Goal: Task Accomplishment & Management: Use online tool/utility

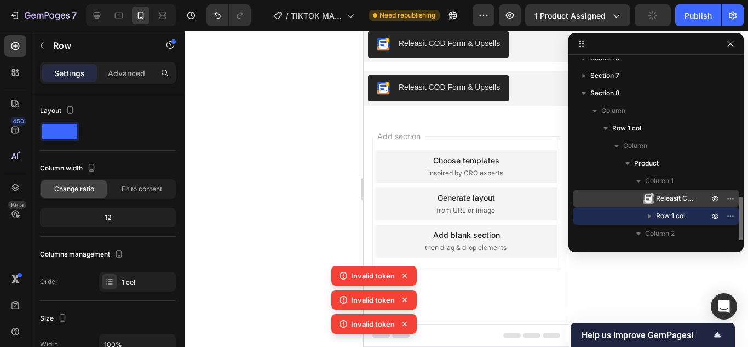
scroll to position [152, 0]
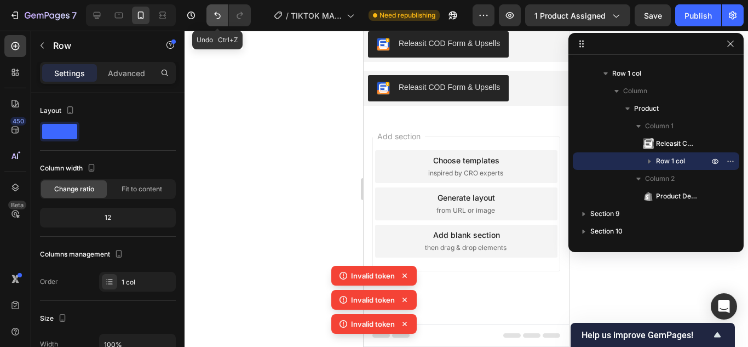
click at [216, 15] on icon "Undo/Redo" at bounding box center [217, 15] width 7 height 7
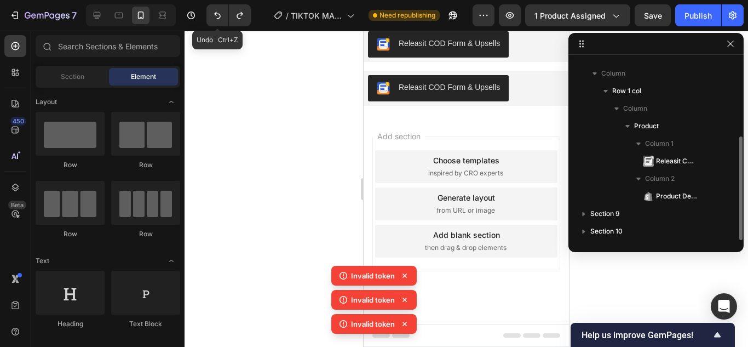
scroll to position [135, 0]
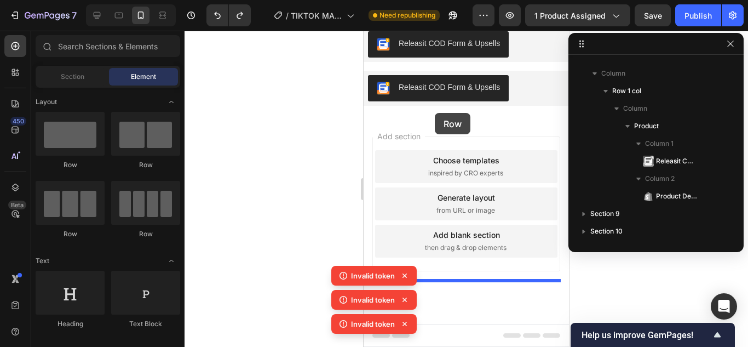
drag, startPoint x: 438, startPoint y: 156, endPoint x: 435, endPoint y: 113, distance: 42.9
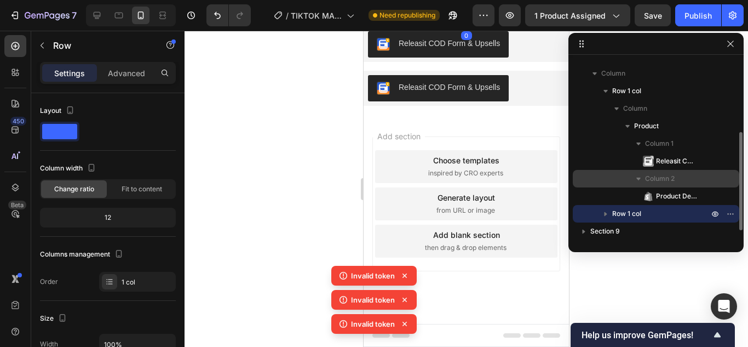
scroll to position [152, 0]
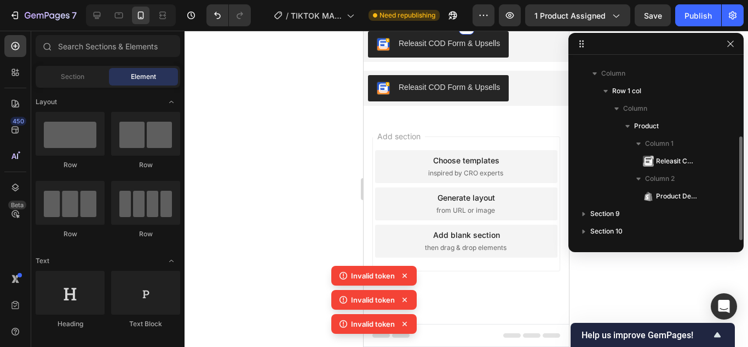
scroll to position [135, 0]
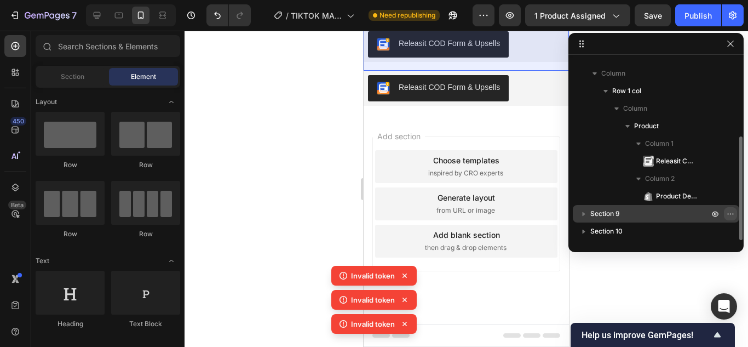
click at [727, 217] on icon "button" at bounding box center [730, 213] width 9 height 9
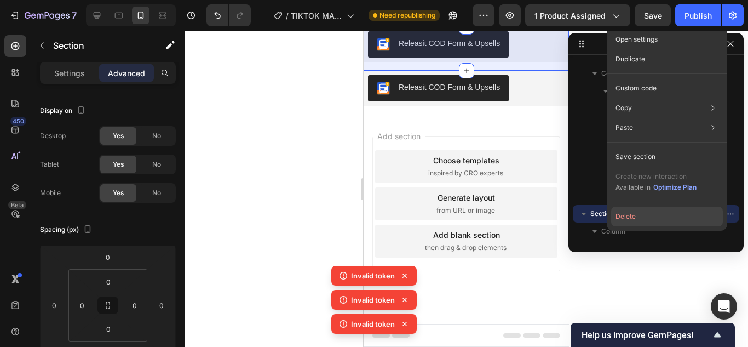
click at [664, 208] on button "Delete" at bounding box center [667, 216] width 112 height 20
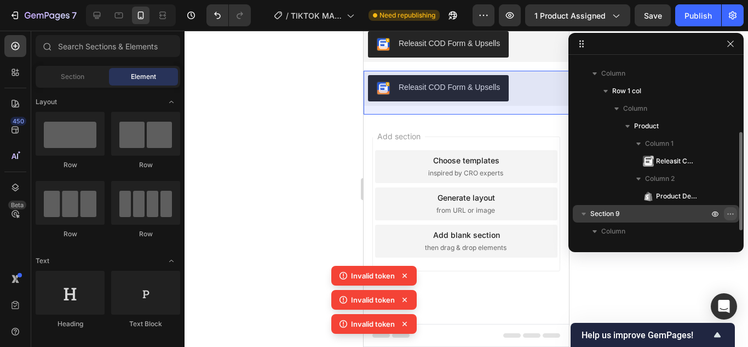
click at [728, 215] on icon "button" at bounding box center [730, 213] width 9 height 9
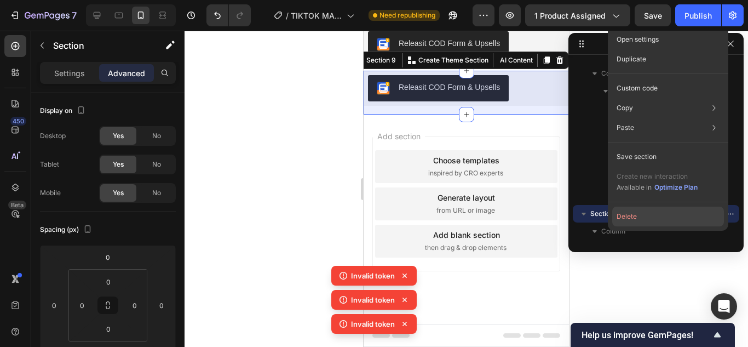
click at [673, 221] on button "Delete" at bounding box center [668, 216] width 112 height 20
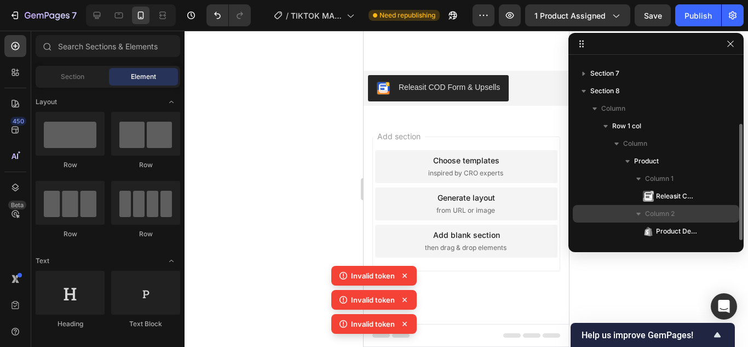
scroll to position [100, 0]
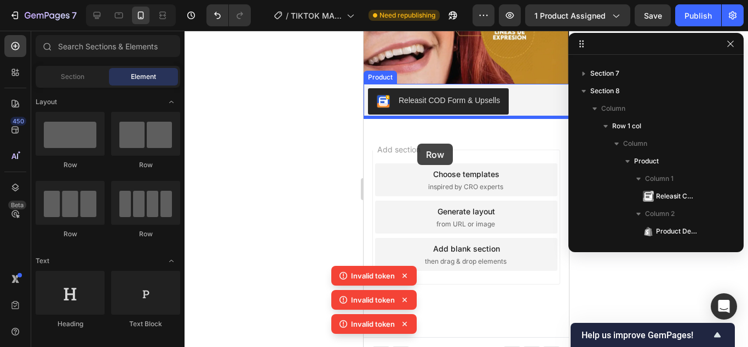
drag, startPoint x: 444, startPoint y: 162, endPoint x: 417, endPoint y: 144, distance: 32.7
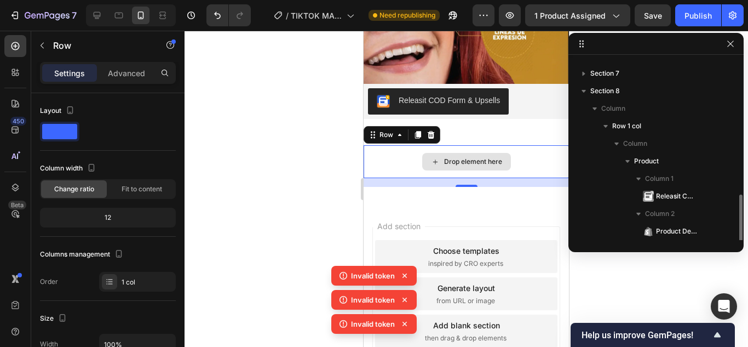
scroll to position [152, 0]
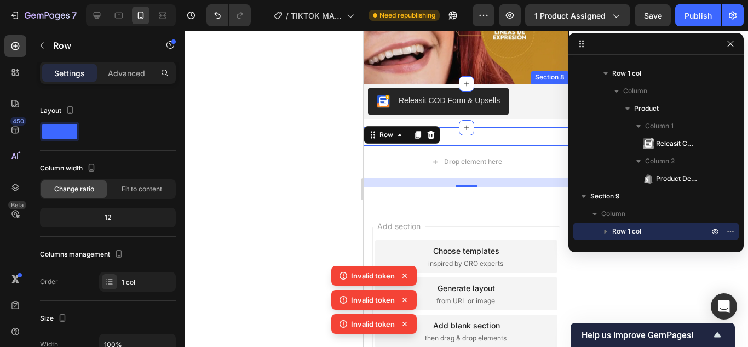
click at [509, 116] on div "Releasit COD Form & Upsells Releasit COD Form & Upsells Product Description Pro…" at bounding box center [466, 106] width 205 height 44
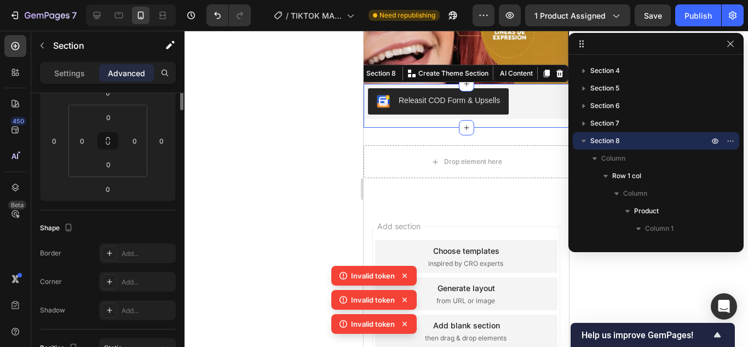
scroll to position [55, 0]
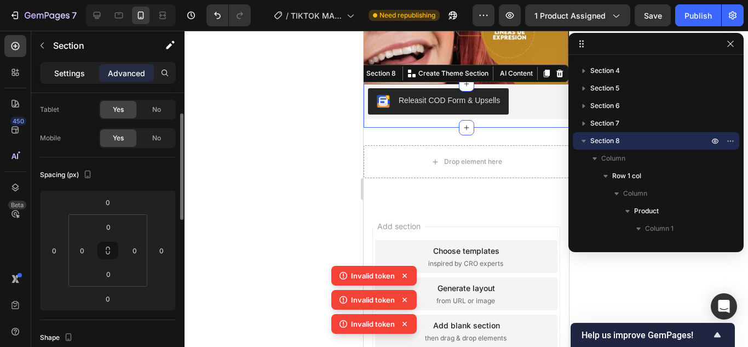
click at [78, 77] on p "Settings" at bounding box center [69, 73] width 31 height 12
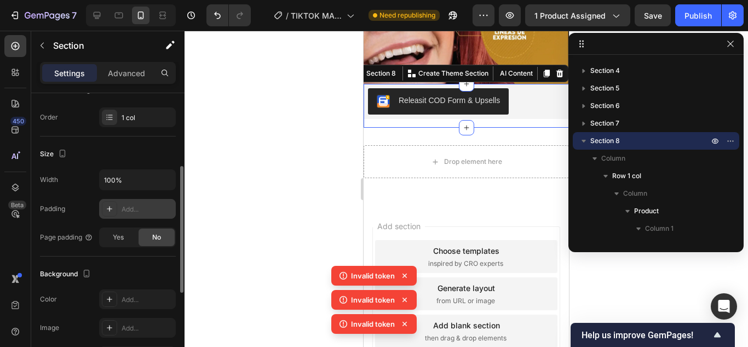
scroll to position [219, 0]
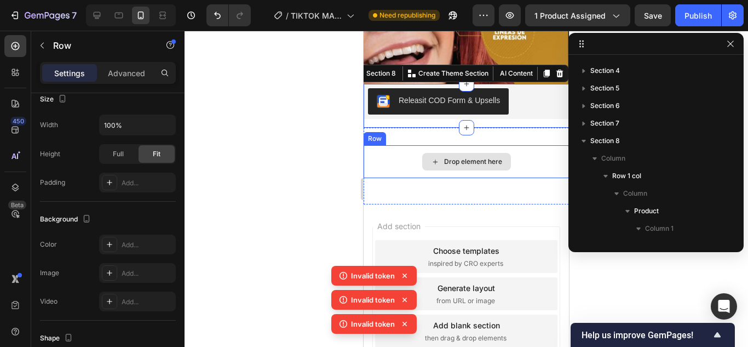
click at [530, 146] on div "Drop element here" at bounding box center [466, 161] width 205 height 33
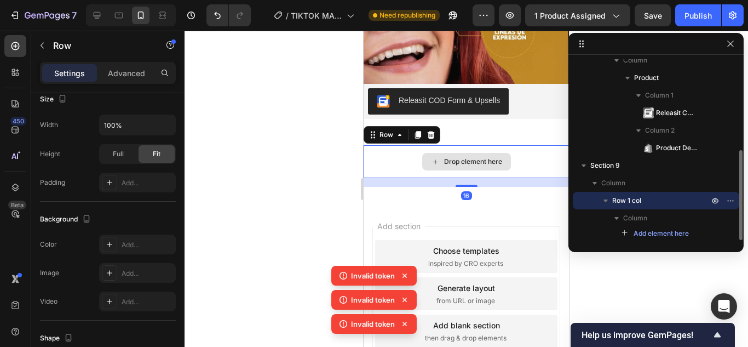
scroll to position [0, 0]
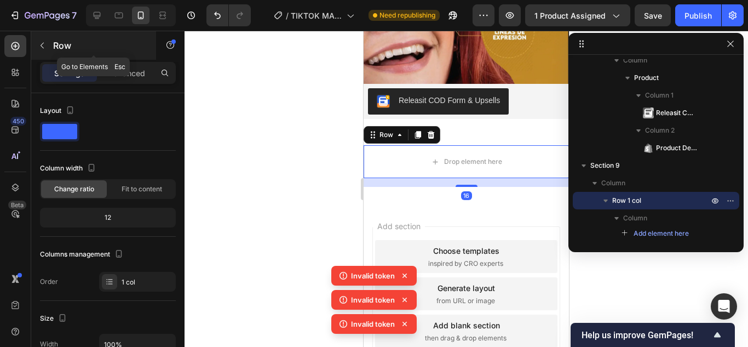
click at [44, 49] on icon "button" at bounding box center [42, 45] width 9 height 9
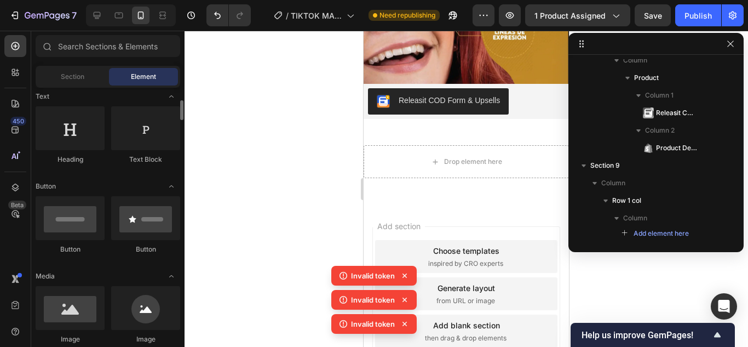
scroll to position [274, 0]
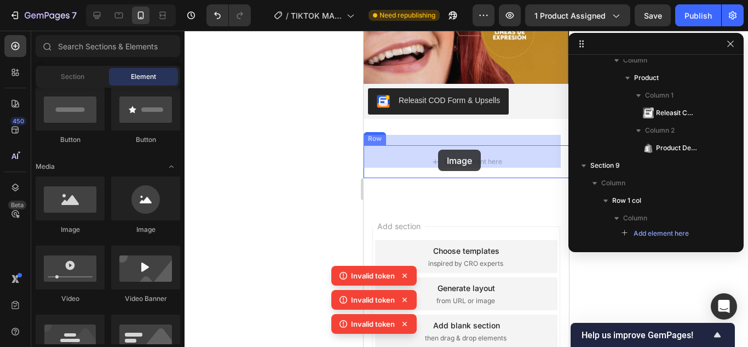
drag, startPoint x: 438, startPoint y: 236, endPoint x: 438, endPoint y: 150, distance: 86.0
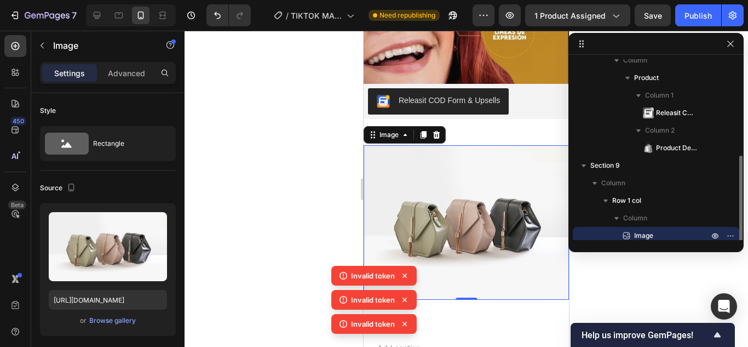
scroll to position [187, 0]
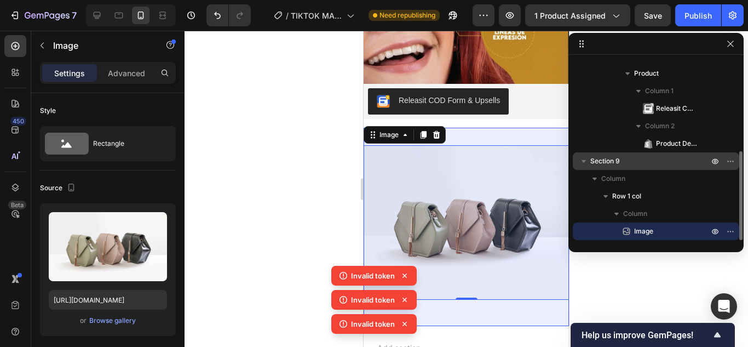
click at [638, 167] on div "Section 9" at bounding box center [656, 161] width 158 height 18
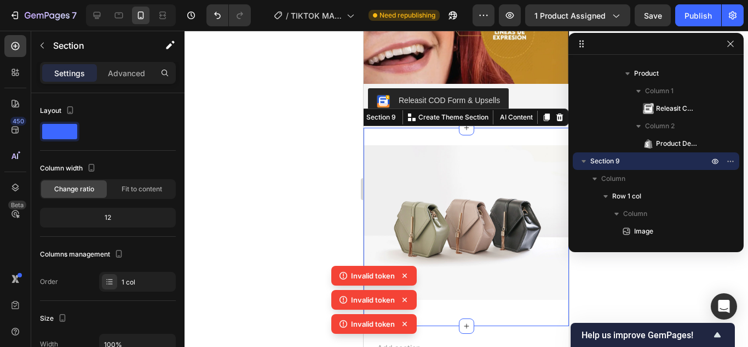
click at [129, 84] on div "Settings Advanced" at bounding box center [107, 77] width 153 height 31
click at [127, 78] on p "Advanced" at bounding box center [126, 73] width 37 height 12
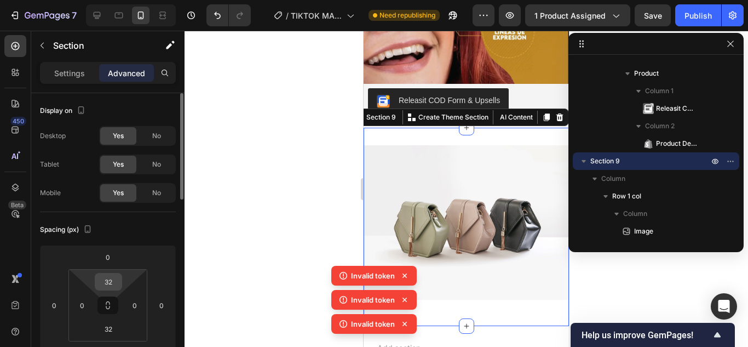
click at [117, 280] on input "32" at bounding box center [108, 281] width 22 height 16
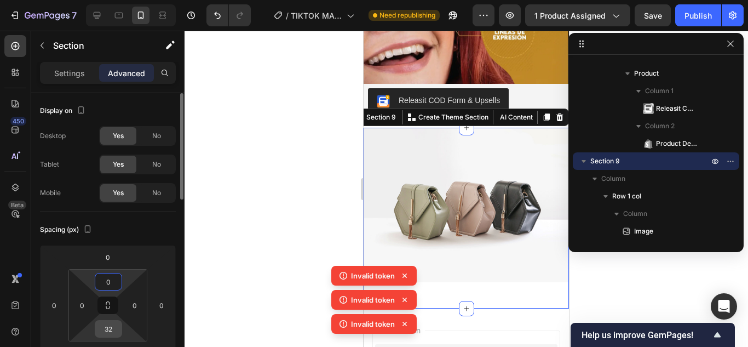
type input "0"
click at [110, 324] on input "32" at bounding box center [108, 328] width 22 height 16
type input "0"
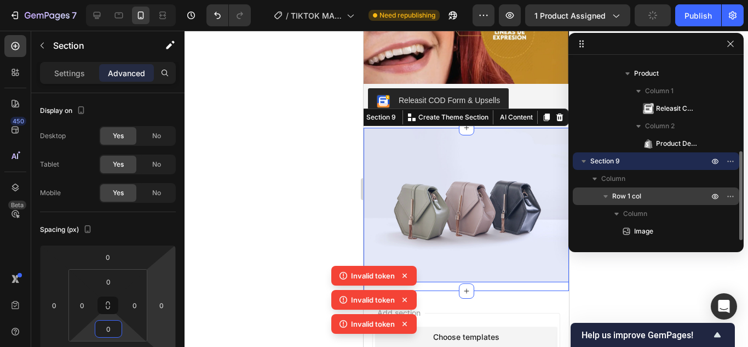
click at [645, 193] on p "Row 1 col" at bounding box center [661, 196] width 99 height 11
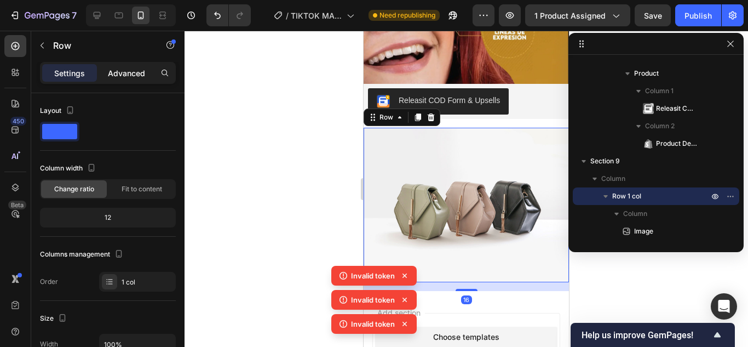
click at [129, 79] on div "Advanced" at bounding box center [126, 73] width 55 height 18
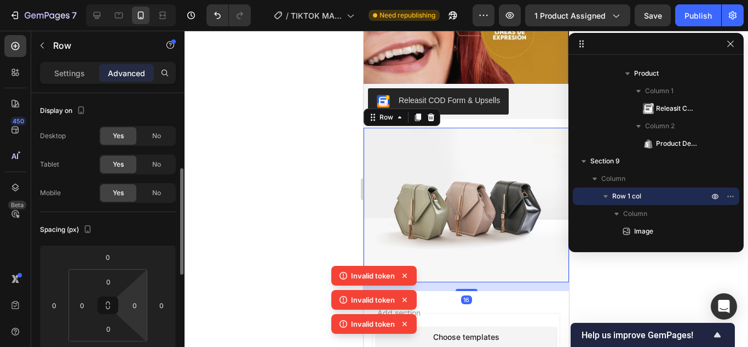
scroll to position [55, 0]
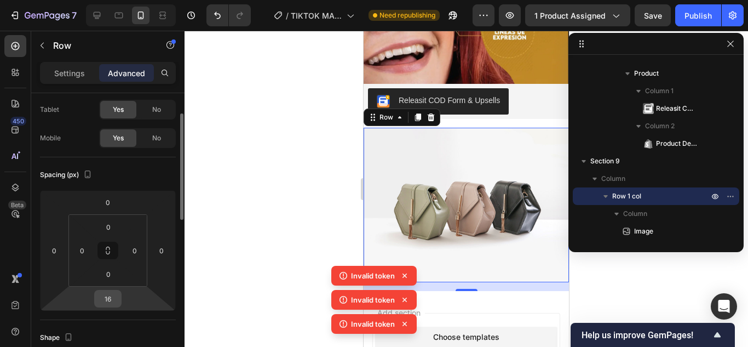
click at [111, 291] on input "16" at bounding box center [108, 298] width 22 height 16
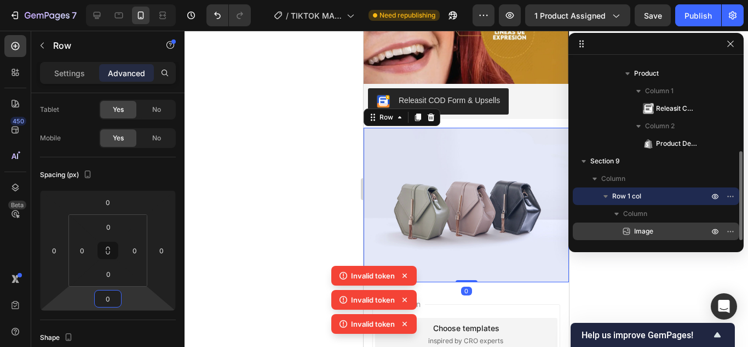
type input "0"
click at [643, 229] on span "Image" at bounding box center [643, 231] width 19 height 11
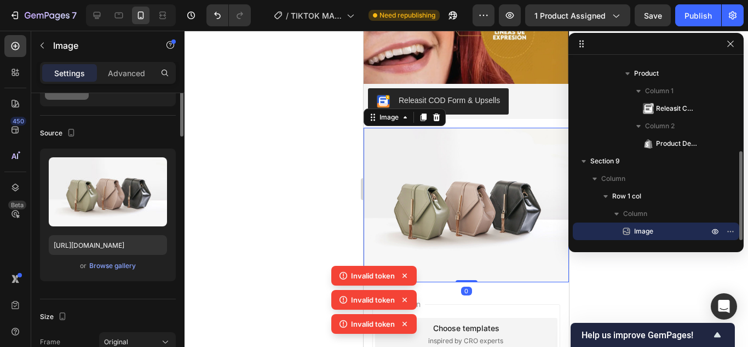
scroll to position [0, 0]
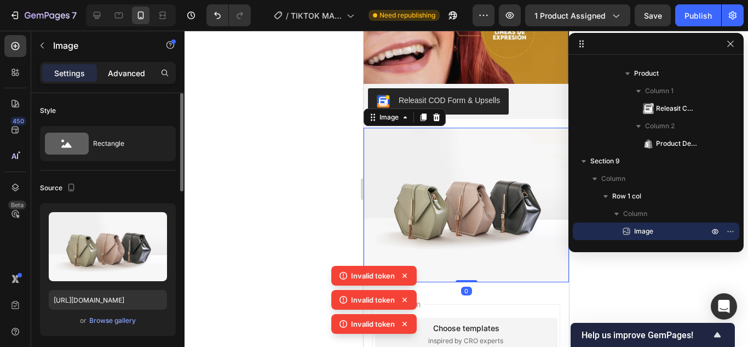
click at [131, 67] on p "Advanced" at bounding box center [126, 73] width 37 height 12
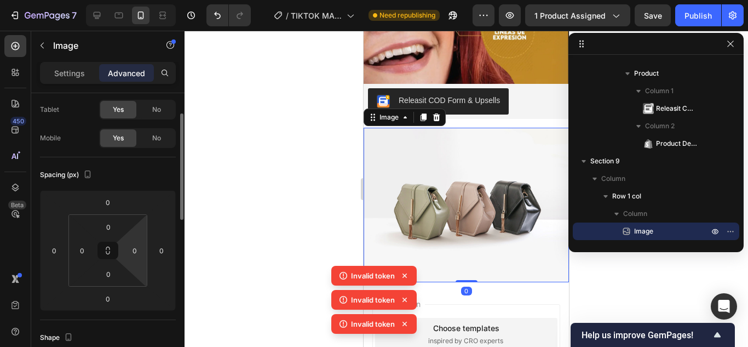
scroll to position [110, 0]
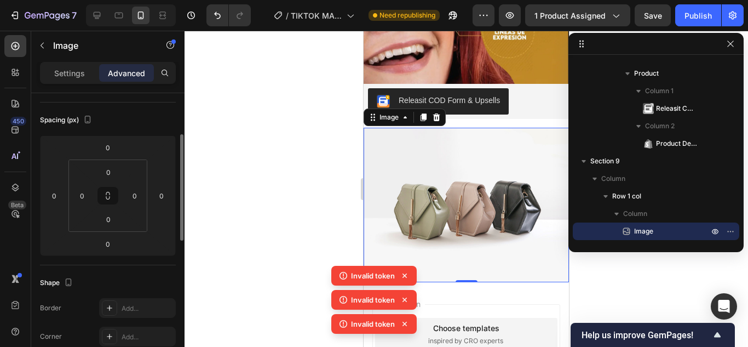
click at [478, 200] on img at bounding box center [466, 205] width 205 height 154
click at [48, 36] on div "Image" at bounding box center [93, 45] width 125 height 28
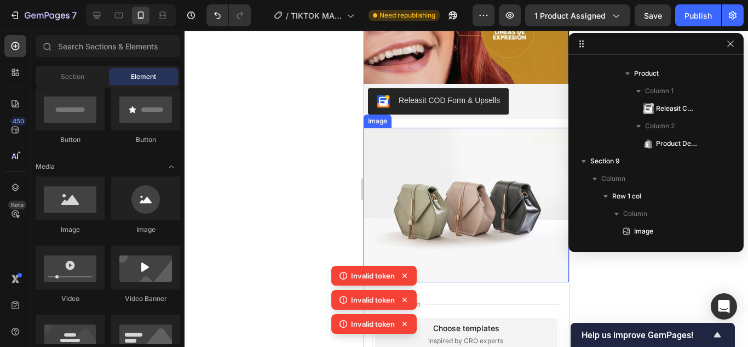
click at [410, 213] on img at bounding box center [466, 205] width 205 height 154
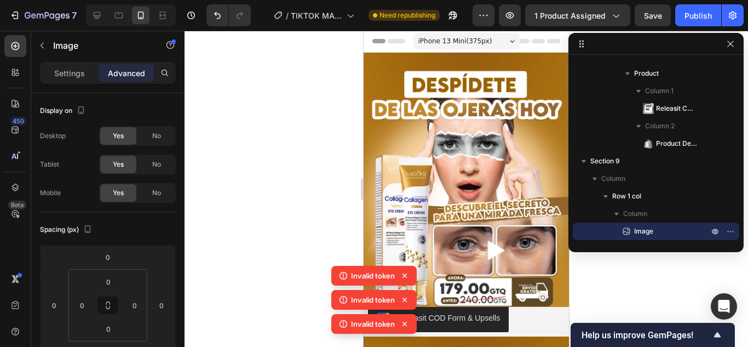
scroll to position [0, 0]
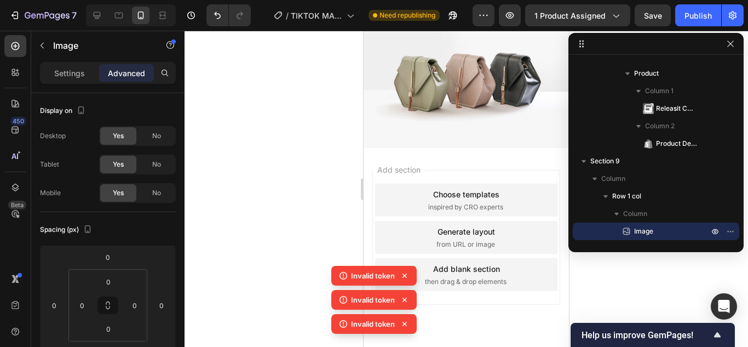
click at [479, 127] on img at bounding box center [466, 77] width 205 height 154
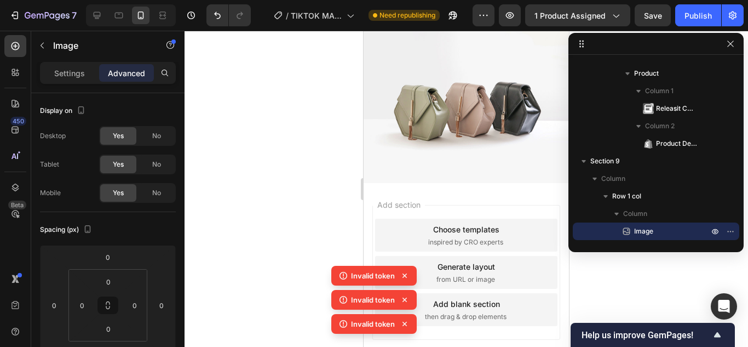
scroll to position [1315, 0]
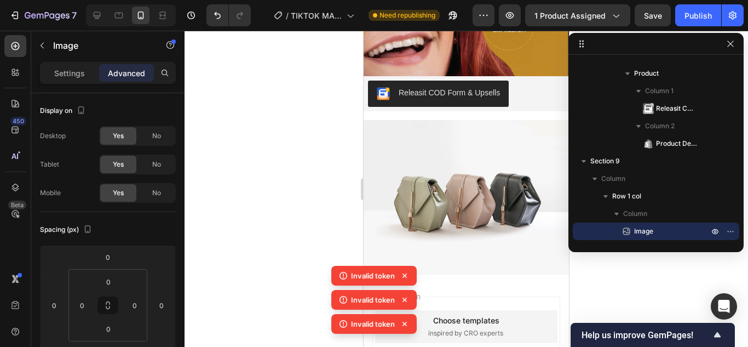
drag, startPoint x: 481, startPoint y: 228, endPoint x: 655, endPoint y: 192, distance: 177.2
click at [481, 228] on img at bounding box center [466, 197] width 205 height 154
click at [49, 45] on button "button" at bounding box center [42, 46] width 18 height 18
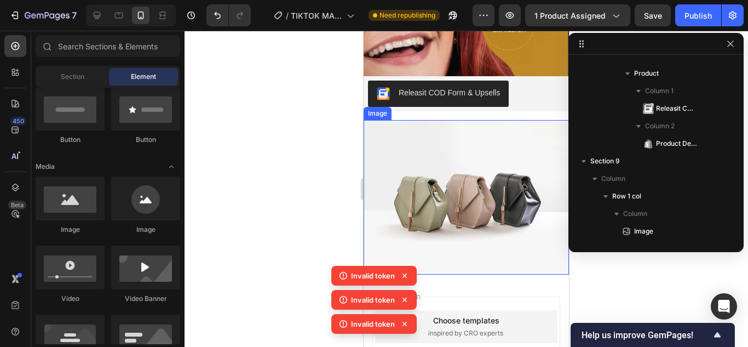
click at [514, 214] on img at bounding box center [466, 197] width 205 height 154
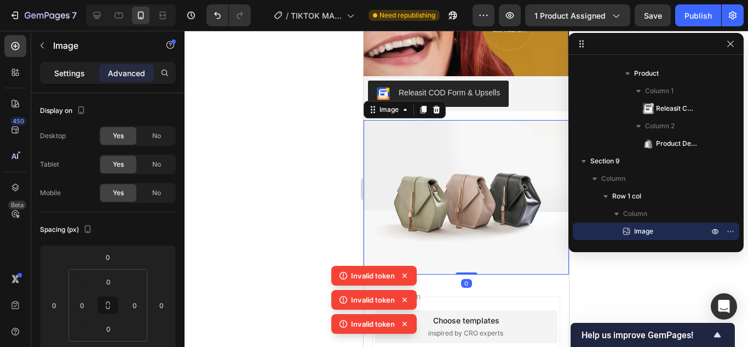
click at [70, 69] on p "Settings" at bounding box center [69, 73] width 31 height 12
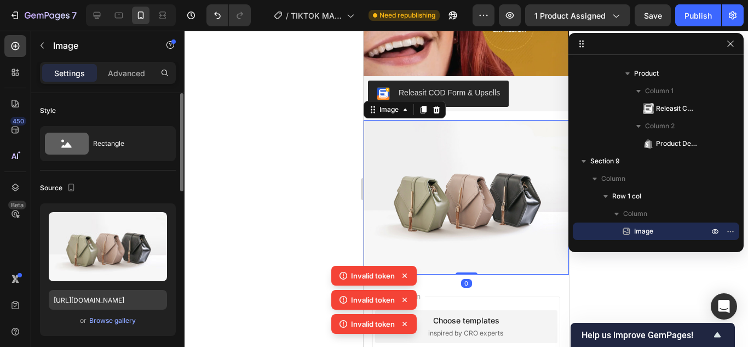
scroll to position [55, 0]
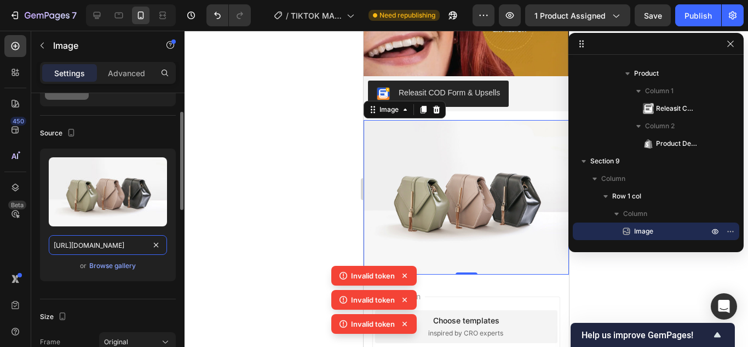
click at [102, 240] on input "https://cdn.shopify.com/s/files/1/2005/9307/files/image_demo.jpg" at bounding box center [108, 245] width 118 height 20
paste input "0778/4923/1615/files/ANTIOJERA_COLAGENO_6_5_11zon_4_11zon.webp?v=1758720379"
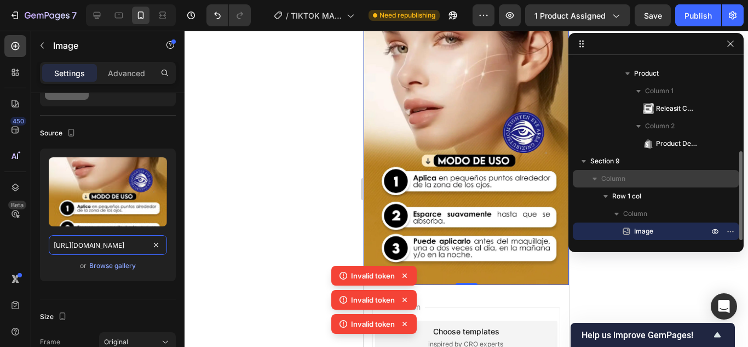
scroll to position [1399, 0]
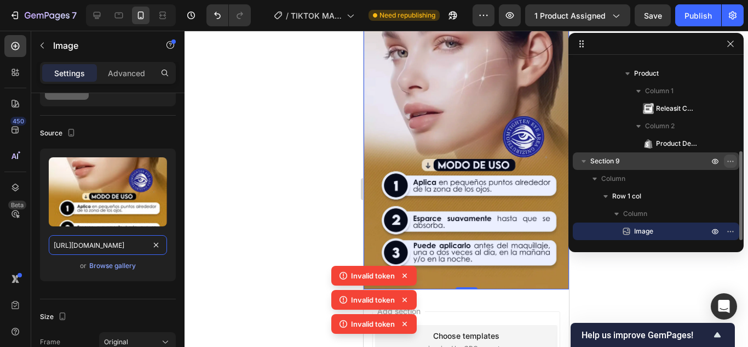
type input "https://cdn.shopify.com/s/files/1/0778/4923/1615/files/ANTIOJERA_COLAGENO_6_5_1…"
click at [732, 161] on icon "button" at bounding box center [730, 161] width 9 height 9
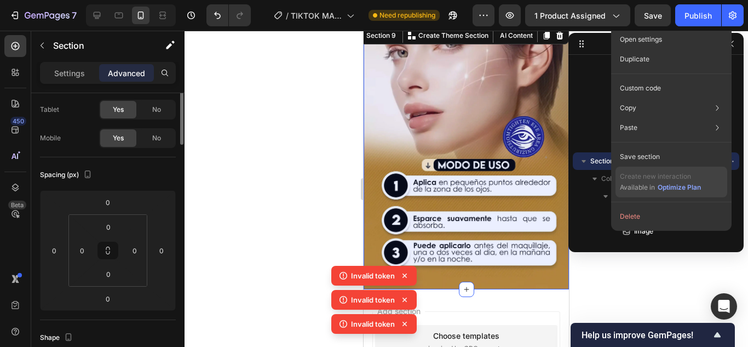
scroll to position [0, 0]
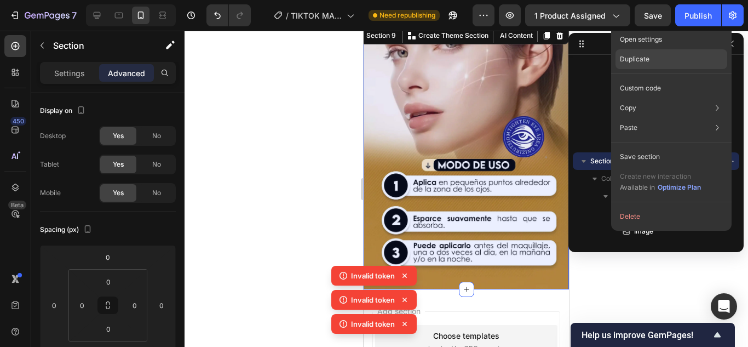
drag, startPoint x: 659, startPoint y: 59, endPoint x: 146, endPoint y: 147, distance: 520.8
click at [659, 59] on div "Duplicate" at bounding box center [672, 59] width 112 height 20
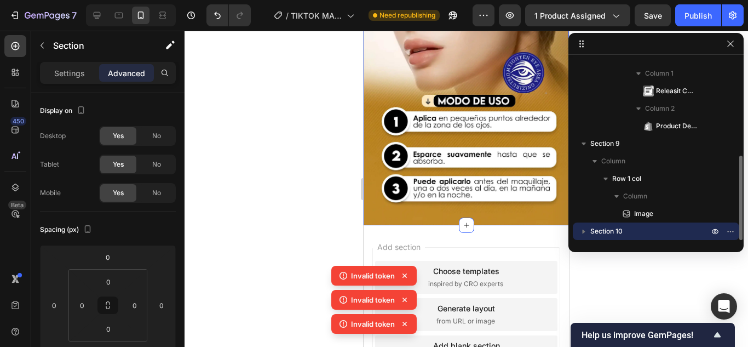
scroll to position [1719, 0]
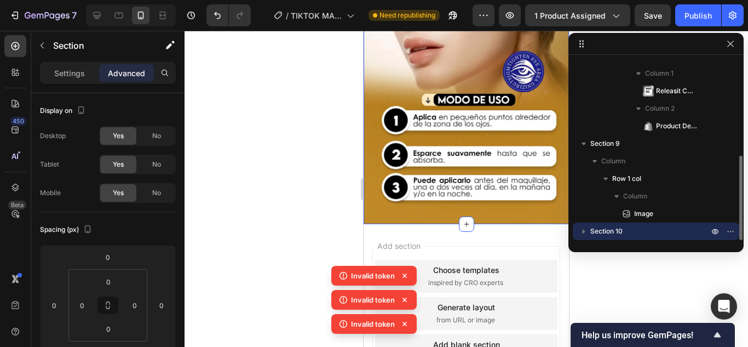
click at [495, 140] on img at bounding box center [466, 91] width 205 height 265
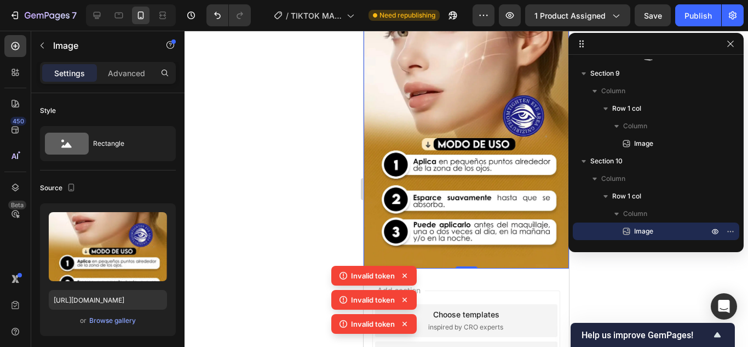
scroll to position [1653, 0]
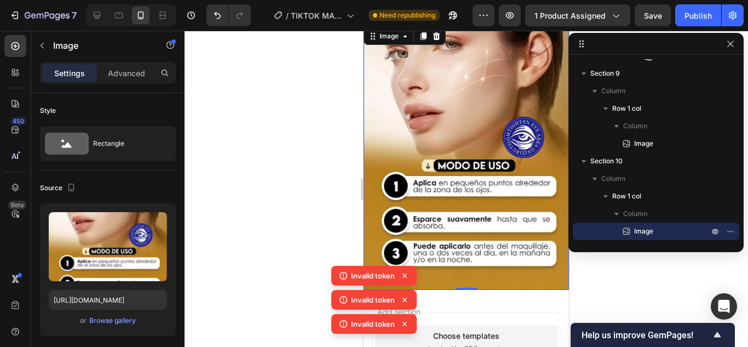
click at [462, 130] on img at bounding box center [466, 157] width 205 height 265
click at [116, 289] on div "Upload Image https://cdn.shopify.com/s/files/1/0778/4923/1615/files/ANTIOJERA_C…" at bounding box center [108, 269] width 136 height 133
click at [112, 294] on input "https://cdn.shopify.com/s/files/1/0778/4923/1615/files/ANTIOJERA_COLAGENO_6_5_1…" at bounding box center [108, 300] width 118 height 20
paste input "7_6_11zon_5"
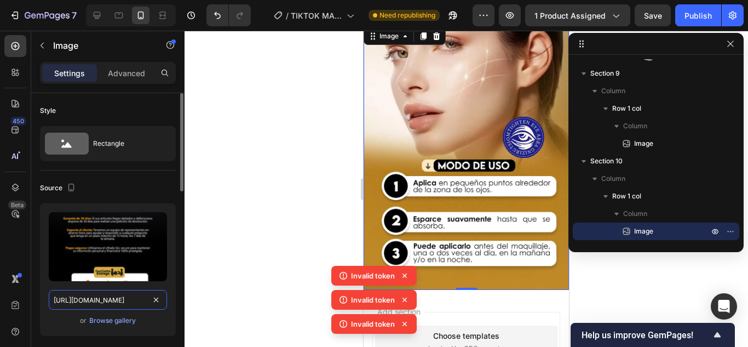
scroll to position [0, 280]
type input "https://cdn.shopify.com/s/files/1/0778/4923/1615/files/ANTIOJERA_COLAGENO_7_6_1…"
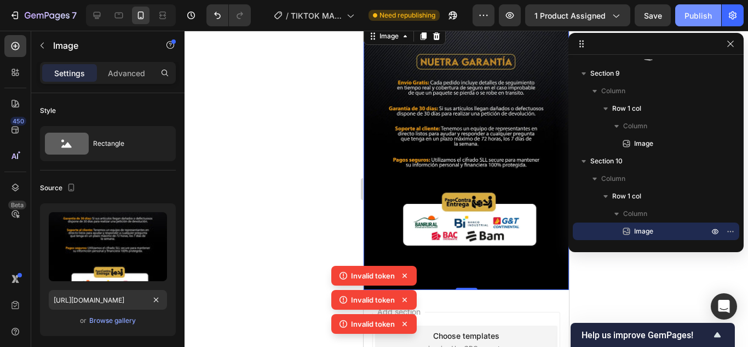
click at [685, 21] on div "Publish" at bounding box center [698, 16] width 27 height 12
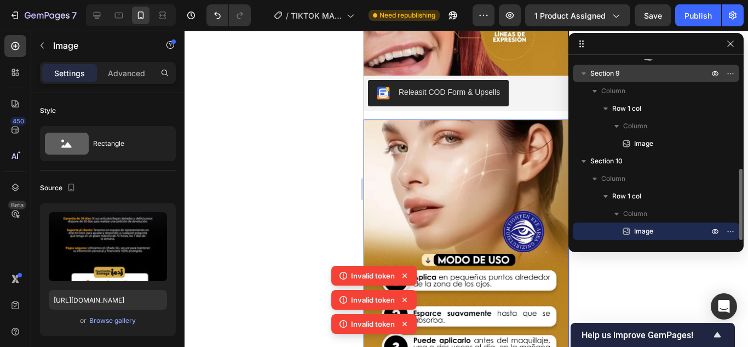
scroll to position [1436, 0]
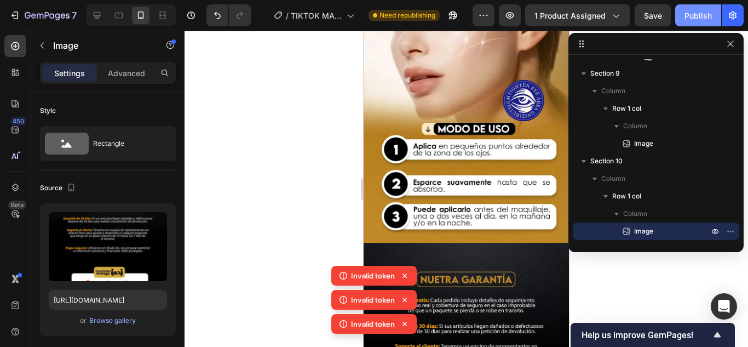
click at [677, 22] on button "Publish" at bounding box center [698, 15] width 46 height 22
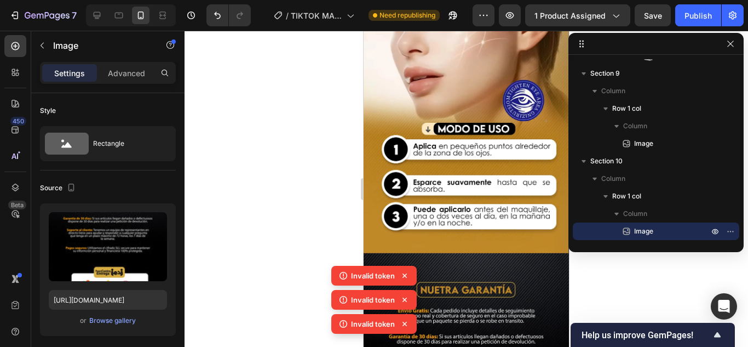
click at [731, 52] on div at bounding box center [656, 44] width 175 height 22
click at [730, 47] on icon "button" at bounding box center [730, 43] width 9 height 9
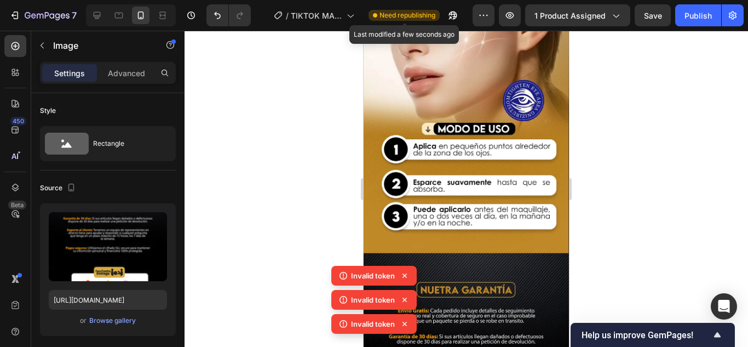
click at [415, 18] on span "Need republishing" at bounding box center [408, 15] width 56 height 10
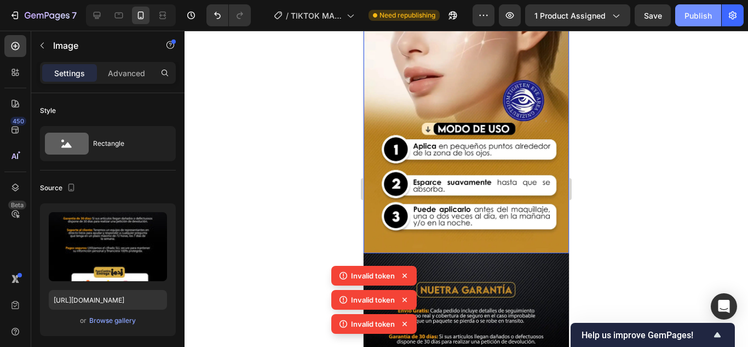
click at [705, 20] on div "Publish" at bounding box center [698, 16] width 27 height 12
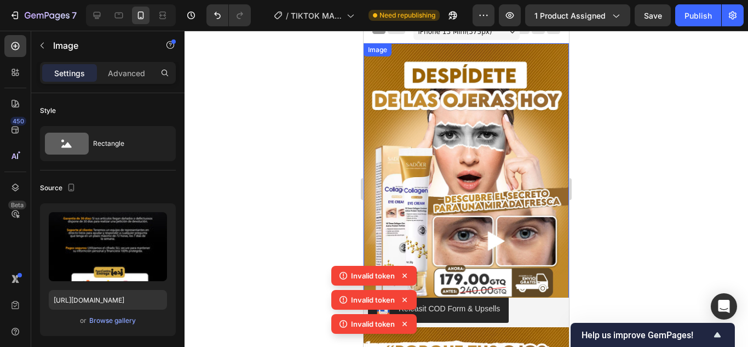
scroll to position [0, 0]
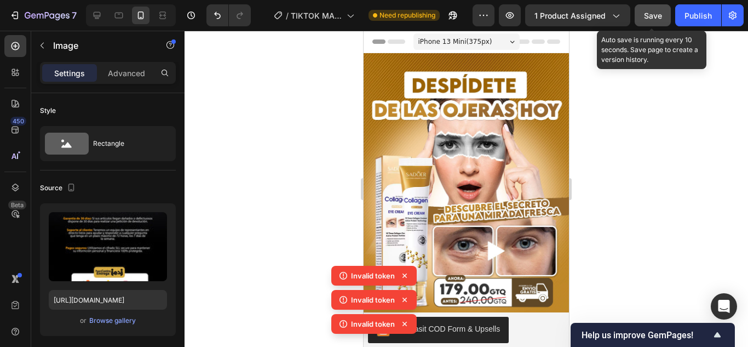
click at [661, 11] on span "Save" at bounding box center [653, 15] width 18 height 9
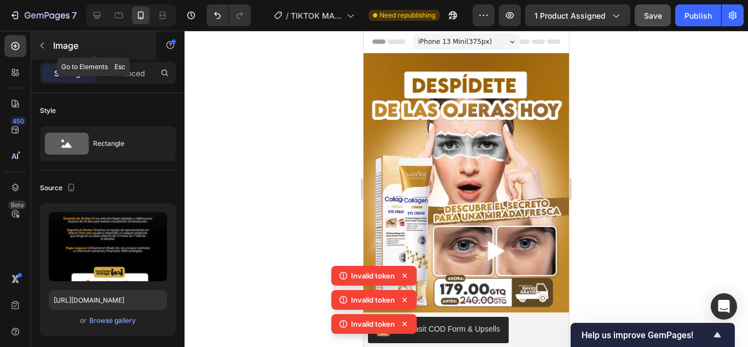
click at [45, 47] on icon "button" at bounding box center [42, 45] width 9 height 9
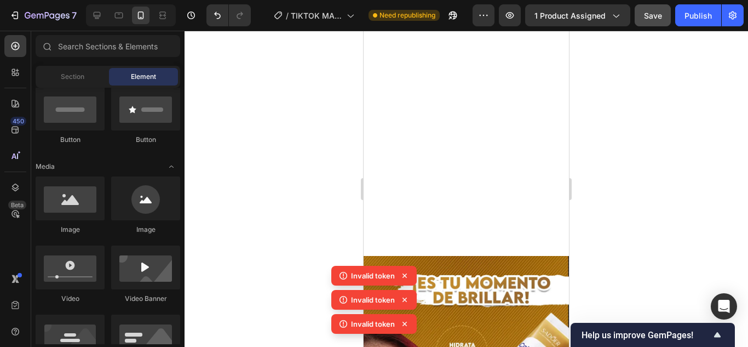
scroll to position [876, 0]
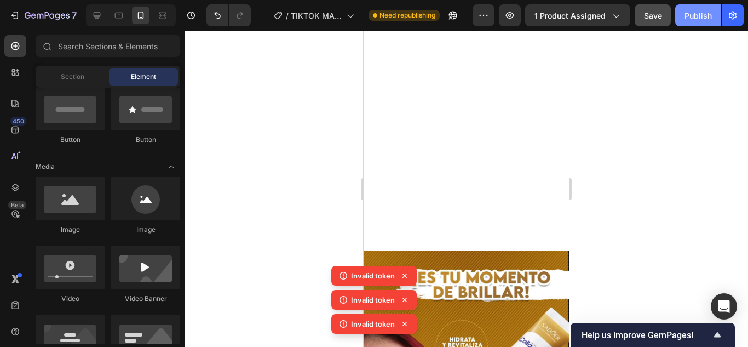
click at [691, 13] on div "Publish" at bounding box center [698, 16] width 27 height 12
click at [691, 13] on button "Publish" at bounding box center [698, 15] width 46 height 22
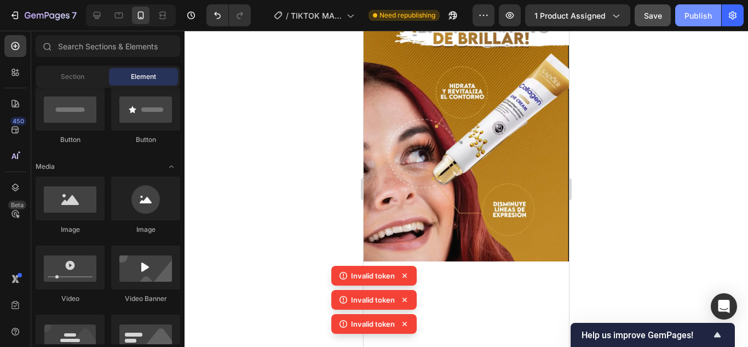
click at [690, 14] on div "Publish" at bounding box center [698, 16] width 27 height 12
click at [690, 14] on button "Publish" at bounding box center [698, 15] width 46 height 22
click at [690, 14] on div "Publish" at bounding box center [698, 16] width 27 height 12
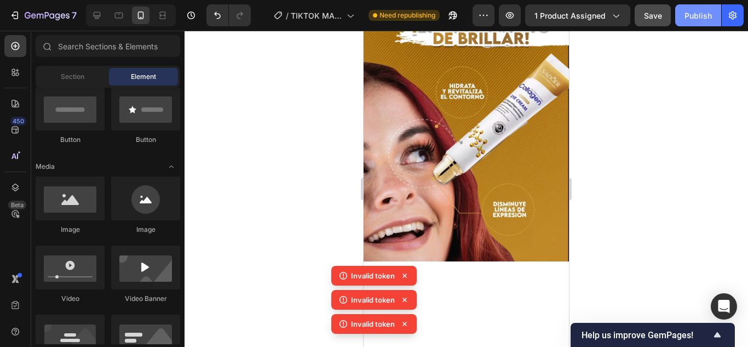
click at [690, 14] on button "Publish" at bounding box center [698, 15] width 46 height 22
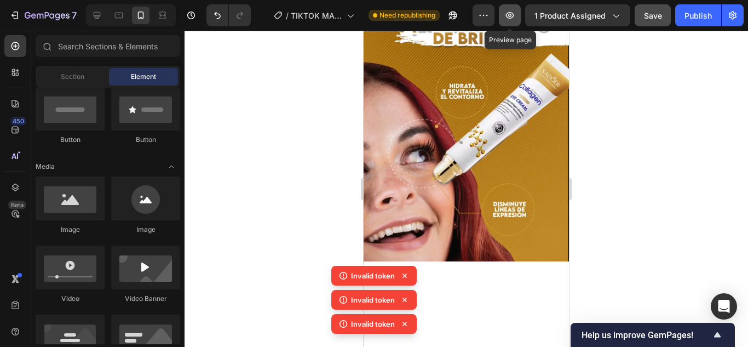
click at [514, 16] on icon "button" at bounding box center [509, 15] width 11 height 11
click at [512, 21] on button "button" at bounding box center [510, 15] width 22 height 22
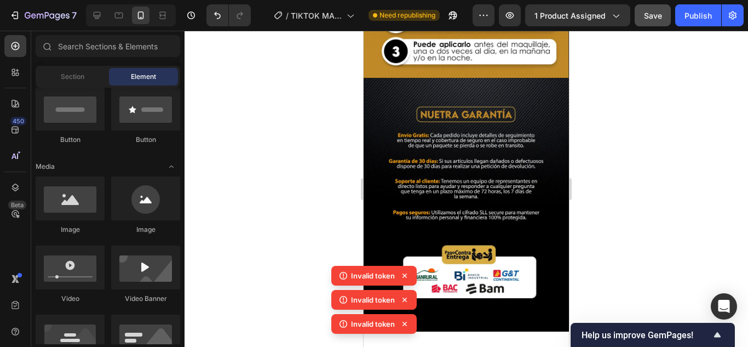
scroll to position [1598, 0]
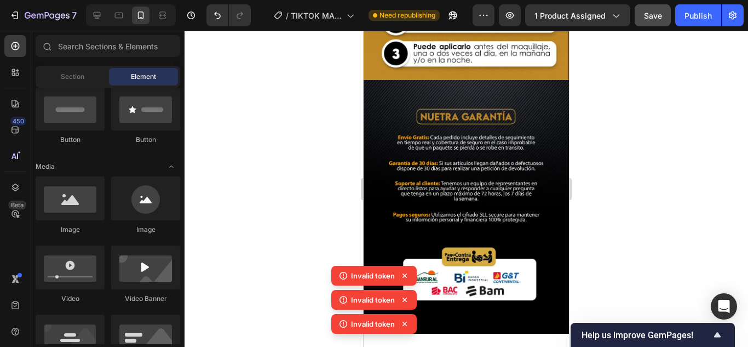
click at [479, 179] on img at bounding box center [466, 212] width 205 height 265
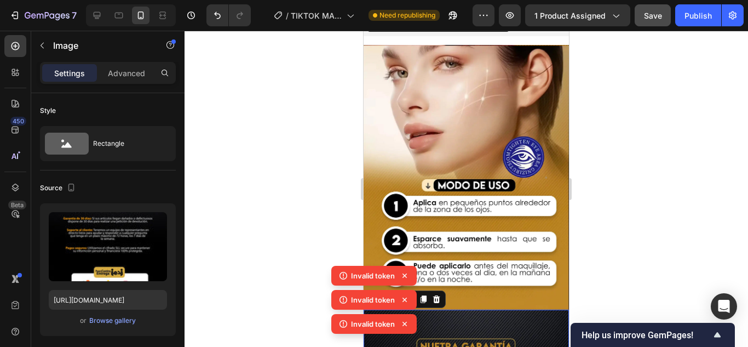
click at [479, 194] on img at bounding box center [466, 177] width 205 height 265
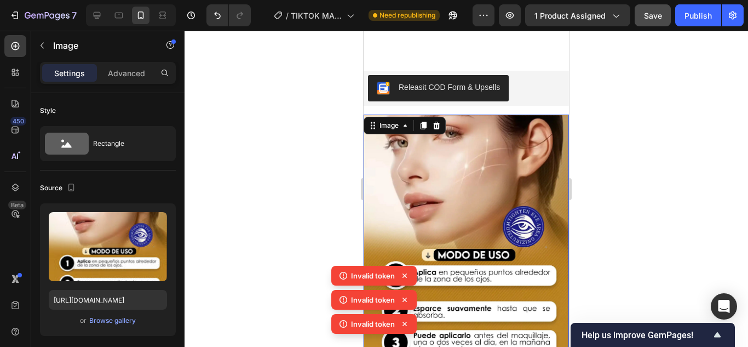
scroll to position [1160, 0]
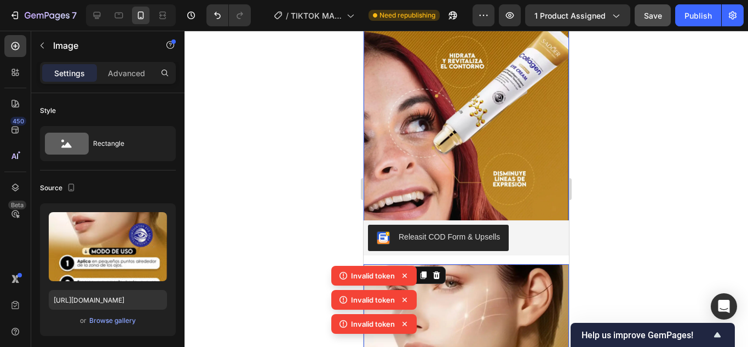
click at [492, 186] on img at bounding box center [466, 99] width 205 height 265
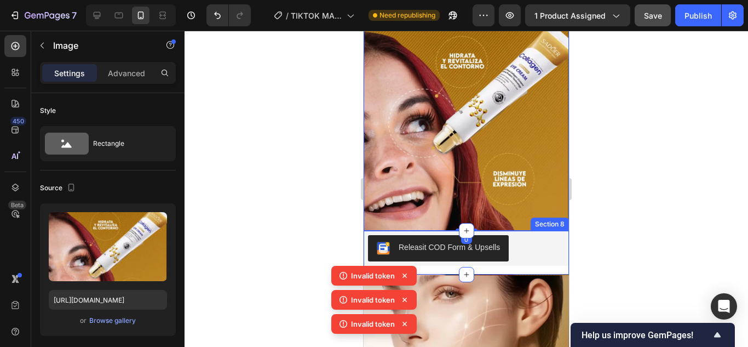
click at [532, 256] on div "Releasit COD Form & Upsells Releasit COD Form & Upsells Product Description Pro…" at bounding box center [466, 253] width 205 height 44
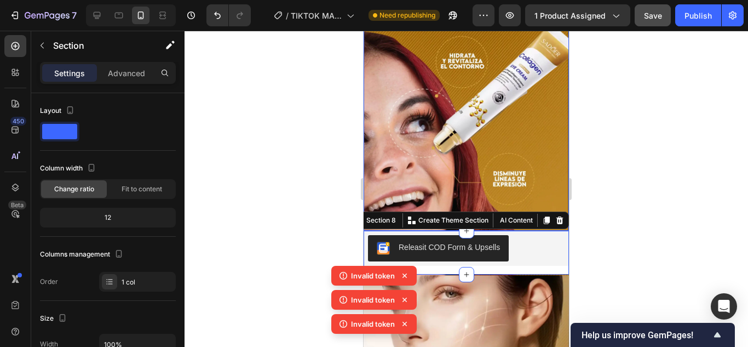
click at [129, 82] on div "Settings Advanced" at bounding box center [108, 73] width 136 height 22
click at [128, 81] on div "Advanced" at bounding box center [126, 73] width 55 height 18
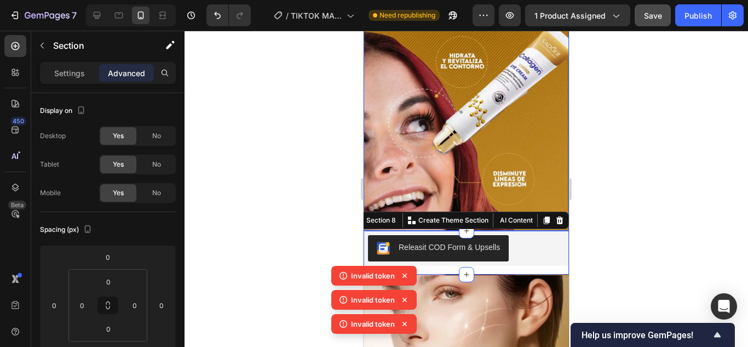
click at [135, 74] on p "Advanced" at bounding box center [126, 73] width 37 height 12
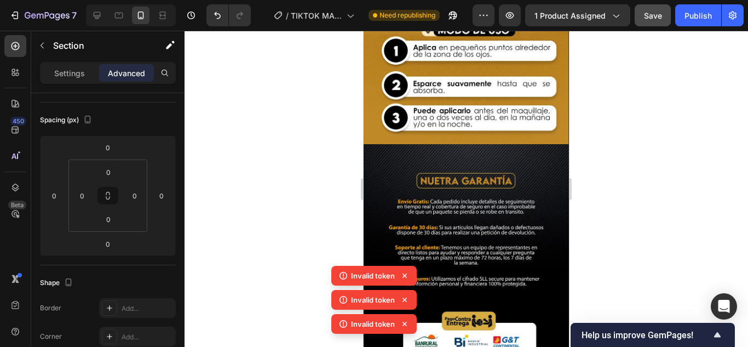
scroll to position [1544, 0]
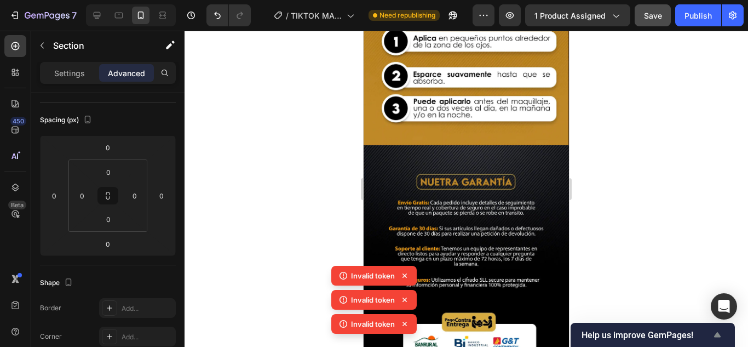
click at [696, 330] on span "Help us improve GemPages!" at bounding box center [646, 335] width 129 height 10
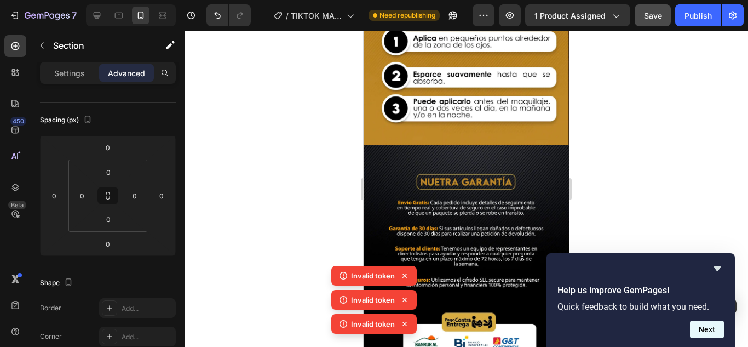
click at [707, 330] on button "Next" at bounding box center [707, 329] width 34 height 18
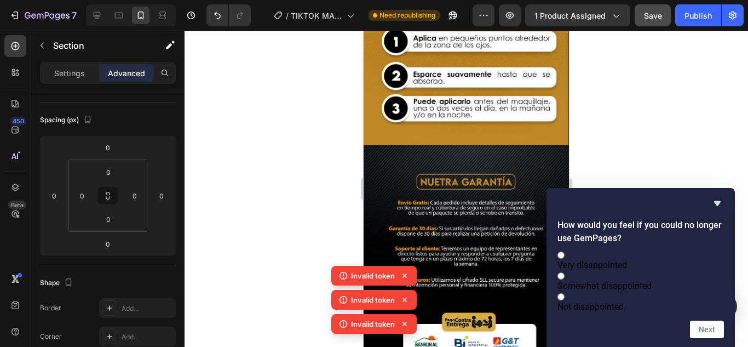
click at [683, 249] on label "Very disappointed" at bounding box center [641, 259] width 167 height 21
click at [565, 251] on input "Very disappointed" at bounding box center [561, 254] width 7 height 7
radio input "true"
click at [712, 197] on icon "Hide survey" at bounding box center [717, 203] width 13 height 13
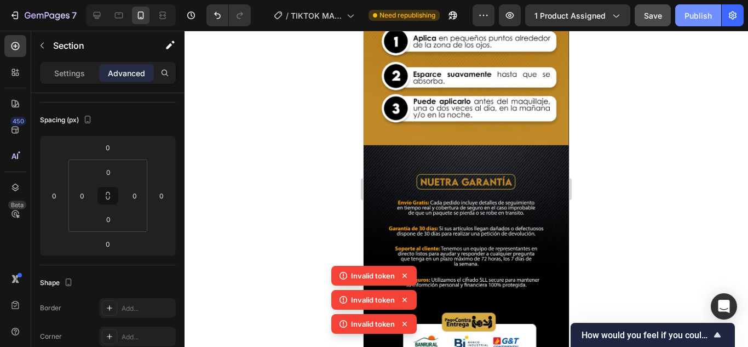
click at [696, 16] on div "Publish" at bounding box center [698, 16] width 27 height 12
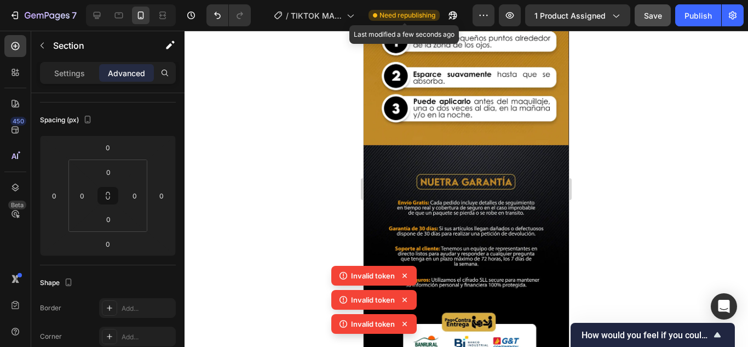
click at [405, 20] on span "Need republishing" at bounding box center [408, 15] width 56 height 10
click at [398, 17] on span "Need republishing" at bounding box center [408, 15] width 56 height 10
click at [526, 12] on div "Preview 1 product assigned Save Publish" at bounding box center [608, 15] width 271 height 22
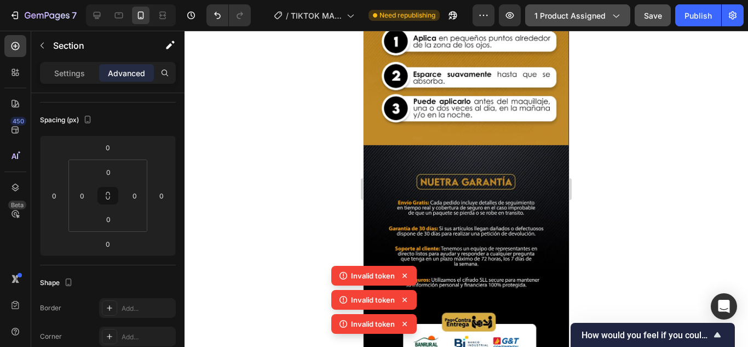
click at [537, 13] on span "1 product assigned" at bounding box center [570, 16] width 71 height 12
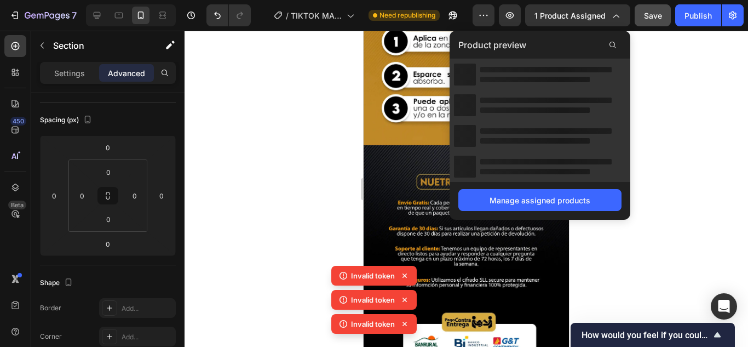
click at [657, 109] on div at bounding box center [467, 189] width 564 height 316
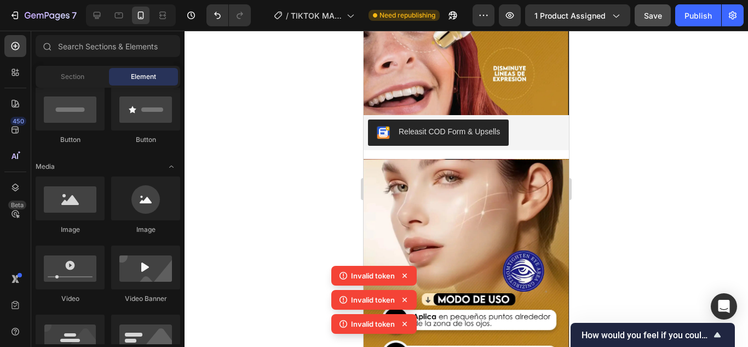
scroll to position [1215, 0]
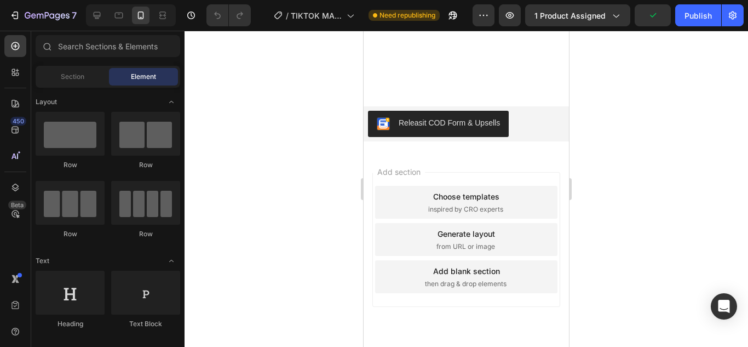
scroll to position [1255, 0]
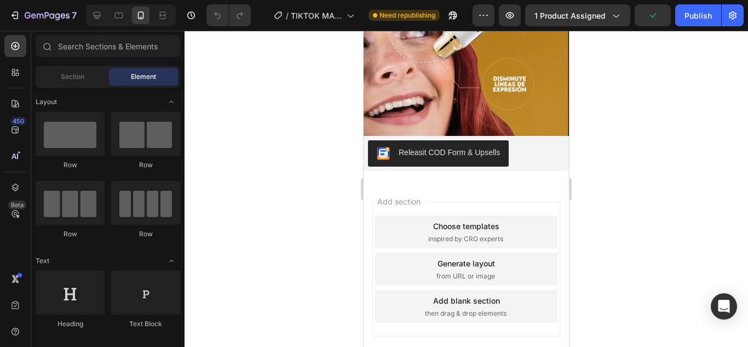
click at [479, 180] on div "Add section Choose templates inspired by CRO experts Generate layout from URL o…" at bounding box center [466, 284] width 205 height 209
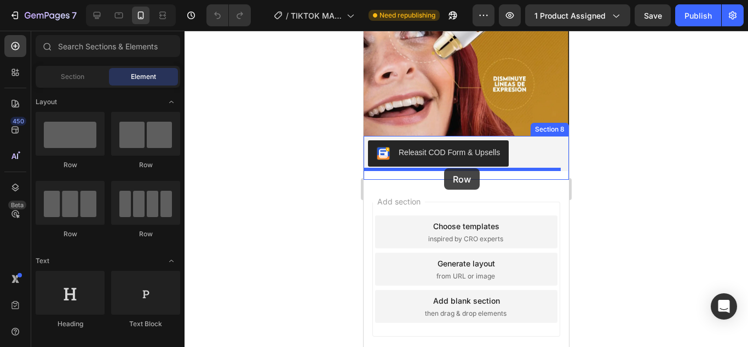
drag, startPoint x: 437, startPoint y: 156, endPoint x: 444, endPoint y: 168, distance: 14.7
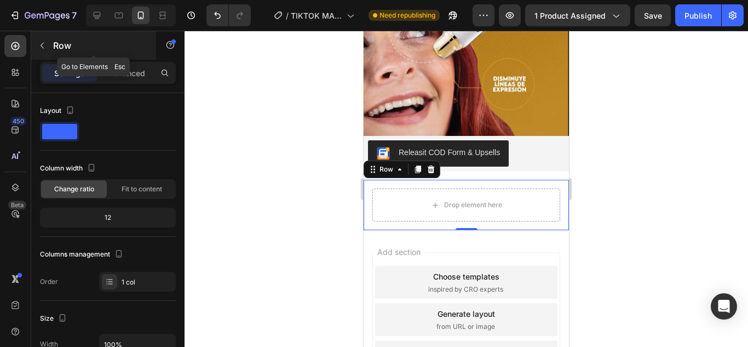
click at [46, 45] on icon "button" at bounding box center [42, 45] width 9 height 9
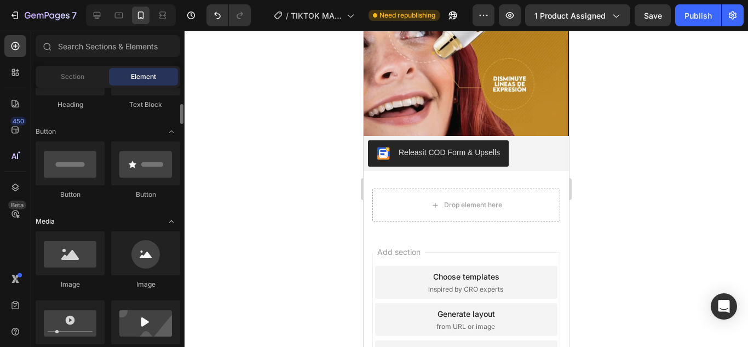
scroll to position [329, 0]
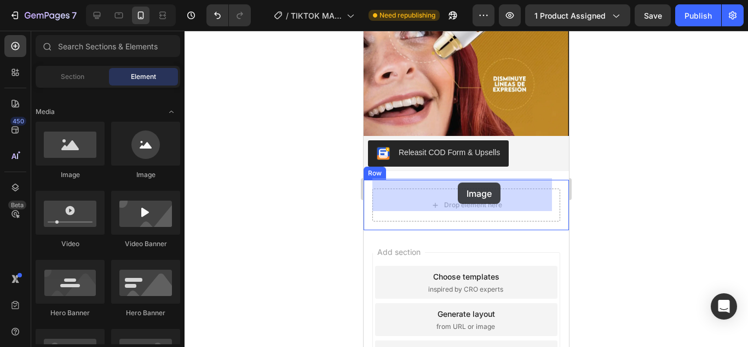
drag, startPoint x: 448, startPoint y: 185, endPoint x: 458, endPoint y: 182, distance: 10.2
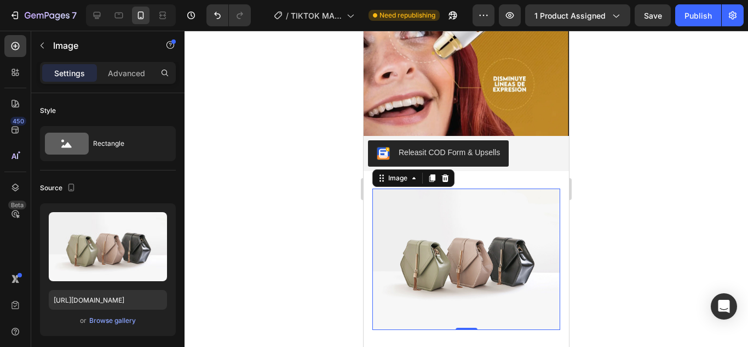
click at [434, 250] on img at bounding box center [466, 258] width 188 height 141
click at [91, 299] on input "https://cdn.shopify.com/s/files/1/2005/9307/files/image_demo.jpg" at bounding box center [108, 300] width 118 height 20
paste input "0778/4923/1615/files/ANTIOJERA_COLAGENO_6_5_11zon_4_11zon.webp?v=1758720379"
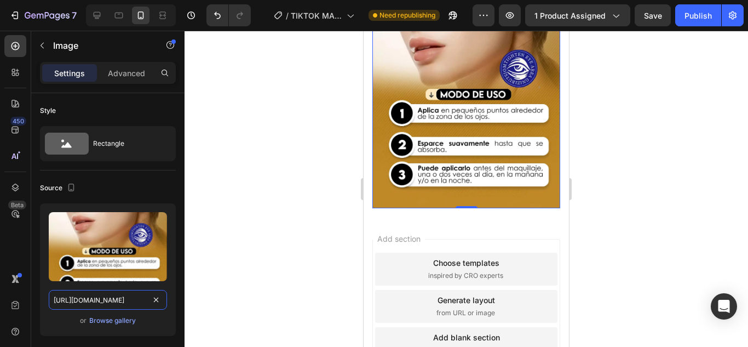
scroll to position [1419, 0]
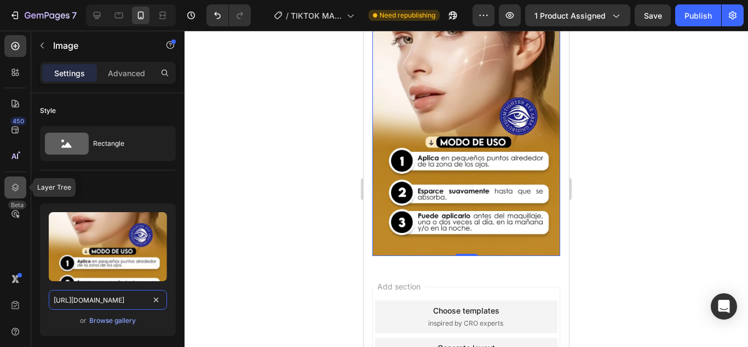
type input "https://cdn.shopify.com/s/files/1/0778/4923/1615/files/ANTIOJERA_COLAGENO_6_5_1…"
click at [17, 191] on icon at bounding box center [15, 187] width 11 height 11
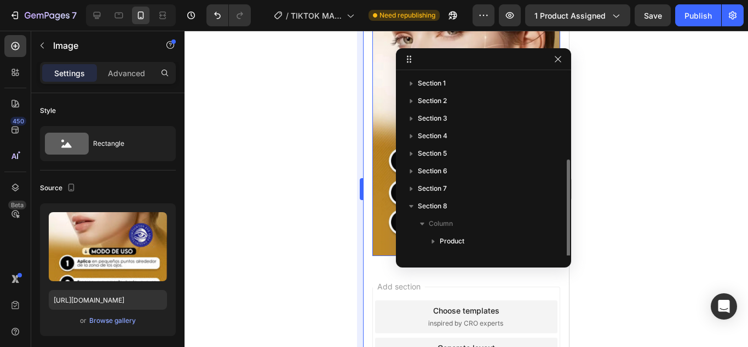
scroll to position [47, 0]
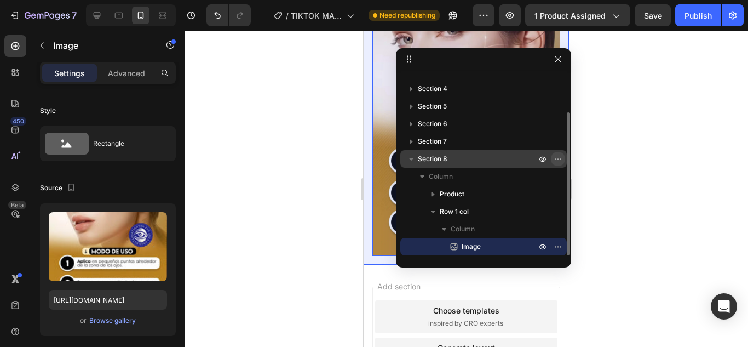
click at [556, 160] on icon "button" at bounding box center [558, 158] width 9 height 9
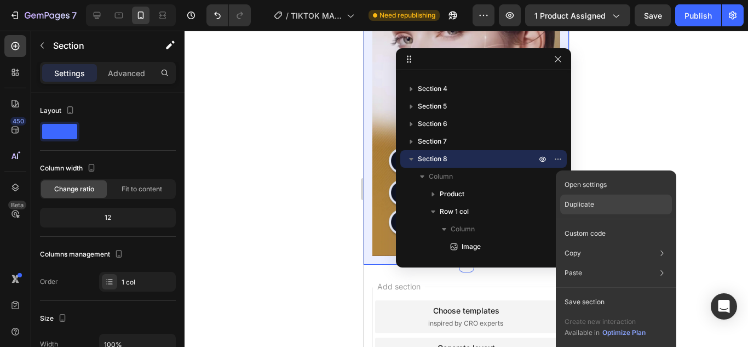
click at [581, 202] on p "Duplicate" at bounding box center [580, 204] width 30 height 10
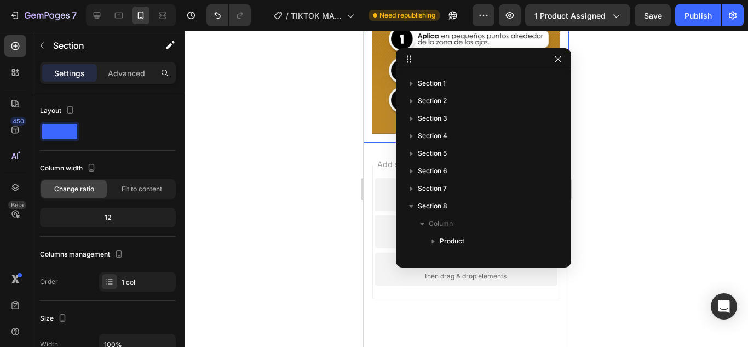
scroll to position [1851, 0]
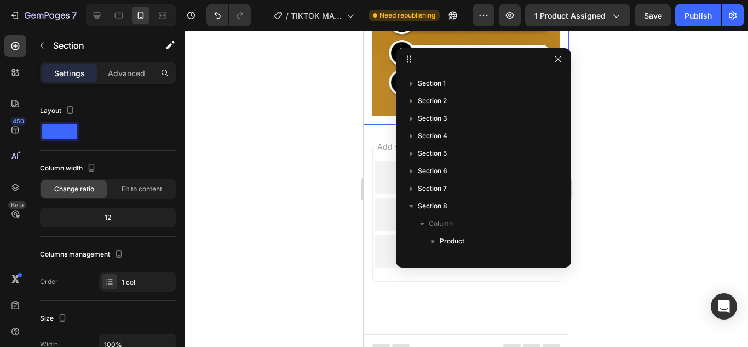
click at [675, 164] on div at bounding box center [467, 189] width 564 height 316
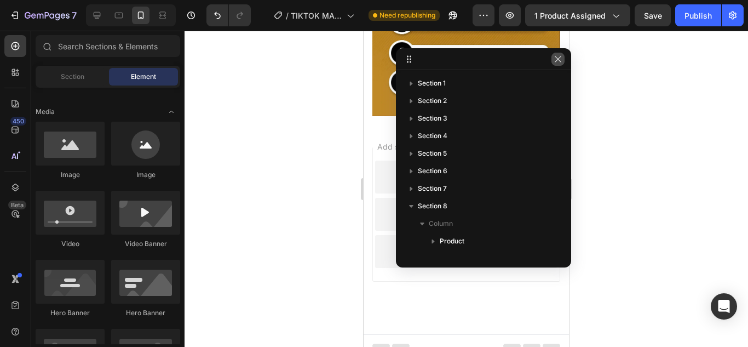
click at [556, 59] on icon "button" at bounding box center [558, 59] width 9 height 9
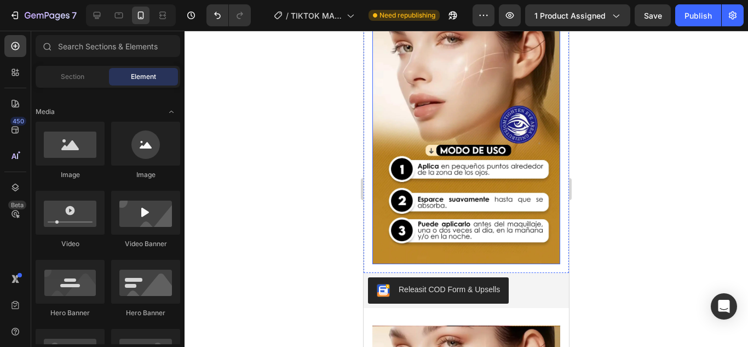
scroll to position [1413, 0]
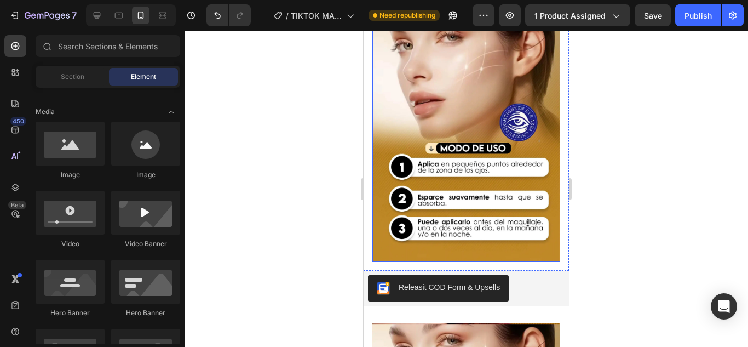
click at [467, 143] on img at bounding box center [466, 141] width 188 height 242
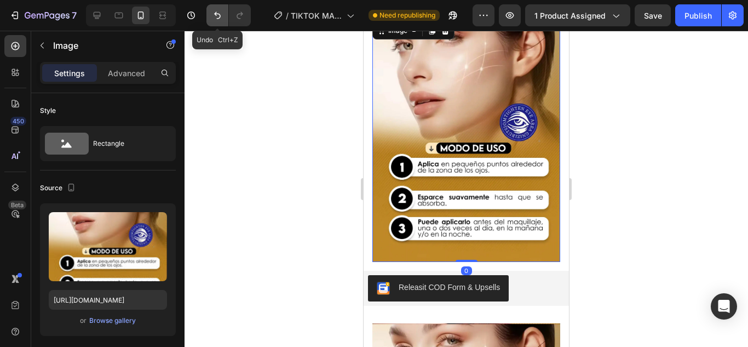
click at [211, 15] on button "Undo/Redo" at bounding box center [217, 15] width 22 height 22
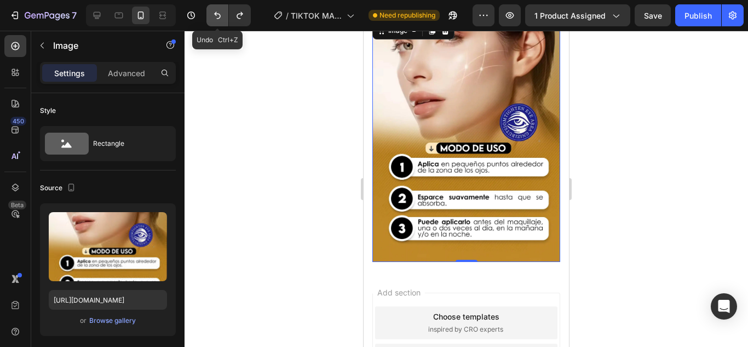
click at [211, 15] on button "Undo/Redo" at bounding box center [217, 15] width 22 height 22
type input "https://cdn.shopify.com/s/files/1/2005/9307/files/image_demo.jpg"
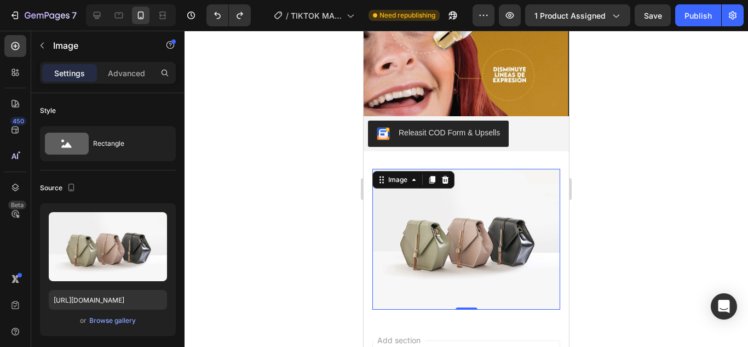
scroll to position [1249, 0]
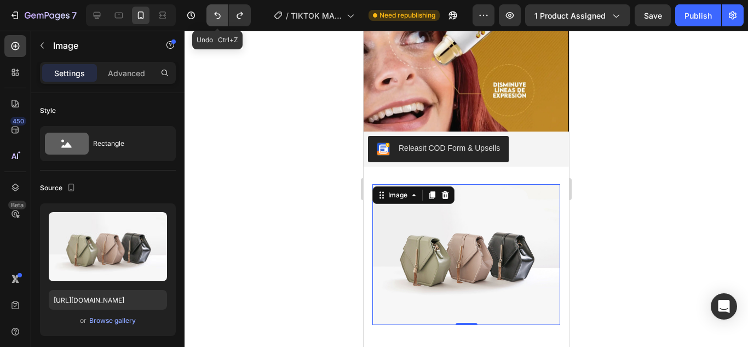
click at [228, 20] on button "Undo/Redo" at bounding box center [217, 15] width 22 height 22
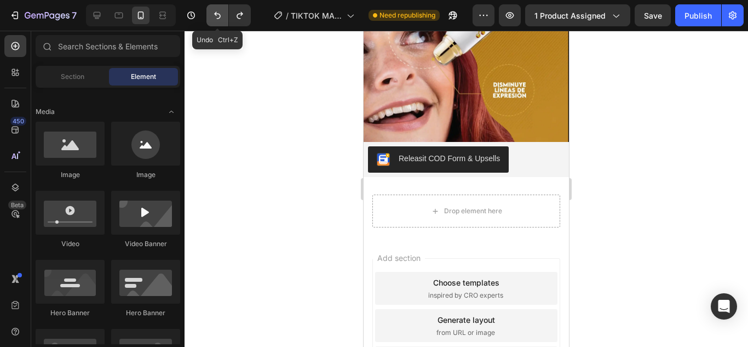
click at [220, 21] on button "Undo/Redo" at bounding box center [217, 15] width 22 height 22
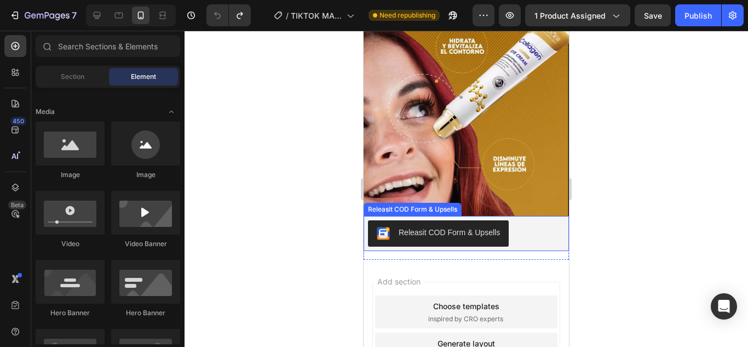
scroll to position [1194, 0]
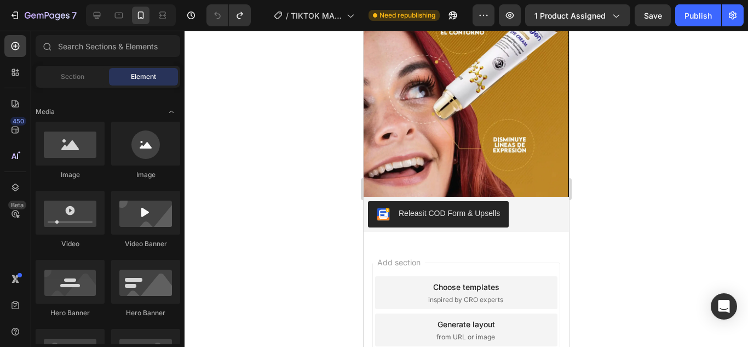
click at [89, 63] on div "Sections(18) Elements(84) Section Element Hero Section Product Detail Brands Tr…" at bounding box center [107, 189] width 153 height 309
click at [82, 66] on div "Section Element" at bounding box center [108, 77] width 145 height 22
click at [76, 84] on div "Section" at bounding box center [72, 77] width 69 height 18
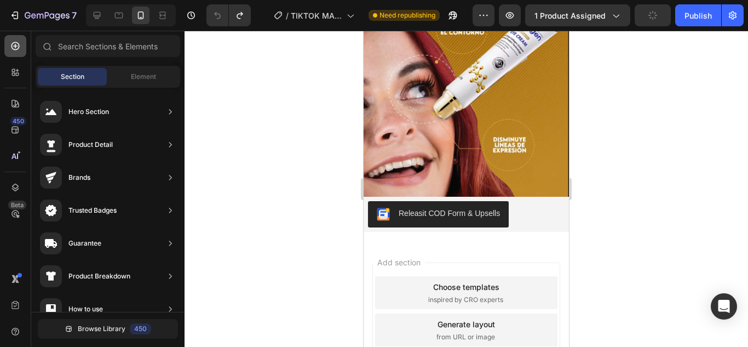
click at [18, 46] on icon at bounding box center [15, 46] width 4 height 4
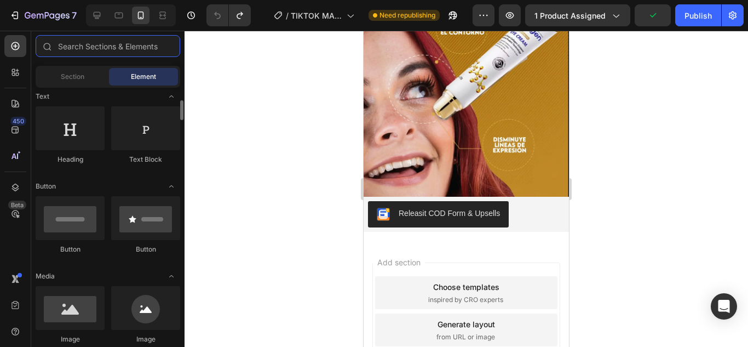
scroll to position [0, 0]
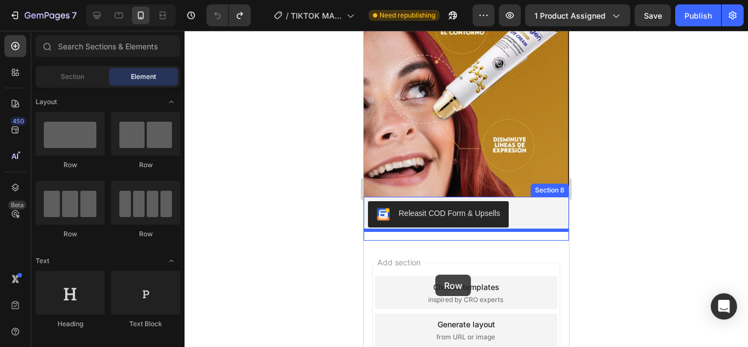
drag, startPoint x: 472, startPoint y: 169, endPoint x: 435, endPoint y: 274, distance: 111.2
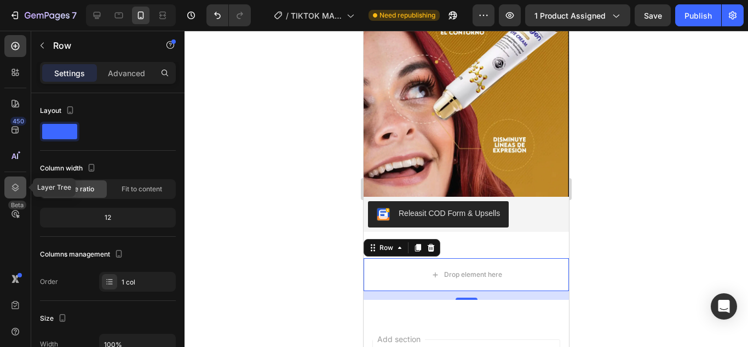
click at [21, 183] on div at bounding box center [15, 187] width 22 height 22
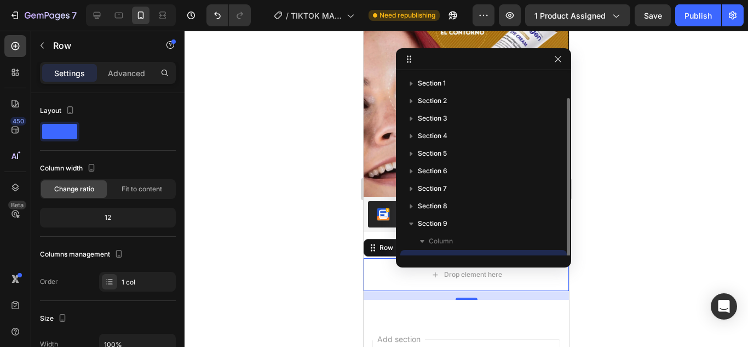
scroll to position [12, 0]
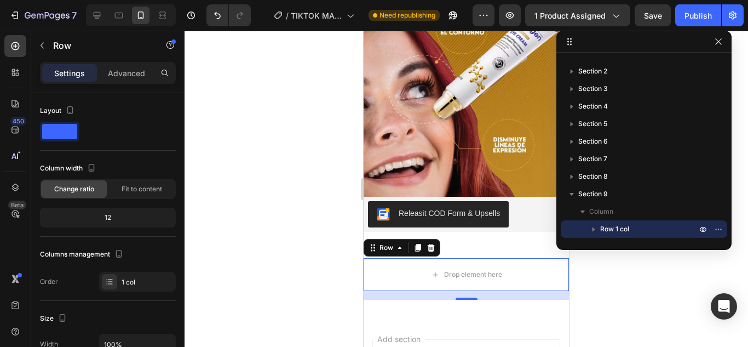
drag, startPoint x: 492, startPoint y: 64, endPoint x: 652, endPoint y: 45, distance: 161.6
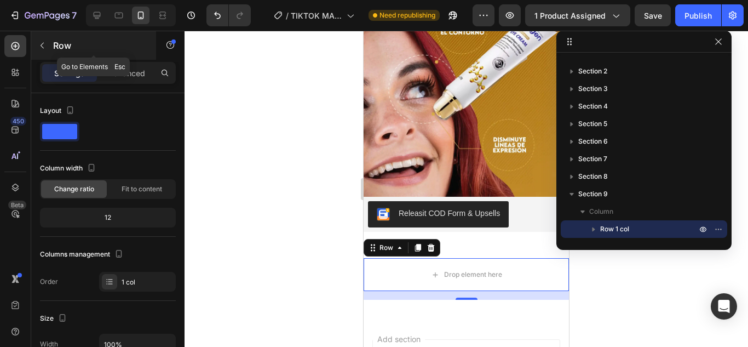
click at [48, 48] on button "button" at bounding box center [42, 46] width 18 height 18
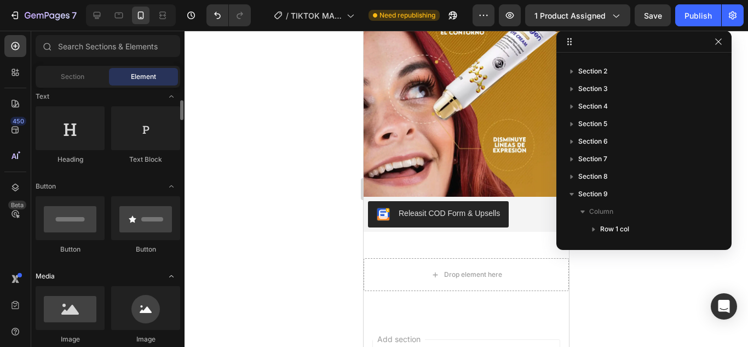
scroll to position [219, 0]
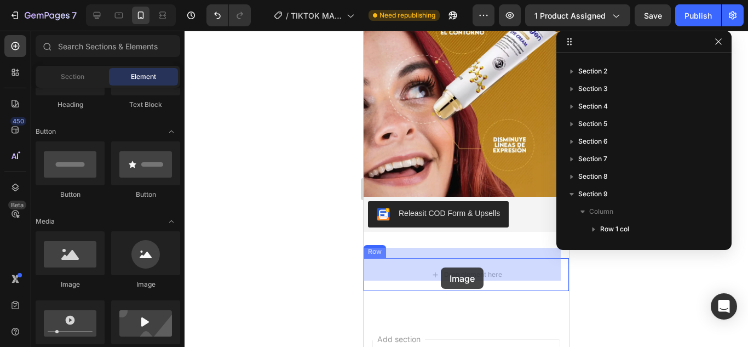
drag, startPoint x: 429, startPoint y: 275, endPoint x: 441, endPoint y: 267, distance: 14.3
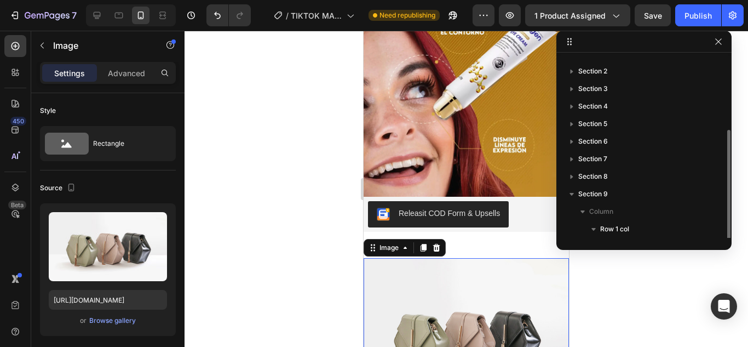
scroll to position [47, 0]
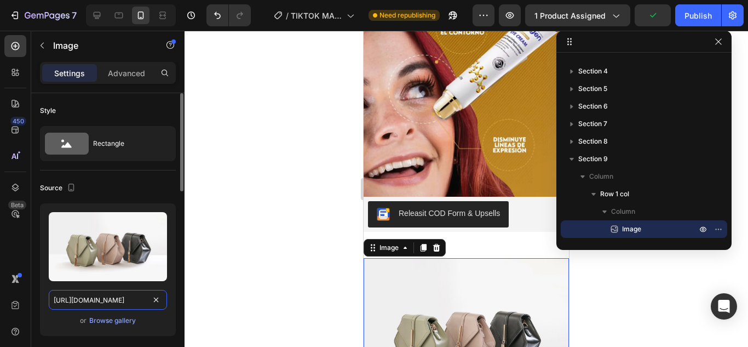
click at [129, 295] on input "https://cdn.shopify.com/s/files/1/2005/9307/files/image_demo.jpg" at bounding box center [108, 300] width 118 height 20
paste input "0778/4923/1615/files/ANTIOJERA_COLAGENO_6_5_11zon_4_11zon.webp?v=1758720379"
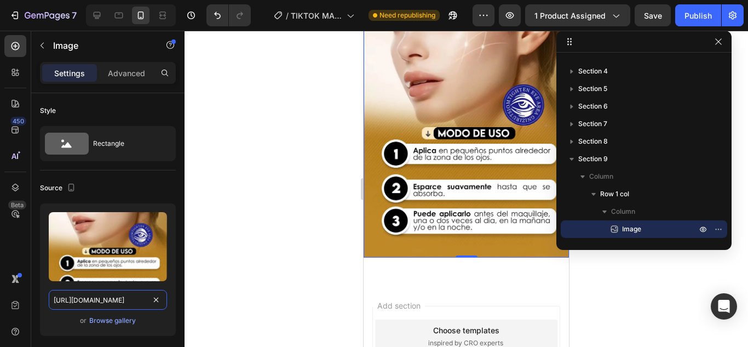
scroll to position [1468, 0]
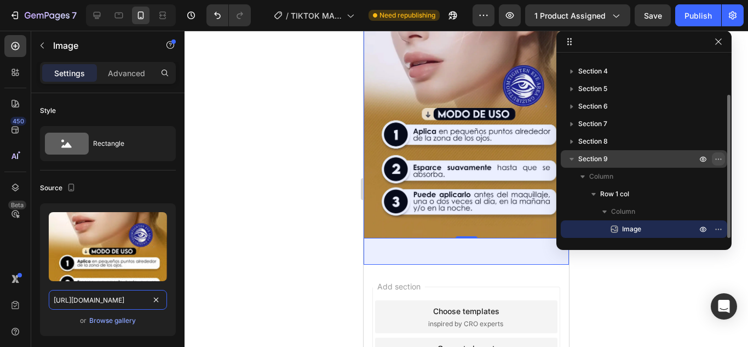
type input "https://cdn.shopify.com/s/files/1/0778/4923/1615/files/ANTIOJERA_COLAGENO_6_5_1…"
click at [720, 157] on icon "button" at bounding box center [718, 158] width 9 height 9
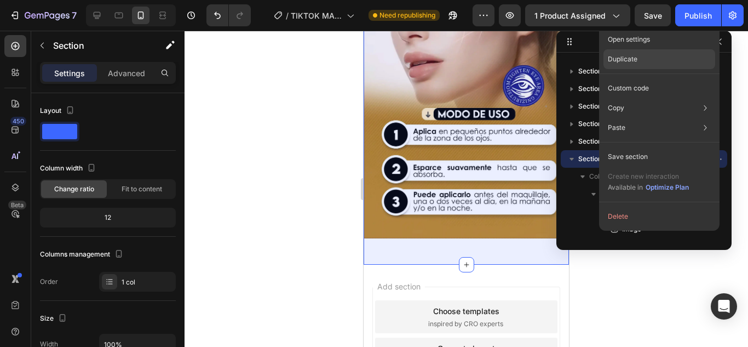
click at [651, 59] on div "Duplicate" at bounding box center [660, 59] width 112 height 20
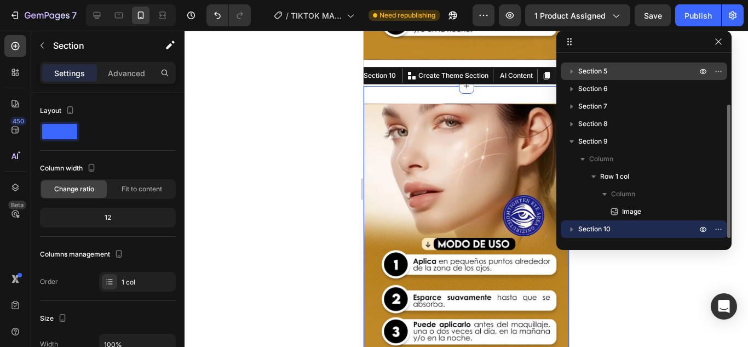
scroll to position [1653, 0]
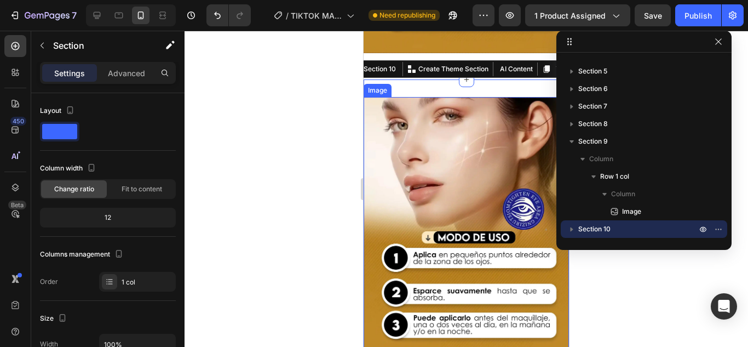
click at [479, 187] on img at bounding box center [466, 229] width 205 height 265
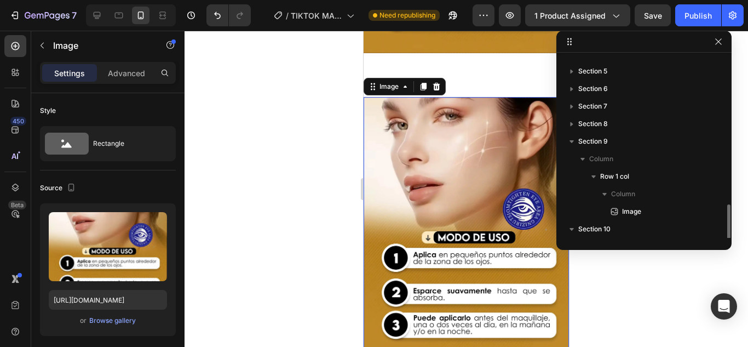
scroll to position [135, 0]
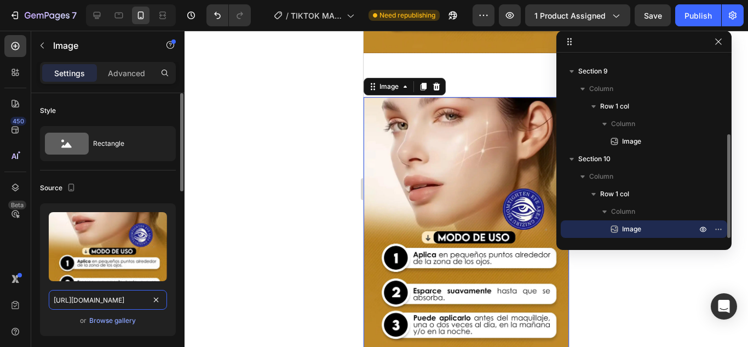
click at [122, 302] on input "https://cdn.shopify.com/s/files/1/0778/4923/1615/files/ANTIOJERA_COLAGENO_6_5_1…" at bounding box center [108, 300] width 118 height 20
paste input "7_6_11zon_5"
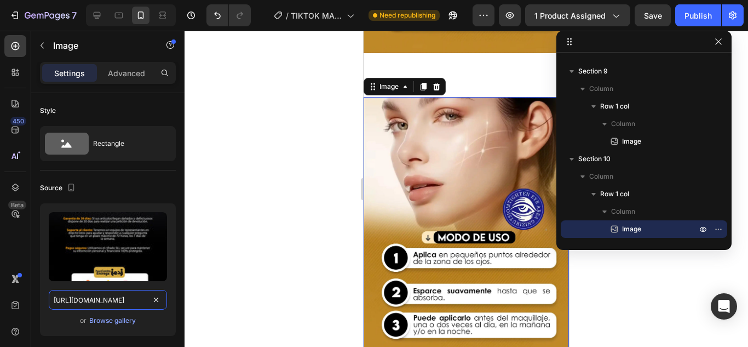
scroll to position [0, 280]
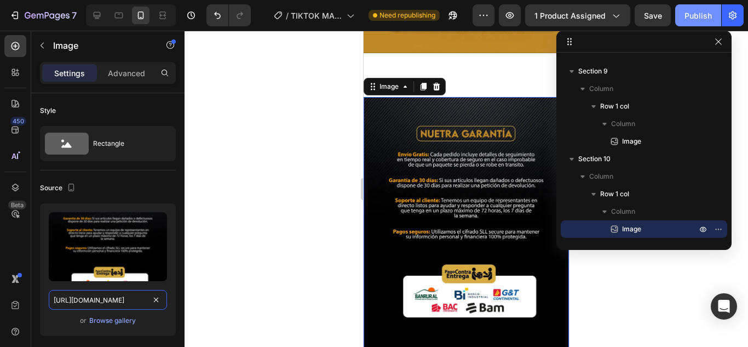
type input "https://cdn.shopify.com/s/files/1/0778/4923/1615/files/ANTIOJERA_COLAGENO_7_6_1…"
click at [710, 16] on div "Publish" at bounding box center [698, 16] width 27 height 12
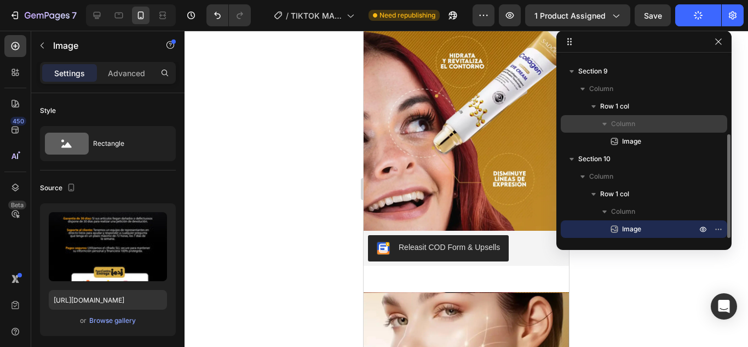
scroll to position [80, 0]
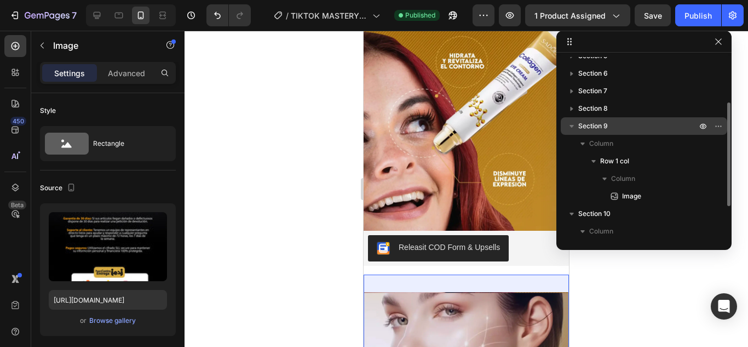
click at [622, 133] on div "Section 9" at bounding box center [644, 126] width 158 height 18
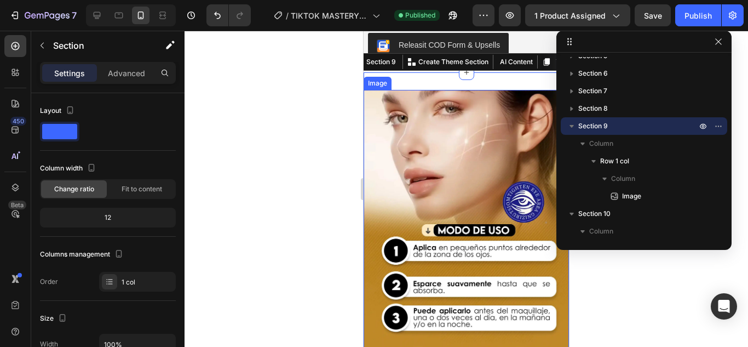
scroll to position [1355, 0]
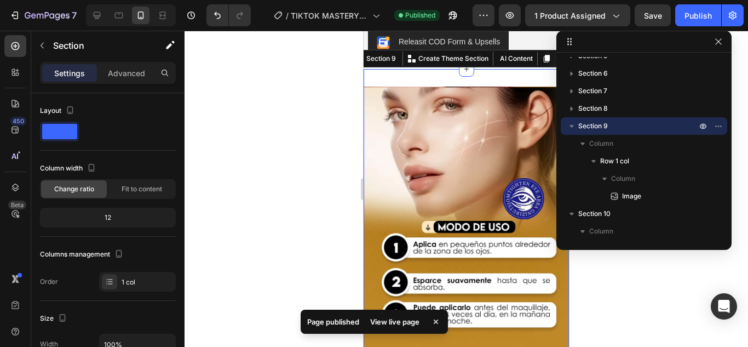
click at [121, 62] on div "Settings Advanced" at bounding box center [108, 73] width 136 height 22
click at [116, 64] on div "Settings Advanced" at bounding box center [108, 73] width 136 height 22
click at [129, 70] on p "Advanced" at bounding box center [126, 73] width 37 height 12
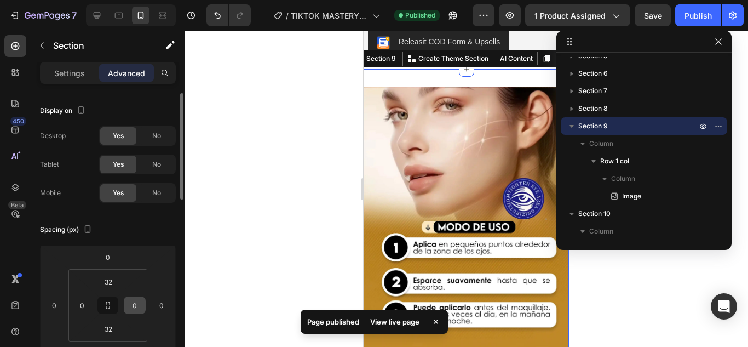
scroll to position [55, 0]
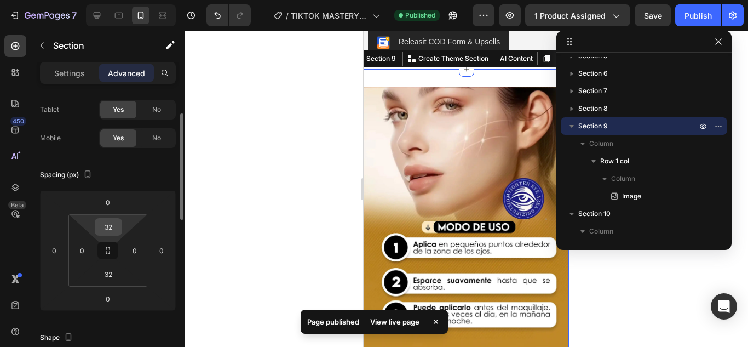
click at [122, 224] on div "32" at bounding box center [108, 227] width 27 height 18
click at [108, 225] on input "32" at bounding box center [108, 227] width 22 height 16
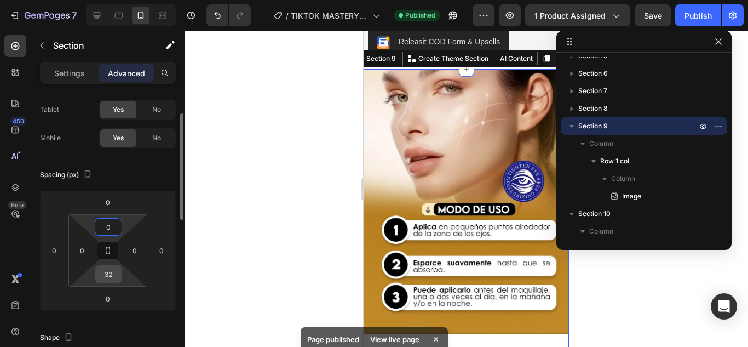
type input "0"
click at [105, 270] on input "32" at bounding box center [108, 274] width 22 height 16
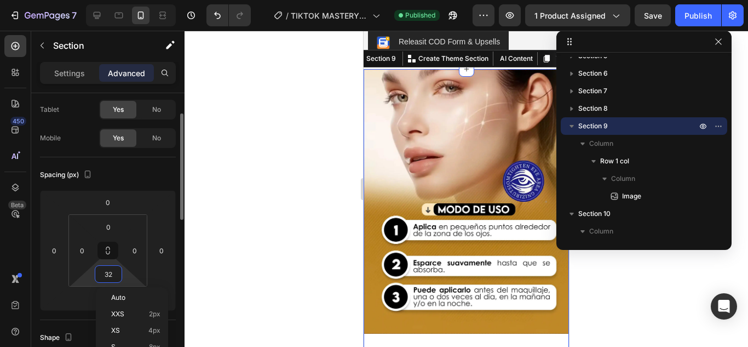
type input "0"
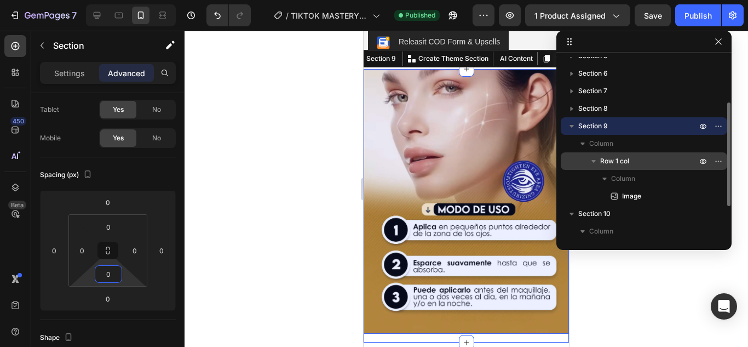
click at [619, 160] on span "Row 1 col" at bounding box center [614, 161] width 29 height 11
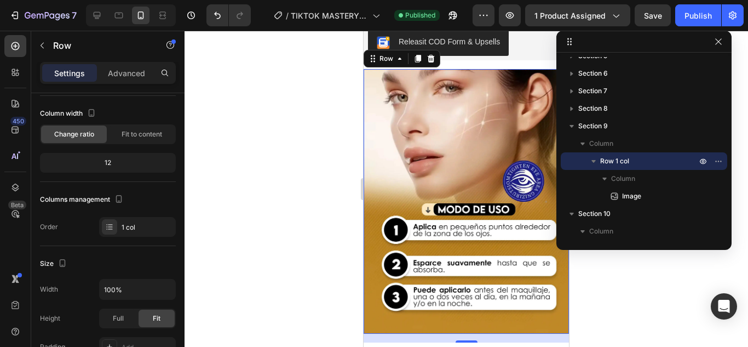
scroll to position [0, 0]
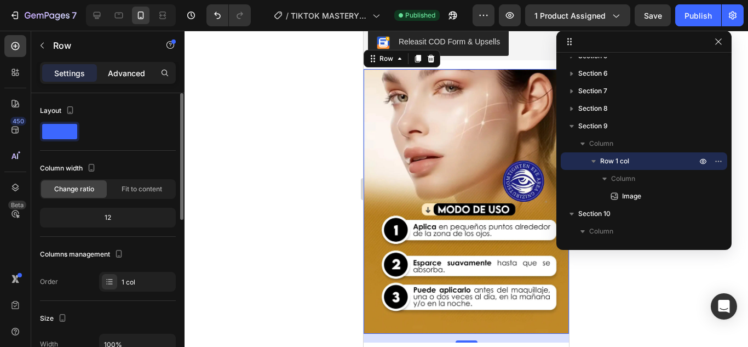
click at [144, 74] on p "Advanced" at bounding box center [126, 73] width 37 height 12
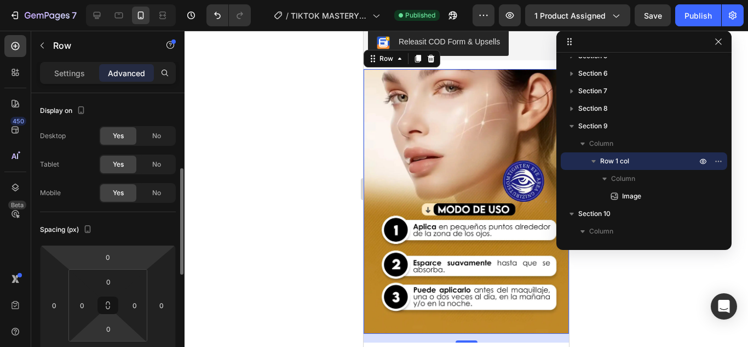
scroll to position [110, 0]
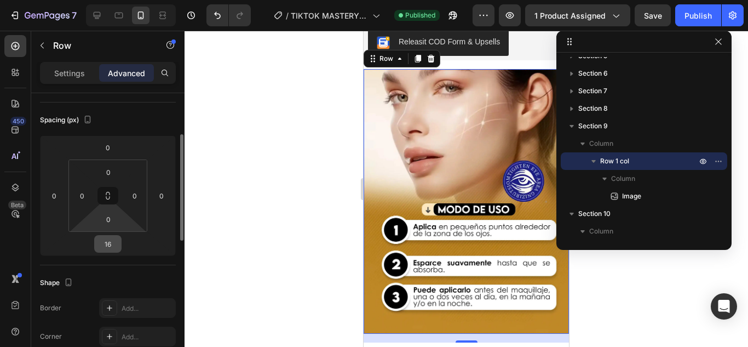
click at [110, 236] on input "16" at bounding box center [108, 244] width 22 height 16
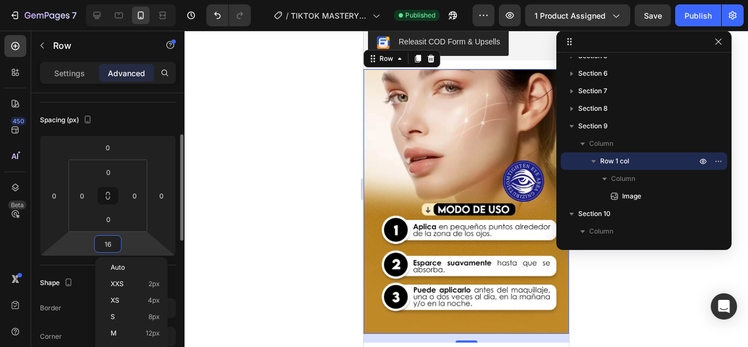
type input "0"
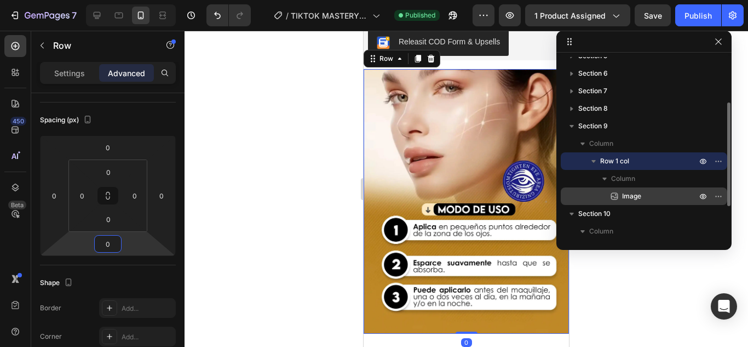
click at [619, 189] on div "Image" at bounding box center [644, 196] width 158 height 18
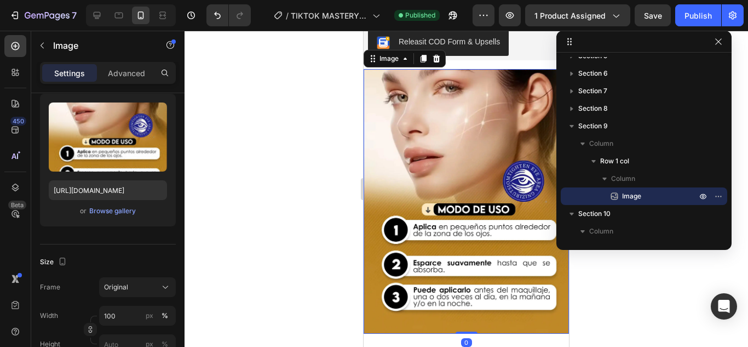
scroll to position [0, 0]
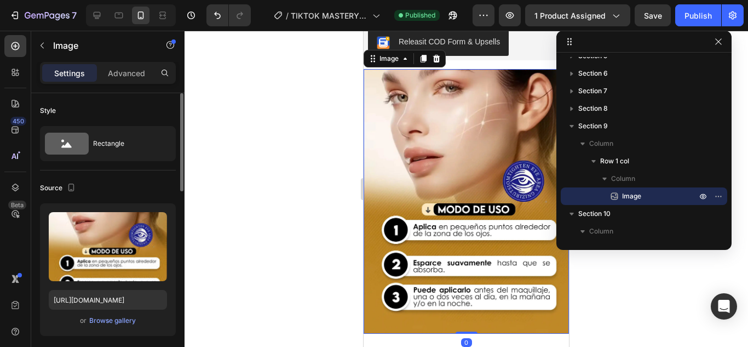
click at [131, 73] on p "Advanced" at bounding box center [126, 73] width 37 height 12
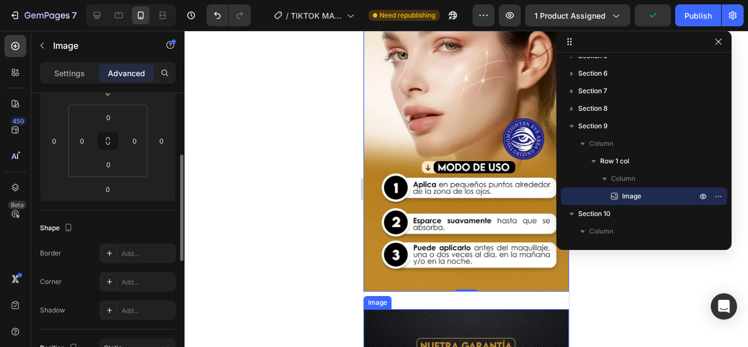
scroll to position [1465, 0]
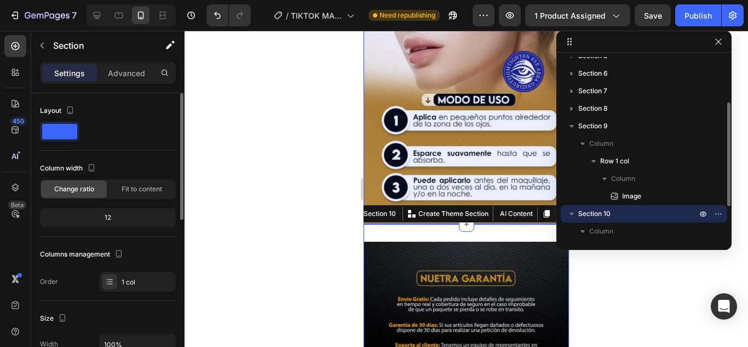
scroll to position [135, 0]
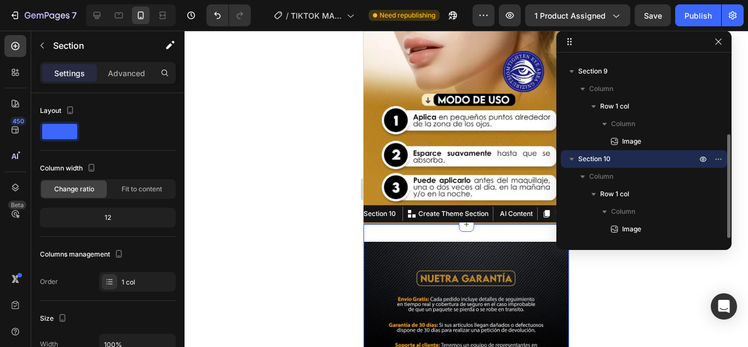
click at [612, 158] on p "Section 10" at bounding box center [638, 158] width 121 height 11
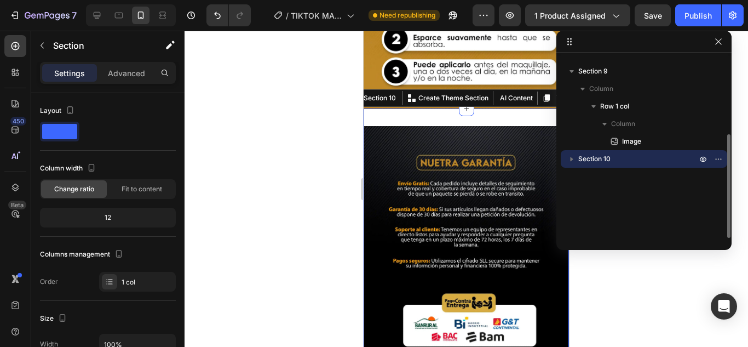
scroll to position [1609, 0]
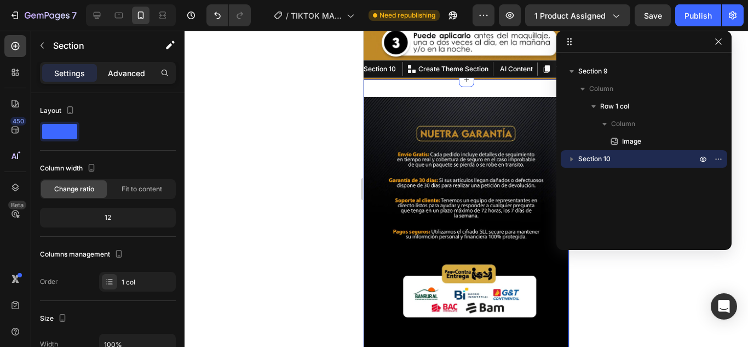
click at [123, 71] on p "Advanced" at bounding box center [126, 73] width 37 height 12
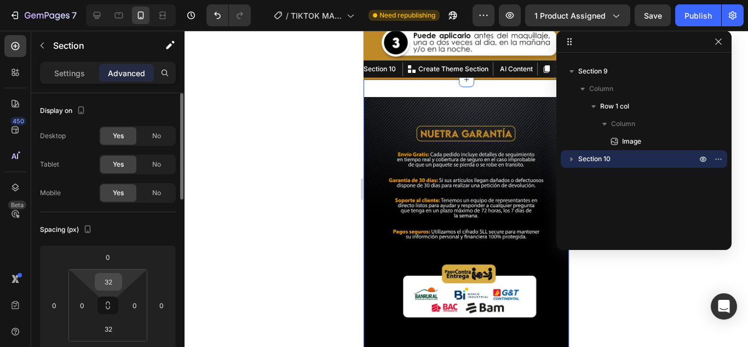
click at [100, 279] on input "32" at bounding box center [108, 281] width 22 height 16
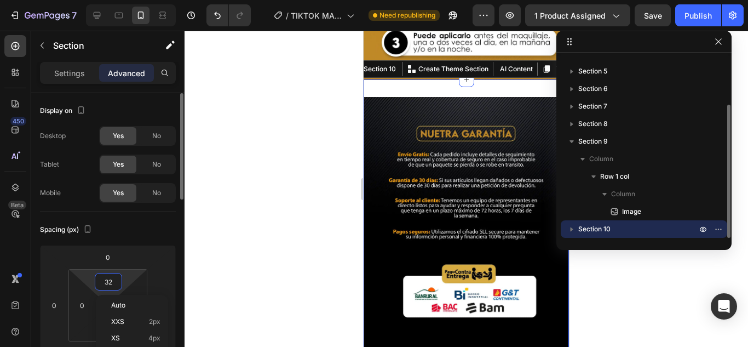
scroll to position [65, 0]
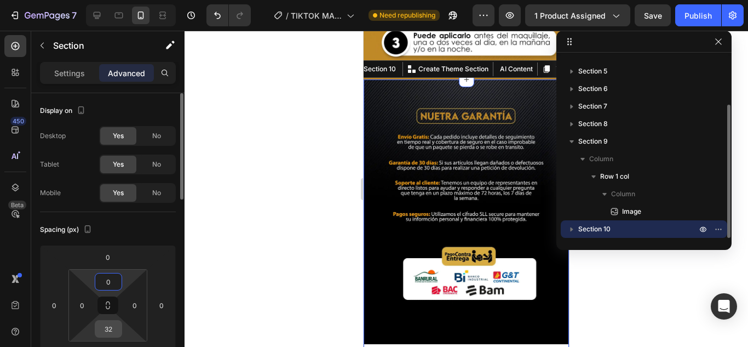
type input "0"
click at [109, 326] on input "32" at bounding box center [108, 328] width 22 height 16
type input "0"
click at [572, 230] on icon "button" at bounding box center [572, 229] width 3 height 4
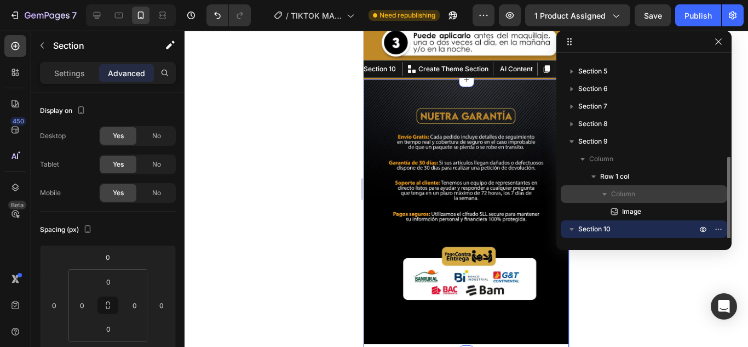
scroll to position [100, 0]
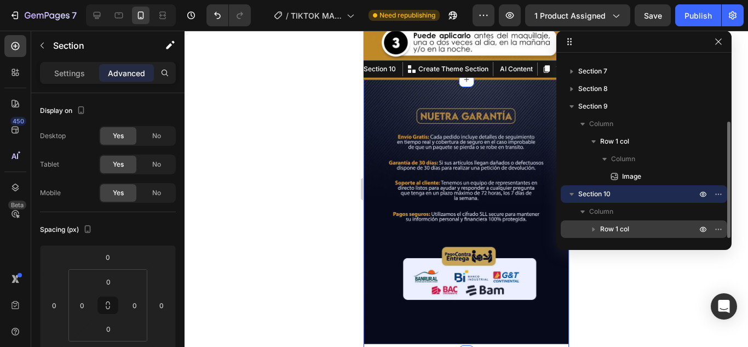
click at [620, 226] on span "Row 1 col" at bounding box center [614, 228] width 29 height 11
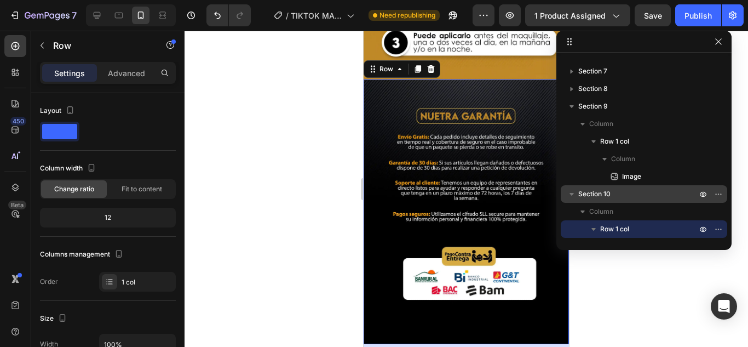
scroll to position [135, 0]
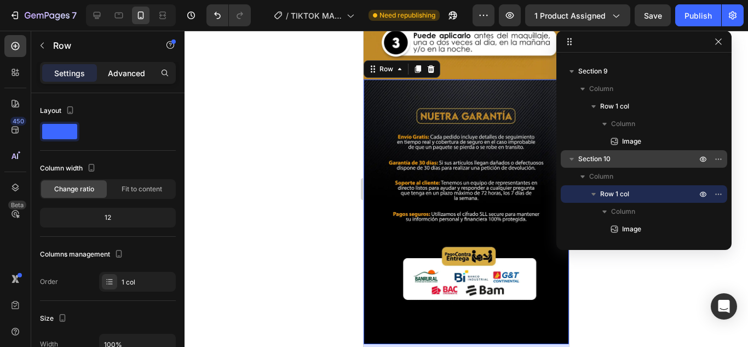
click at [129, 78] on p "Advanced" at bounding box center [126, 73] width 37 height 12
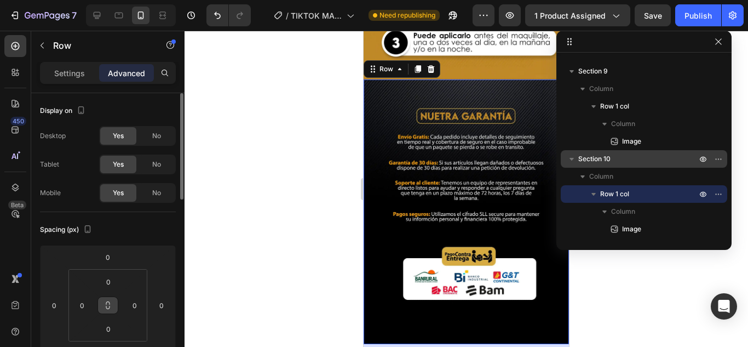
scroll to position [110, 0]
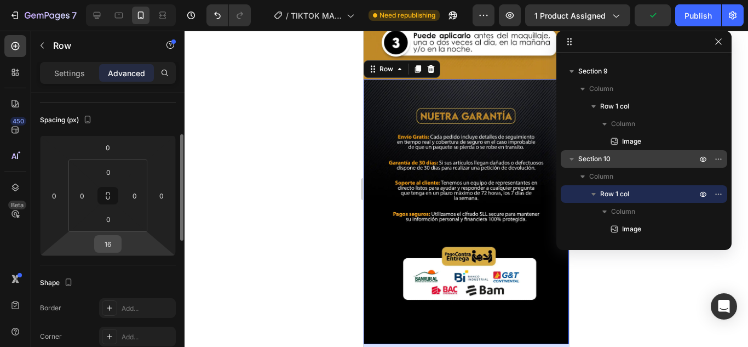
click at [104, 248] on input "16" at bounding box center [108, 244] width 22 height 16
click at [113, 243] on input "016" at bounding box center [108, 244] width 22 height 16
type input "0"
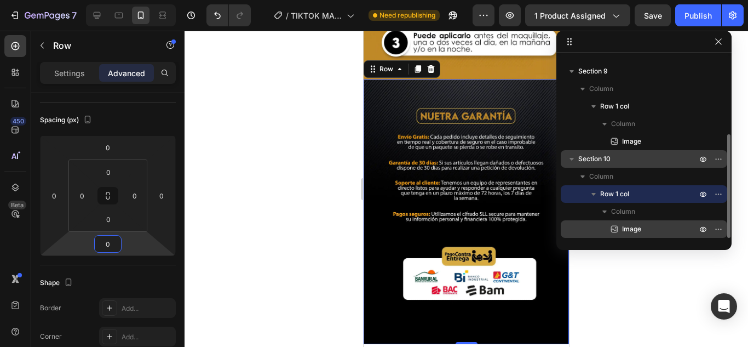
click at [628, 235] on div "Image" at bounding box center [644, 229] width 158 height 18
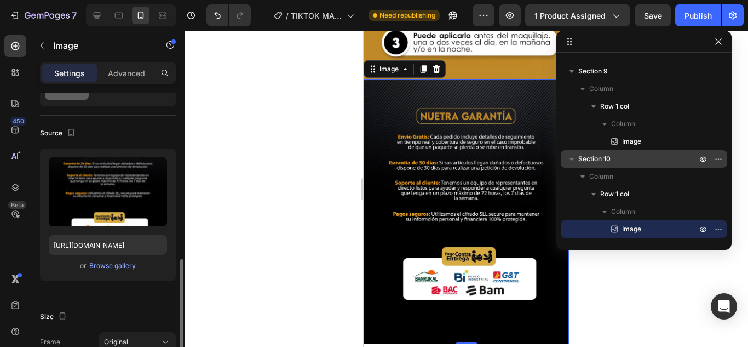
scroll to position [219, 0]
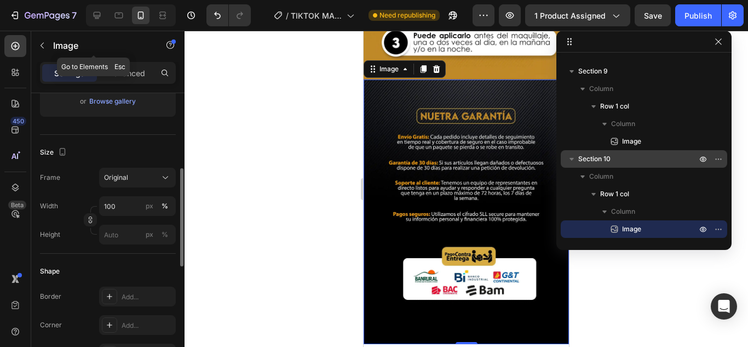
click at [123, 60] on div "Image" at bounding box center [93, 46] width 125 height 31
click at [124, 71] on p "Advanced" at bounding box center [126, 73] width 37 height 12
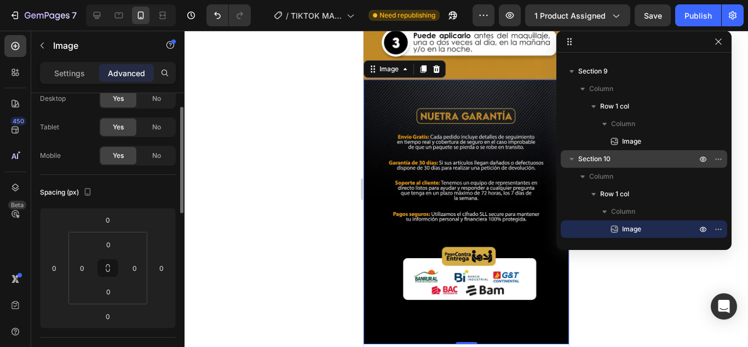
scroll to position [0, 0]
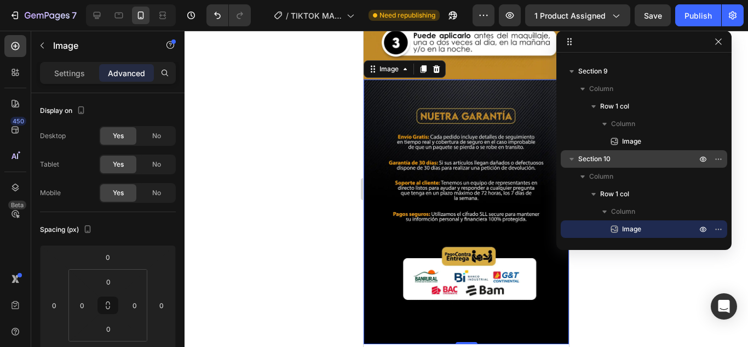
click at [696, 27] on div "7 / TIKTOK MASTERY NO EDITAR EJEMPLO - Sep 24, 07:53:26 Need republishing Previ…" at bounding box center [374, 15] width 748 height 31
click at [699, 18] on div "Publish" at bounding box center [698, 16] width 27 height 12
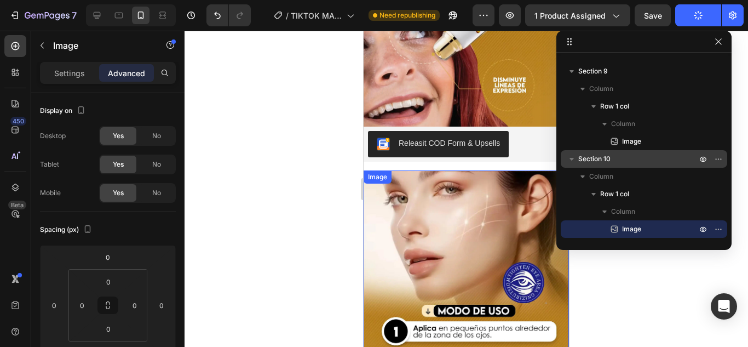
scroll to position [1171, 0]
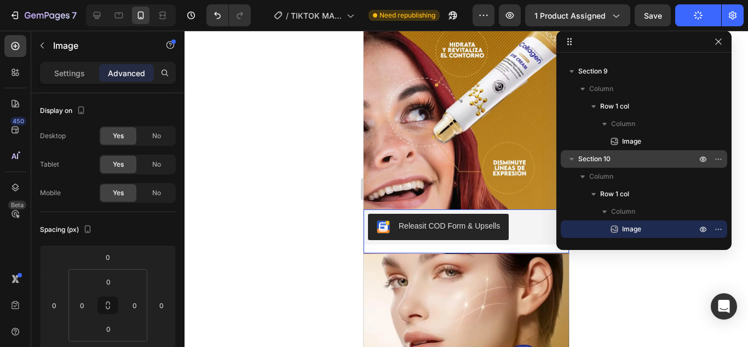
click at [529, 251] on div "Releasit COD Form & Upsells Releasit COD Form & Upsells Product Description Pro…" at bounding box center [466, 231] width 205 height 44
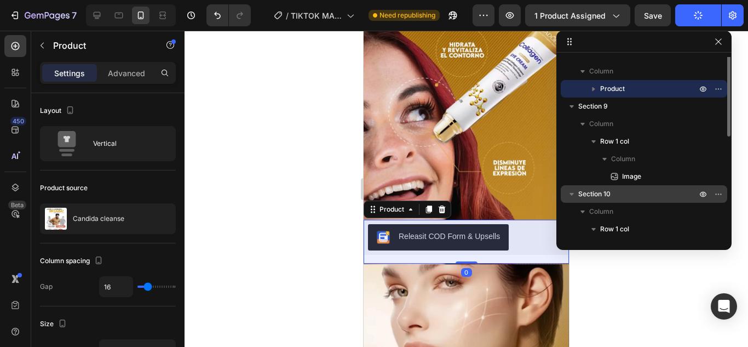
scroll to position [25, 0]
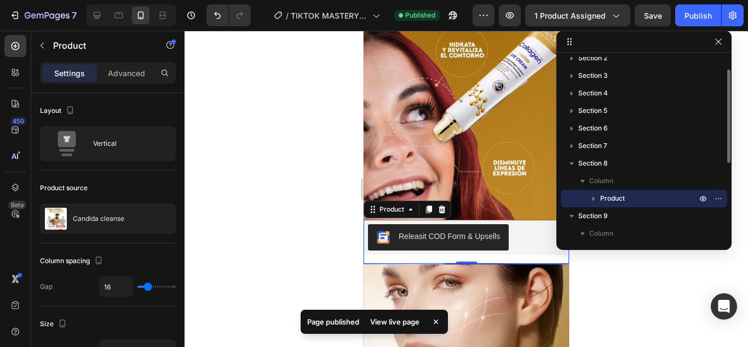
click at [591, 199] on icon "button" at bounding box center [593, 198] width 11 height 11
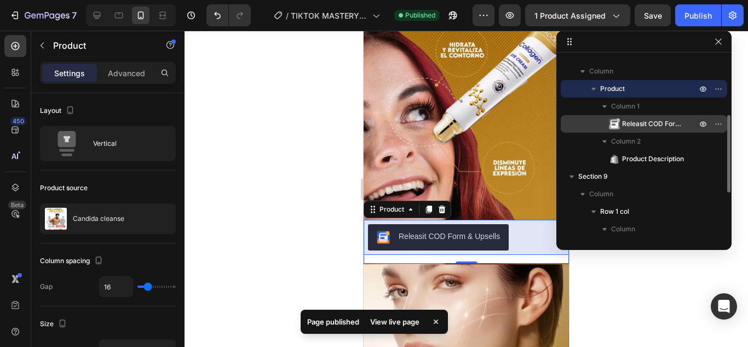
click at [633, 121] on span "Releasit COD Form & Upsells" at bounding box center [654, 123] width 64 height 11
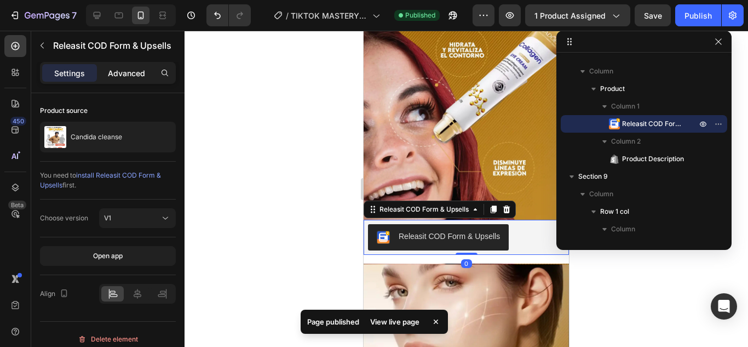
click at [130, 79] on div "Advanced" at bounding box center [126, 73] width 55 height 18
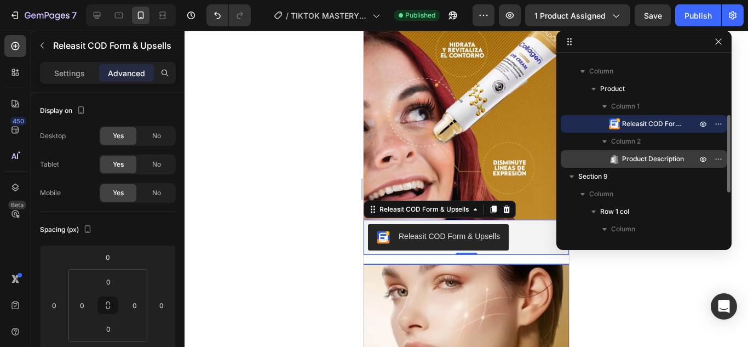
click at [639, 156] on span "Product Description" at bounding box center [653, 158] width 62 height 11
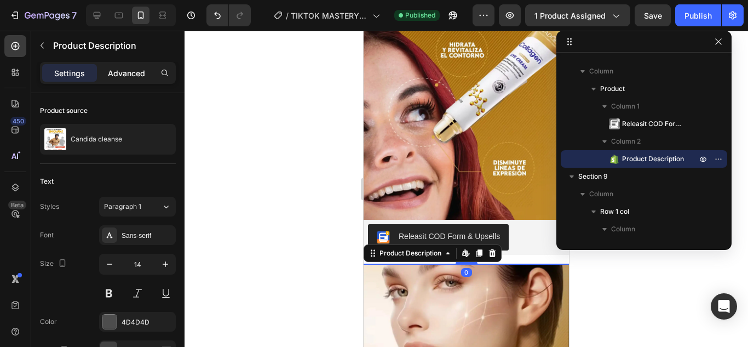
click at [140, 79] on div "Advanced" at bounding box center [126, 73] width 55 height 18
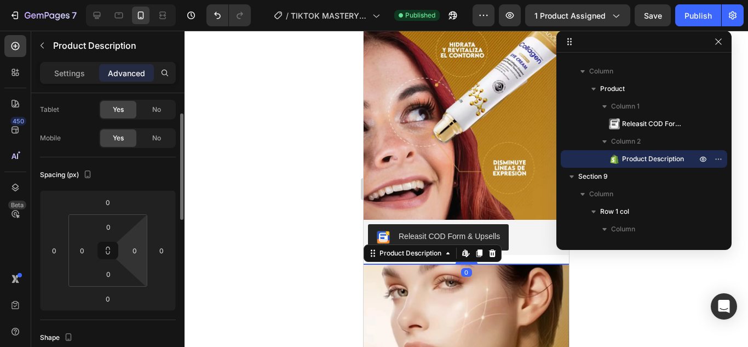
scroll to position [110, 0]
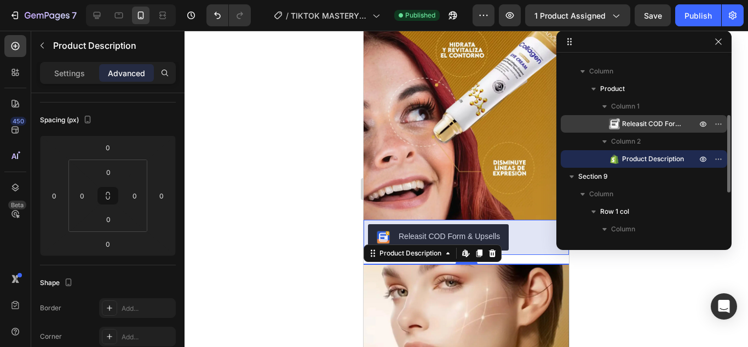
click at [648, 122] on span "Releasit COD Form & Upsells" at bounding box center [654, 123] width 64 height 11
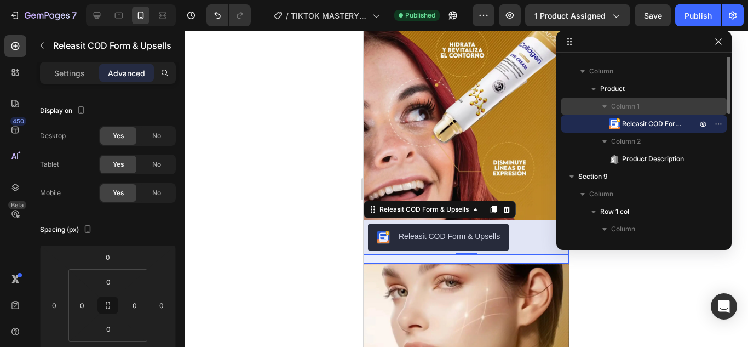
scroll to position [80, 0]
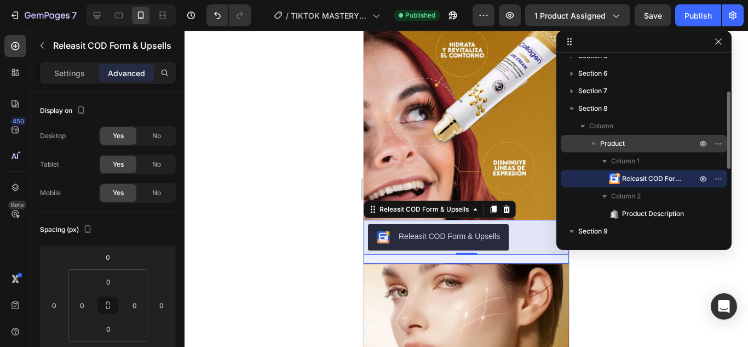
click at [621, 147] on span "Product" at bounding box center [612, 143] width 25 height 11
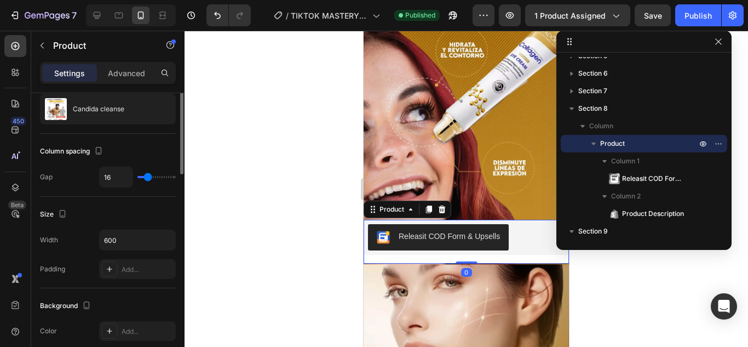
scroll to position [0, 0]
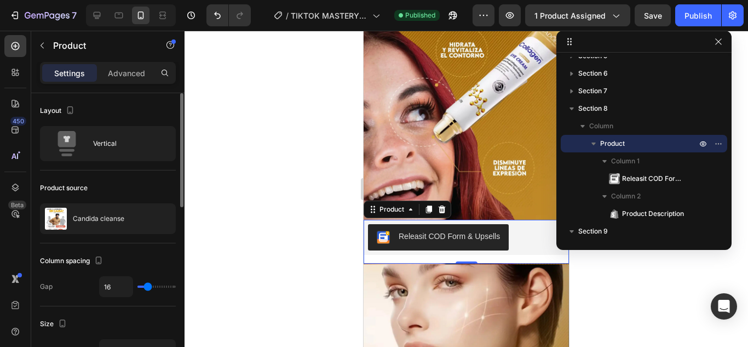
type input "18"
type input "0"
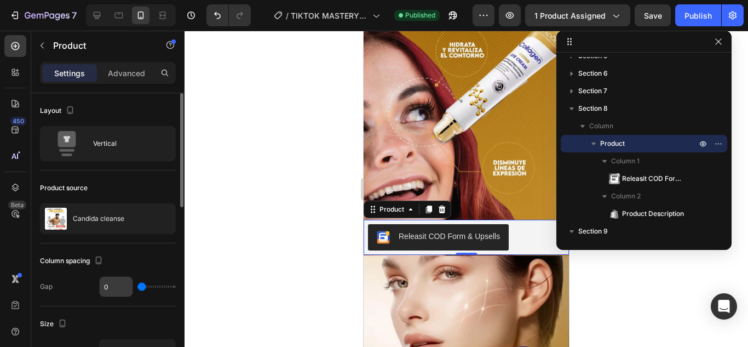
drag, startPoint x: 141, startPoint y: 282, endPoint x: 116, endPoint y: 289, distance: 26.0
type input "0"
click at [137, 285] on input "range" at bounding box center [156, 286] width 38 height 2
click at [695, 14] on div "Publish" at bounding box center [698, 16] width 27 height 12
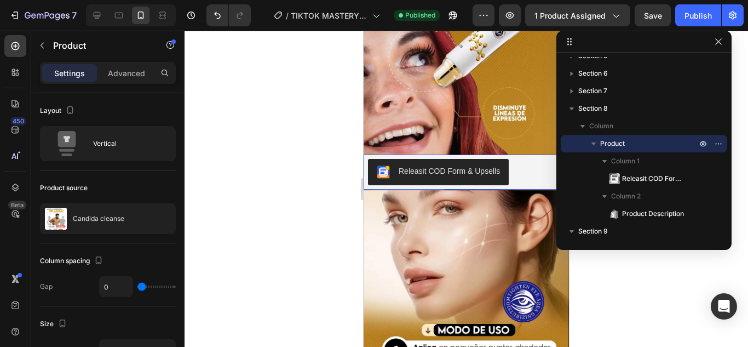
scroll to position [1281, 0]
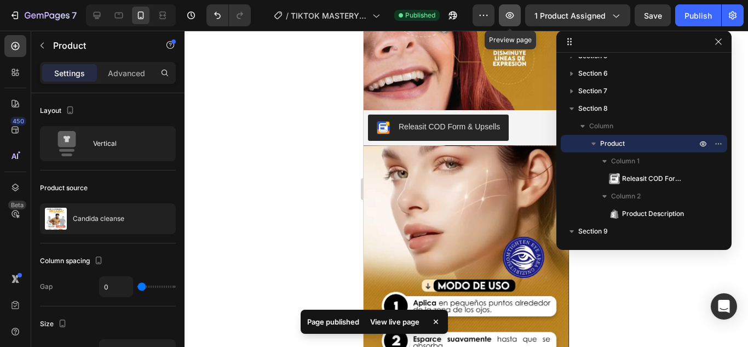
click at [515, 18] on icon "button" at bounding box center [509, 15] width 11 height 11
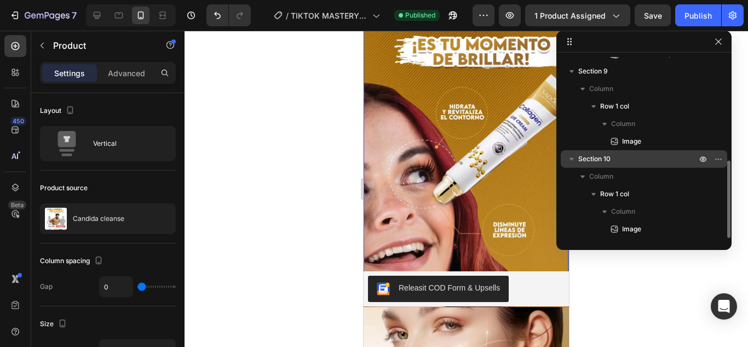
scroll to position [1097, 0]
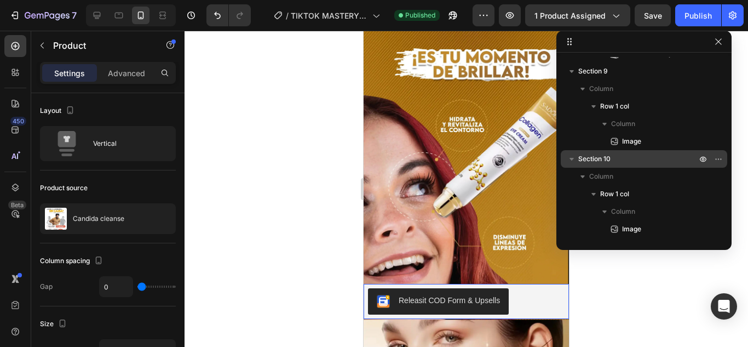
click at [518, 286] on div "Releasit COD Form & Upsells" at bounding box center [466, 301] width 205 height 35
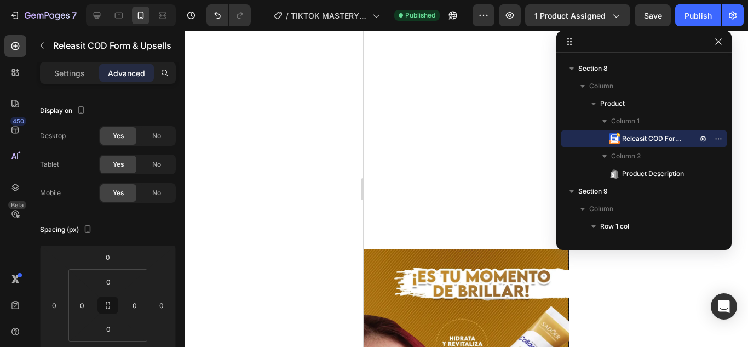
scroll to position [713, 0]
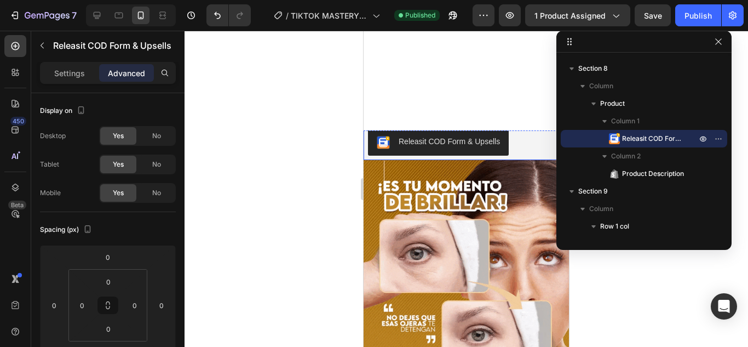
click at [522, 135] on div "Releasit COD Form & Upsells" at bounding box center [466, 142] width 197 height 26
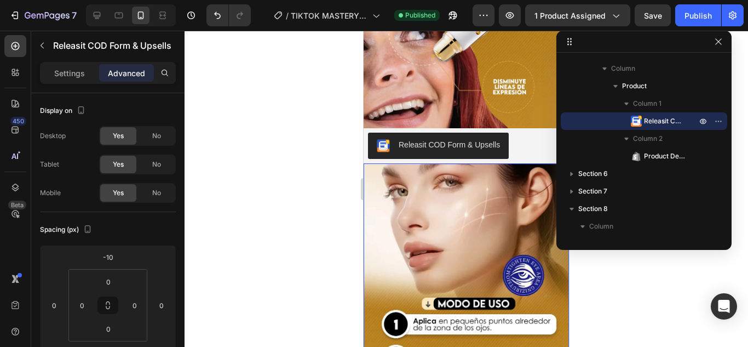
scroll to position [1261, 0]
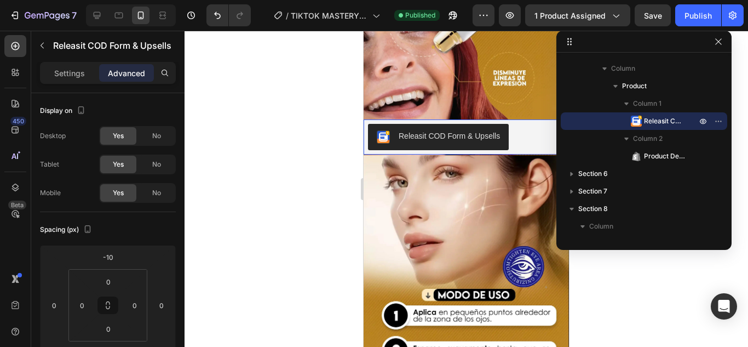
click at [494, 137] on div "Releasit COD Form & Upsells" at bounding box center [449, 136] width 101 height 12
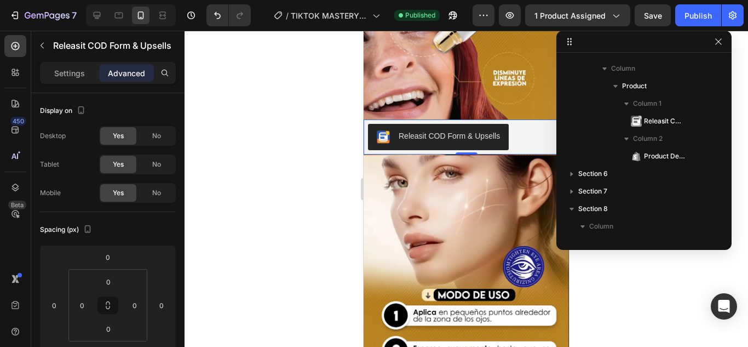
scroll to position [260, 0]
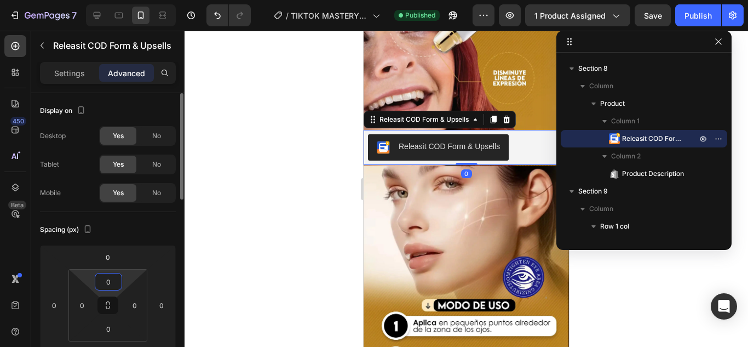
click at [111, 274] on input "0" at bounding box center [108, 281] width 22 height 16
click at [112, 255] on input "0" at bounding box center [108, 257] width 22 height 16
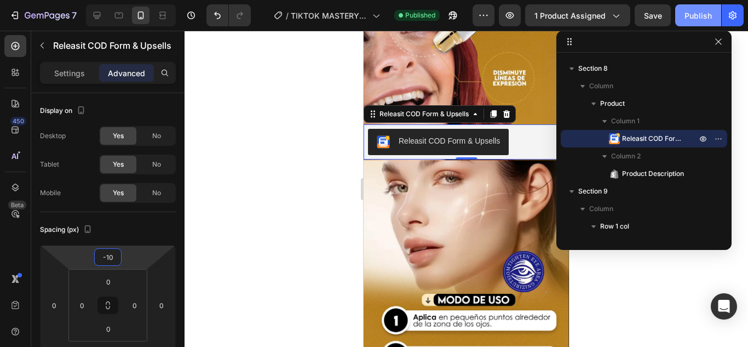
type input "-10"
click at [698, 11] on div "Publish" at bounding box center [698, 16] width 27 height 12
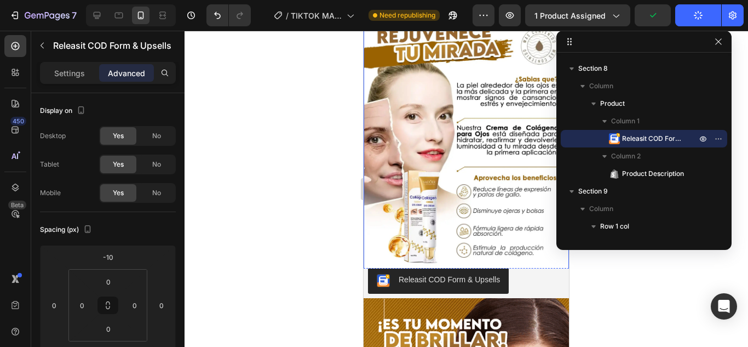
scroll to position [604, 0]
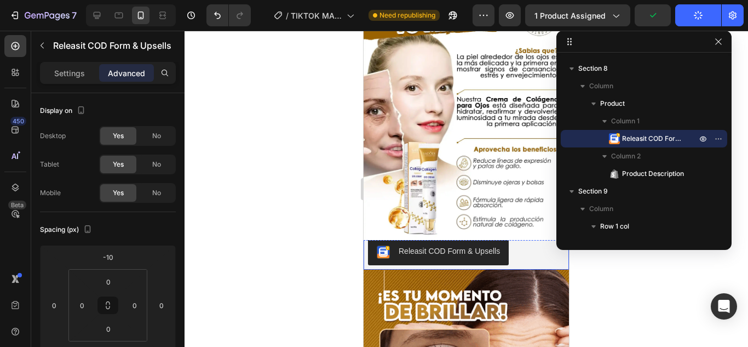
click at [468, 246] on div "Releasit COD Form & Upsells" at bounding box center [449, 251] width 101 height 12
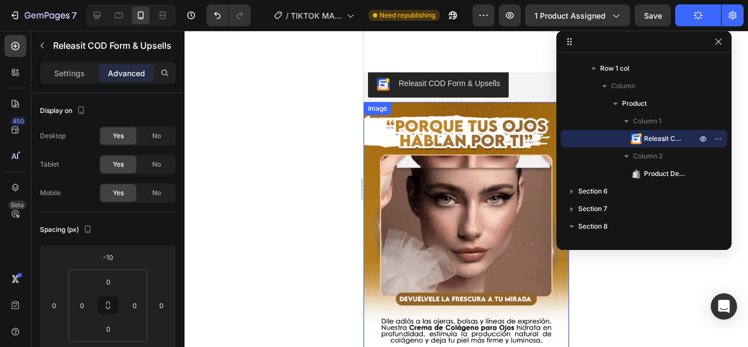
scroll to position [165, 0]
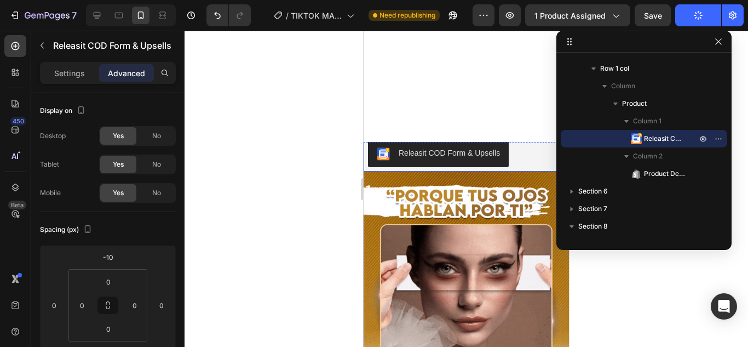
click at [450, 152] on div "Releasit COD Form & Upsells" at bounding box center [449, 153] width 101 height 12
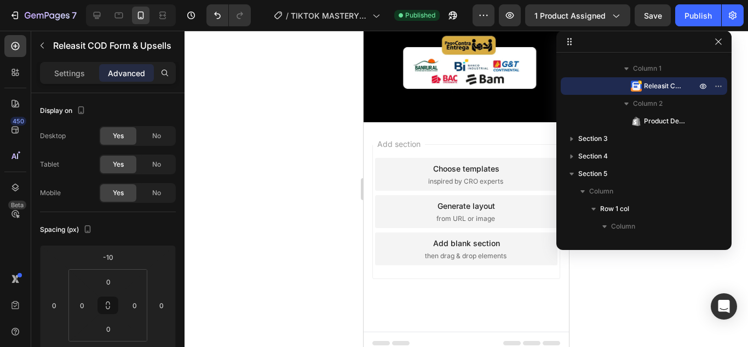
scroll to position [1803, 0]
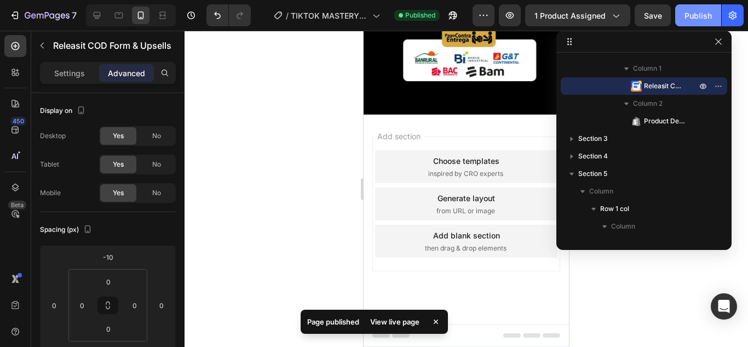
click at [708, 17] on div "Publish" at bounding box center [698, 16] width 27 height 12
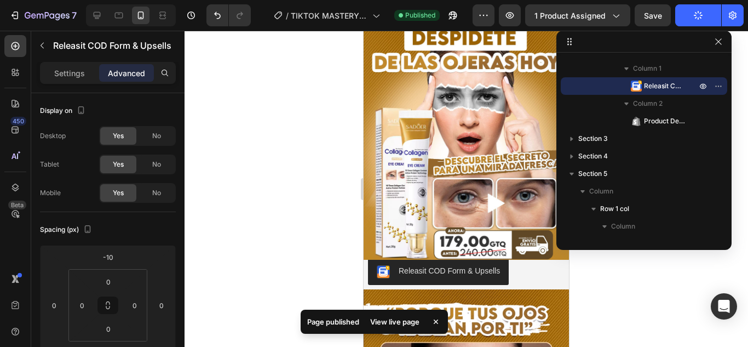
scroll to position [0, 0]
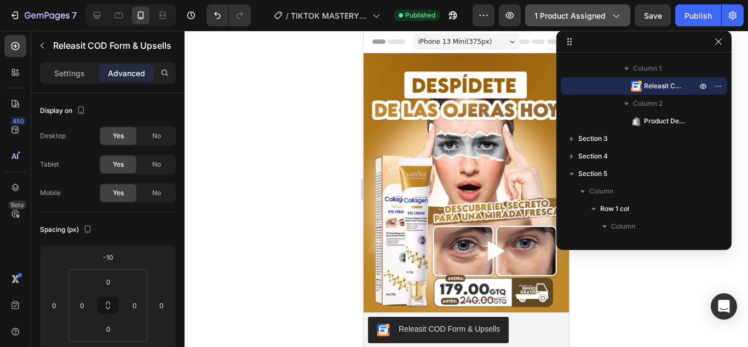
click at [579, 15] on span "1 product assigned" at bounding box center [570, 16] width 71 height 12
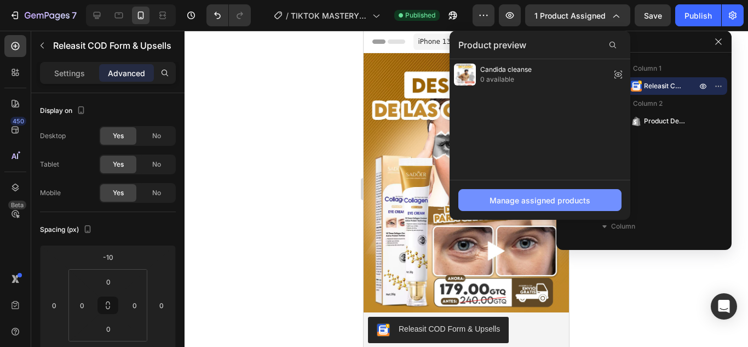
click at [540, 203] on div "Manage assigned products" at bounding box center [540, 200] width 101 height 12
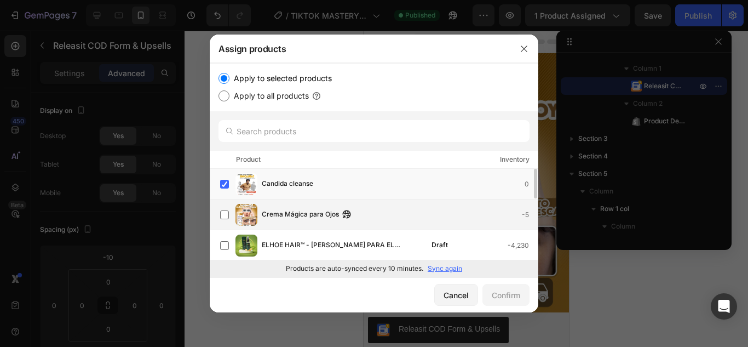
click at [240, 217] on img at bounding box center [247, 215] width 22 height 22
click at [226, 187] on label at bounding box center [224, 184] width 9 height 9
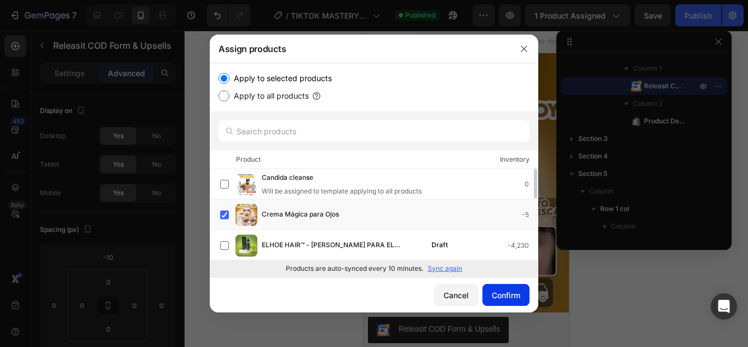
click at [509, 292] on div "Confirm" at bounding box center [506, 295] width 28 height 12
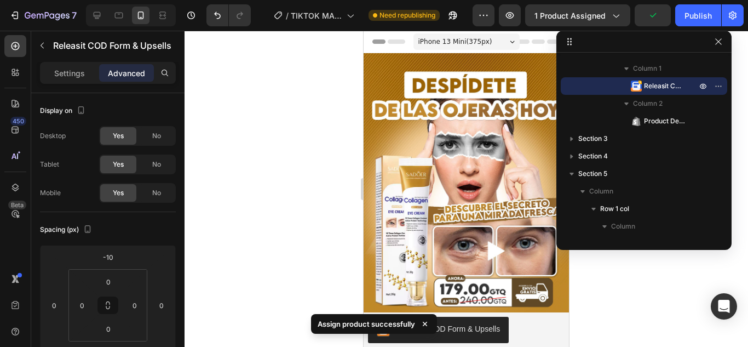
click at [698, 28] on div "7 / TIKTOK MASTERY NO EDITAR EJEMPLO - Sep 24, 07:53:26 Need republishing Previ…" at bounding box center [374, 15] width 748 height 31
click at [702, 18] on div "Publish" at bounding box center [698, 16] width 27 height 12
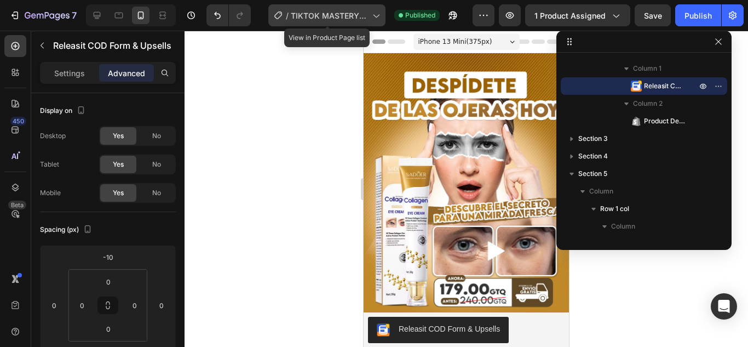
click at [371, 19] on icon at bounding box center [375, 15] width 11 height 11
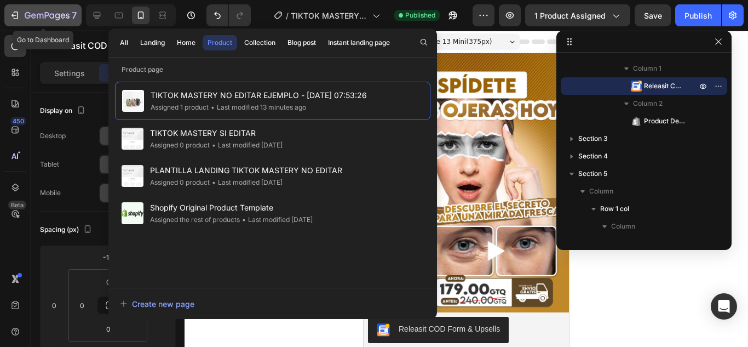
click at [15, 15] on icon "button" at bounding box center [14, 15] width 5 height 3
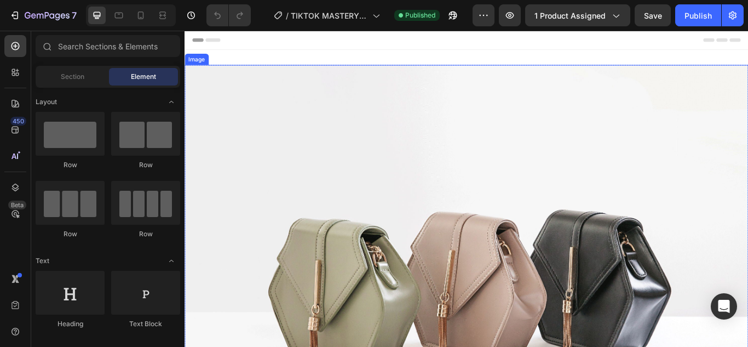
scroll to position [55, 0]
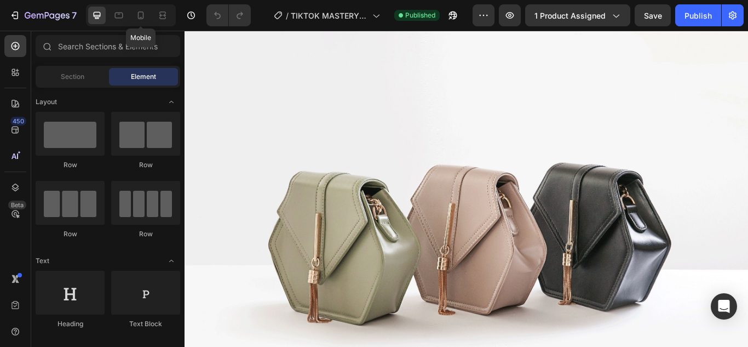
click at [144, 18] on icon at bounding box center [141, 16] width 6 height 8
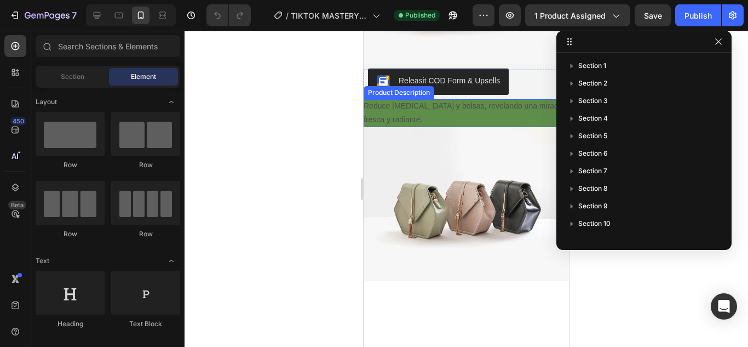
scroll to position [164, 0]
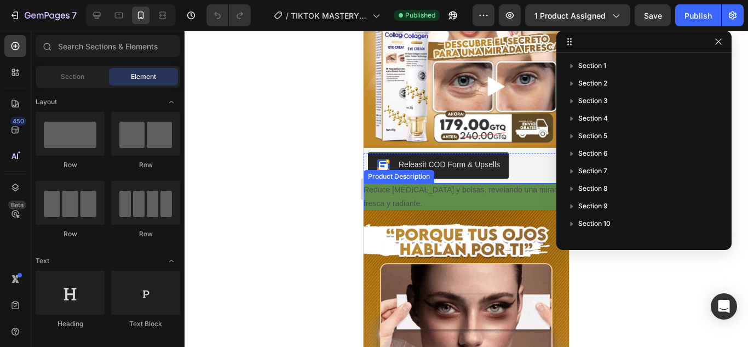
click at [475, 186] on div "Reduce ojeras y bolsas, revelando una mirada fresca y radiante." at bounding box center [466, 196] width 205 height 27
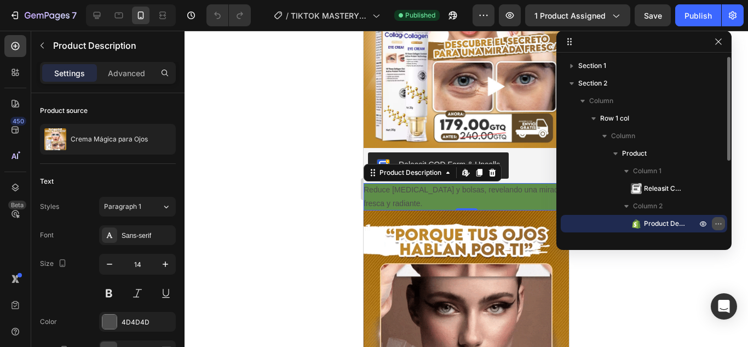
click at [715, 223] on icon "button" at bounding box center [718, 223] width 9 height 9
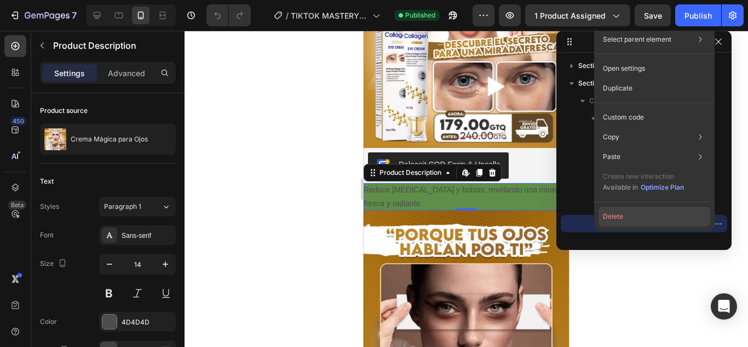
click at [649, 213] on button "Delete" at bounding box center [655, 216] width 112 height 20
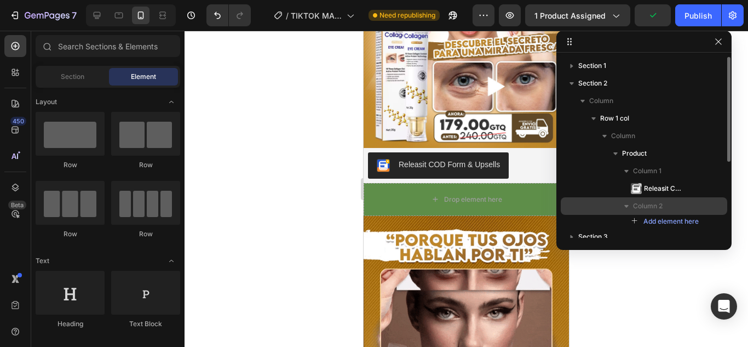
click at [690, 208] on p "Column 2" at bounding box center [666, 205] width 66 height 11
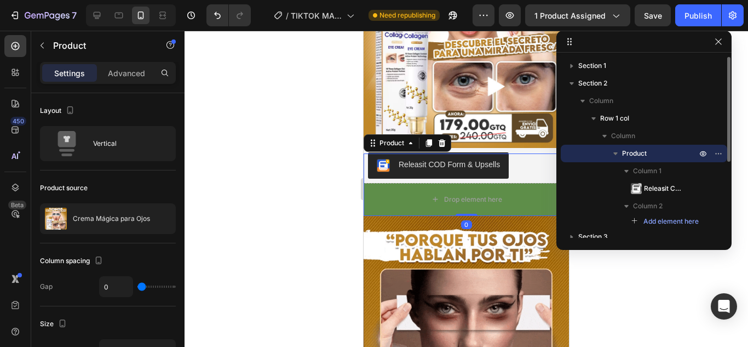
scroll to position [55, 0]
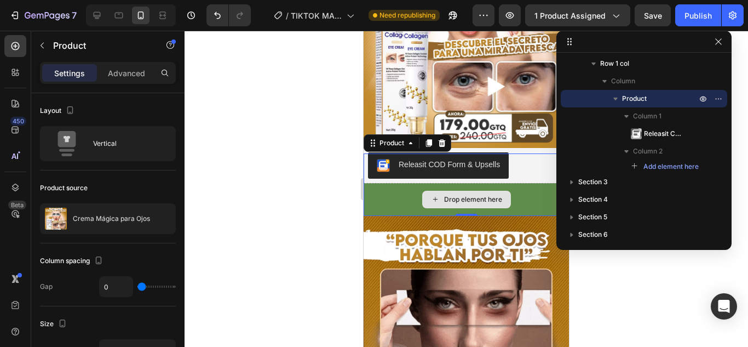
click at [538, 192] on div "Drop element here" at bounding box center [466, 199] width 205 height 33
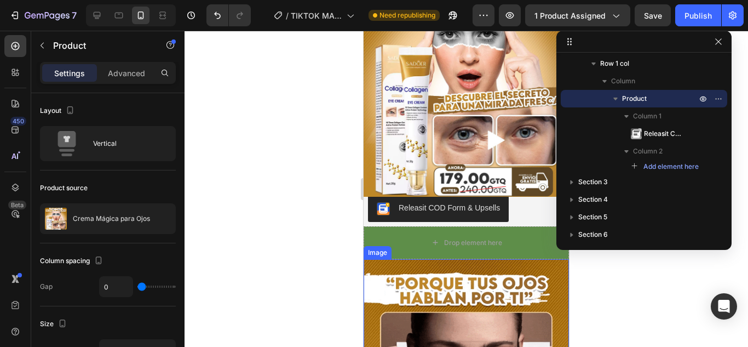
scroll to position [110, 0]
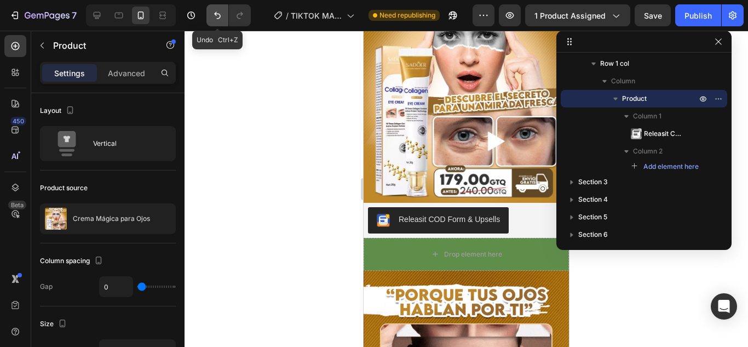
click at [219, 17] on icon "Undo/Redo" at bounding box center [217, 15] width 11 height 11
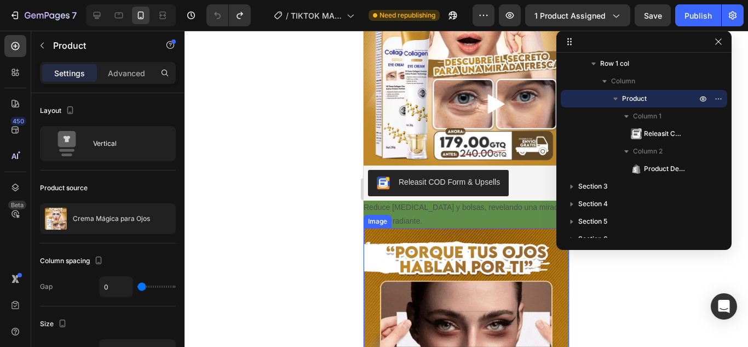
scroll to position [164, 0]
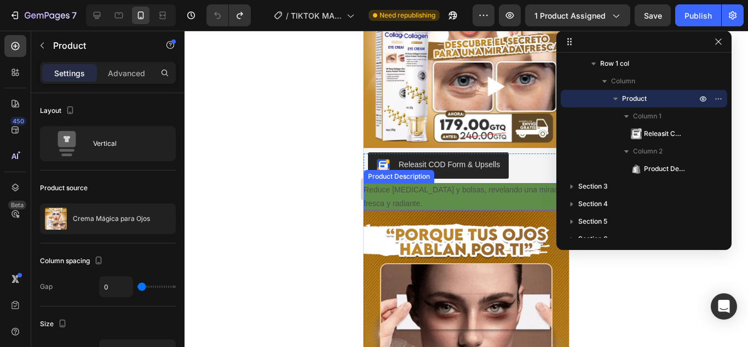
click at [437, 185] on div "Reduce ojeras y bolsas, revelando una mirada fresca y radiante." at bounding box center [466, 196] width 205 height 27
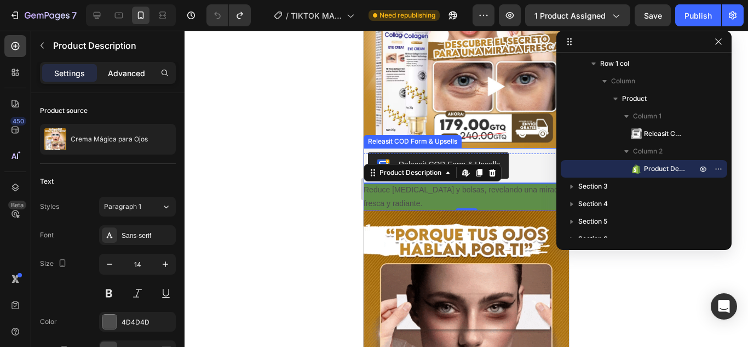
click at [136, 74] on p "Advanced" at bounding box center [126, 73] width 37 height 12
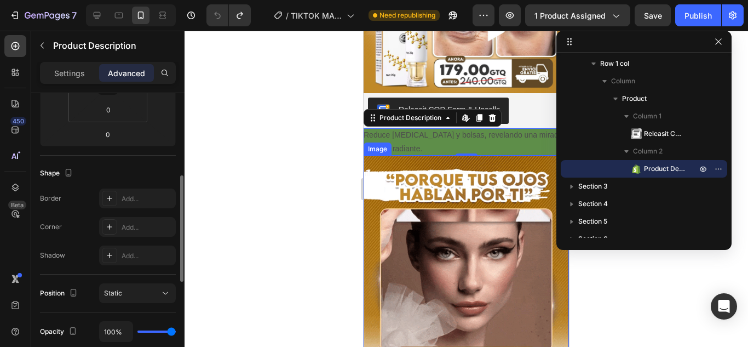
scroll to position [329, 0]
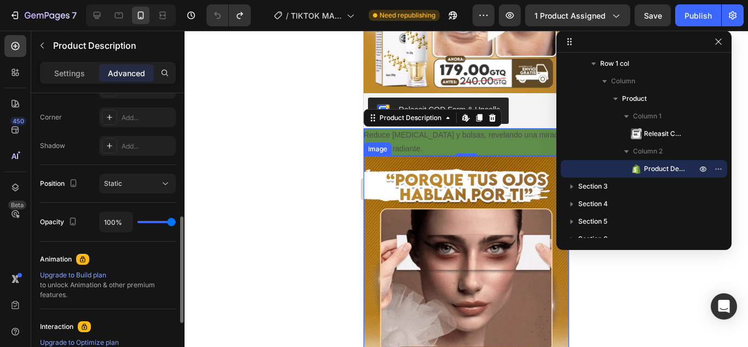
type input "98%"
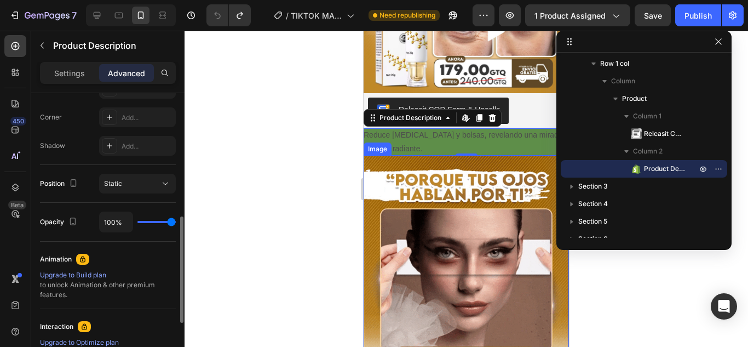
type input "98"
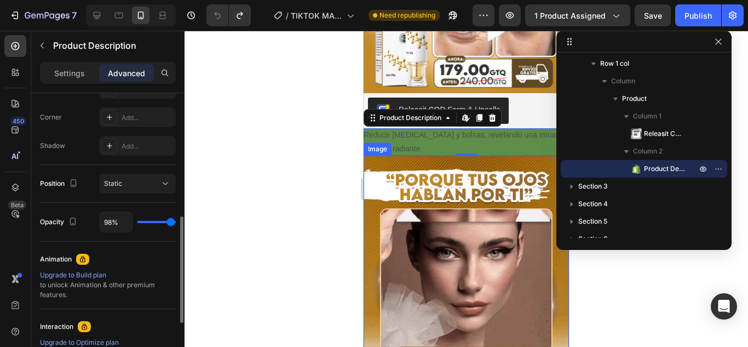
type input "63%"
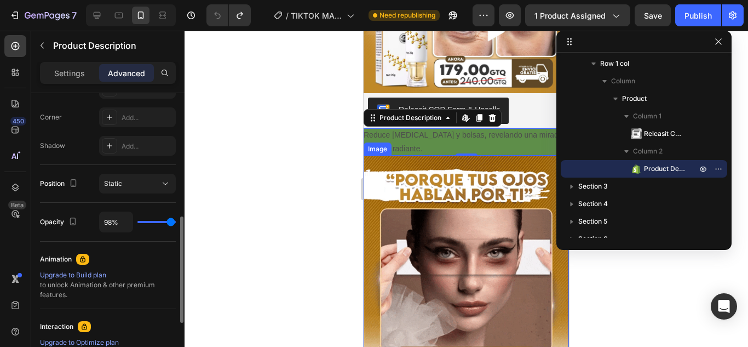
type input "63"
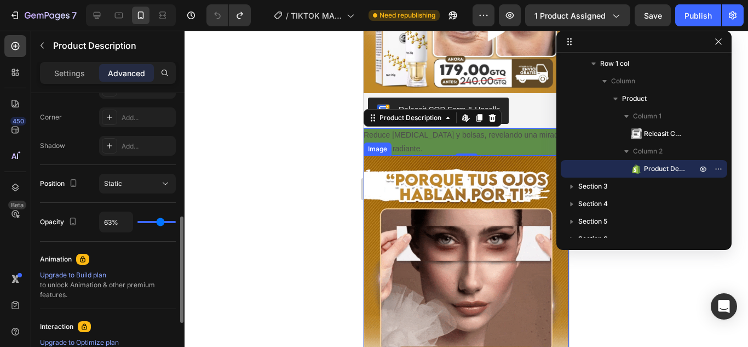
type input "44%"
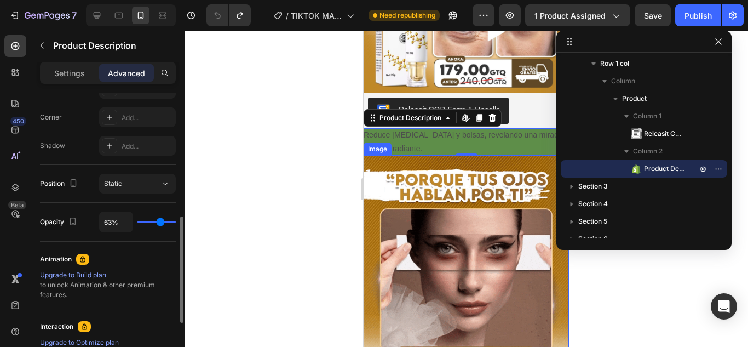
type input "44"
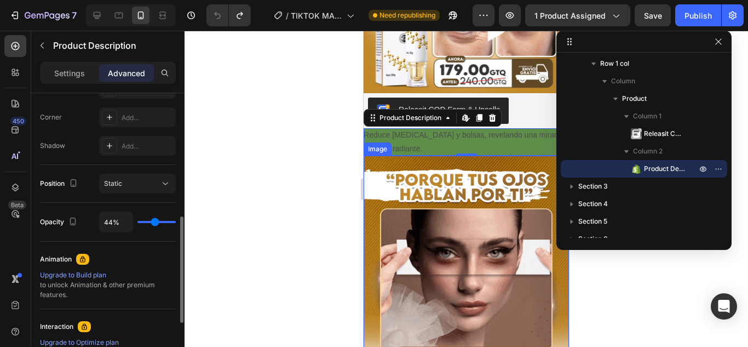
type input "13%"
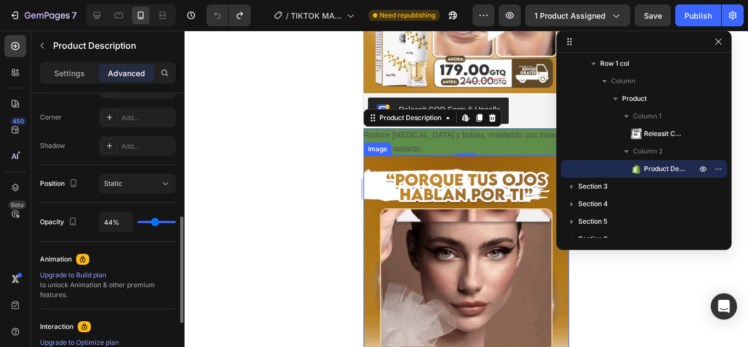
type input "13"
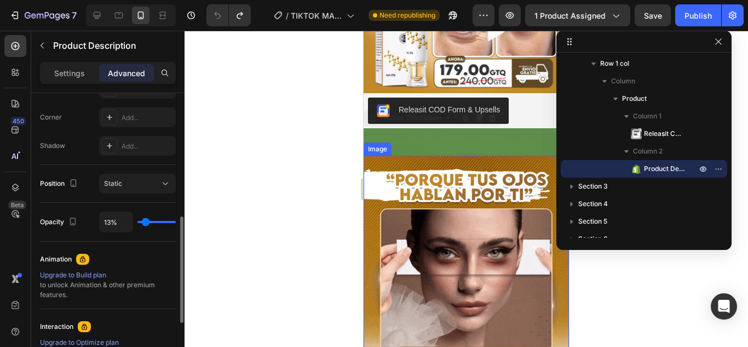
type input "0%"
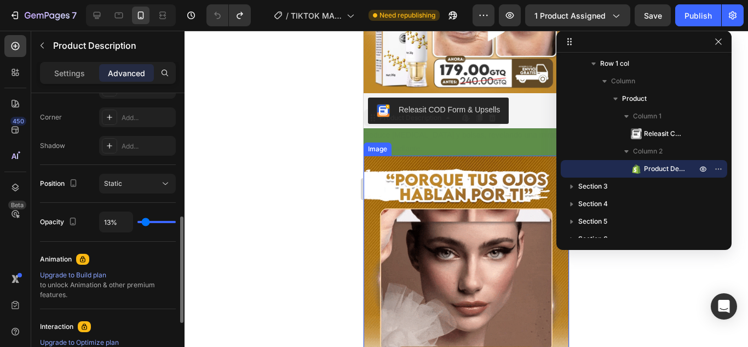
type input "0"
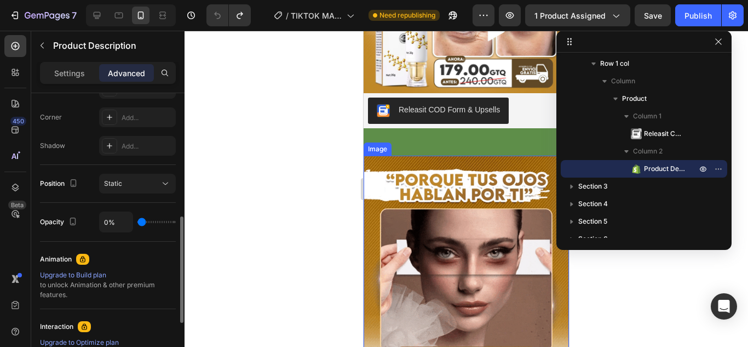
type input "19%"
type input "19"
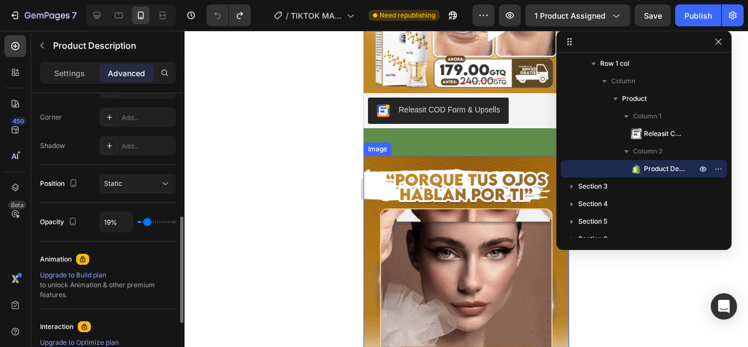
type input "37%"
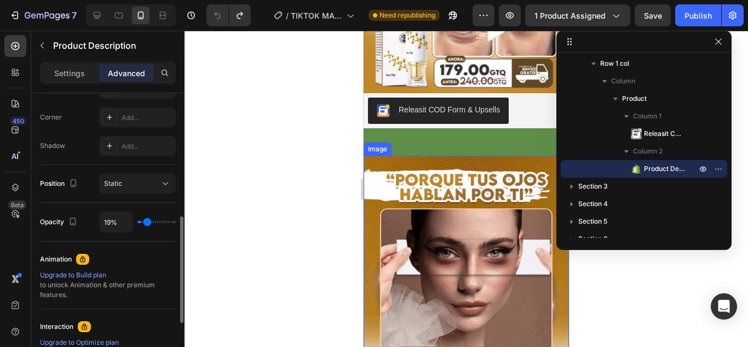
type input "37"
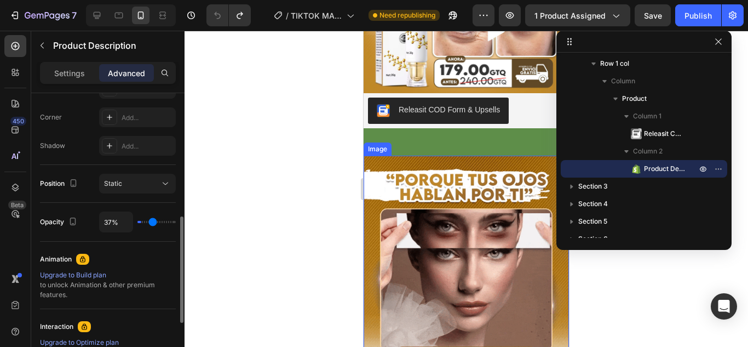
type input "50%"
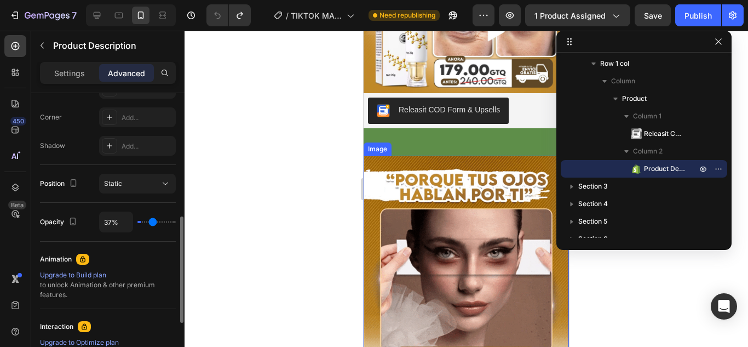
type input "50"
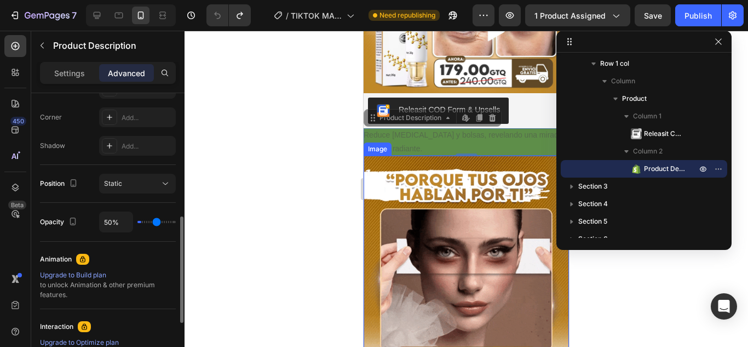
type input "61%"
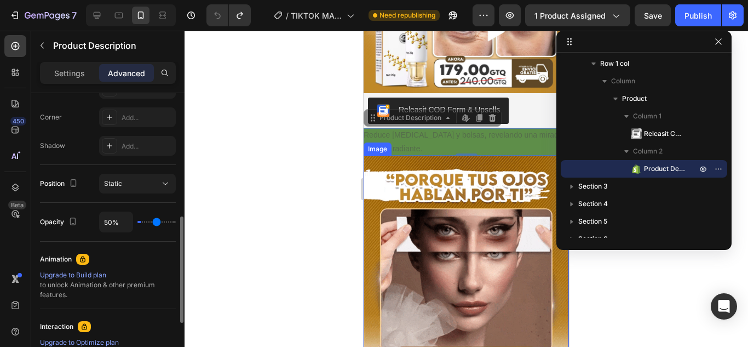
type input "61"
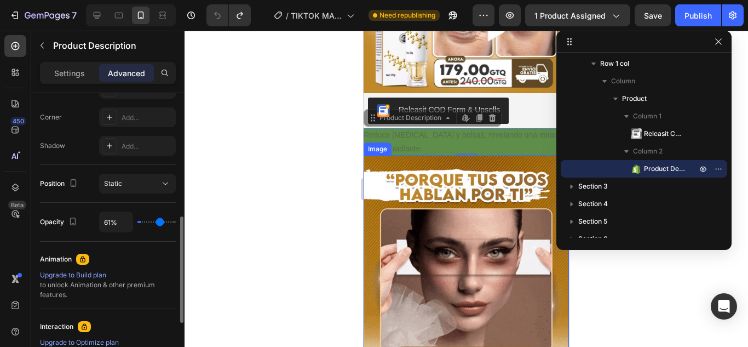
type input "69%"
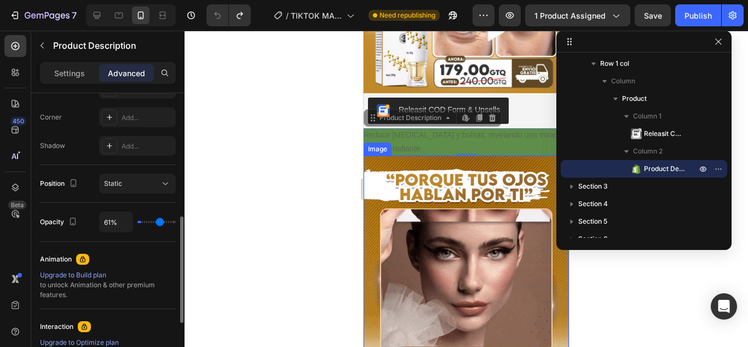
type input "69"
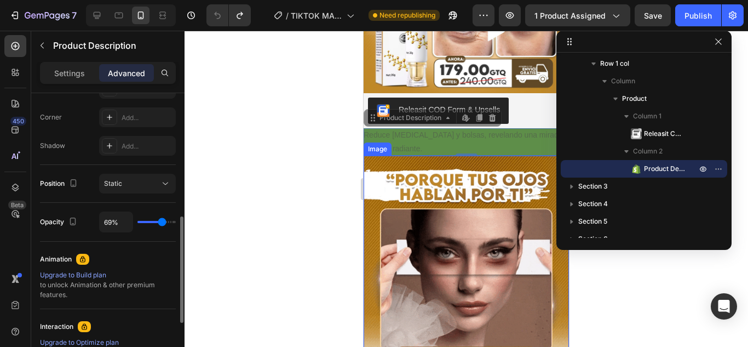
type input "76%"
type input "76"
type input "81%"
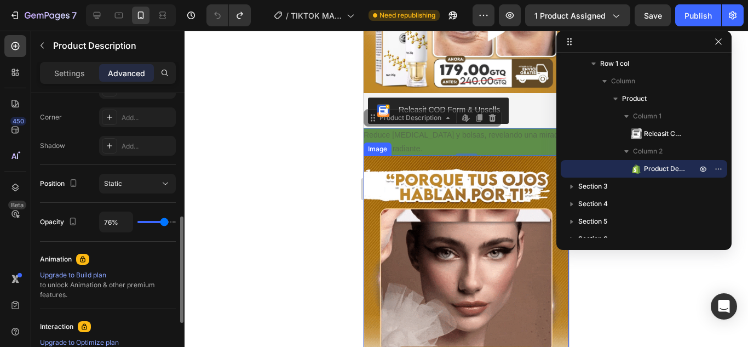
type input "81"
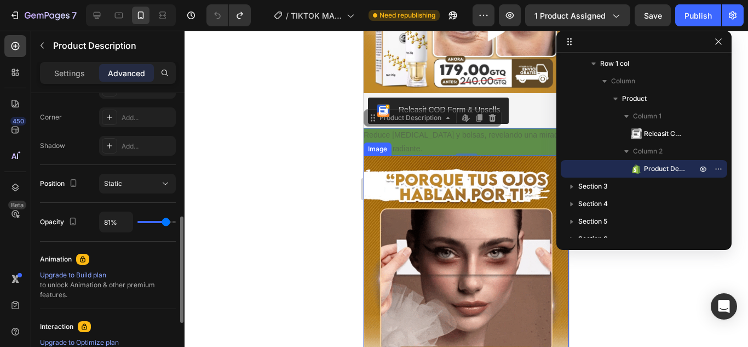
type input "89%"
type input "89"
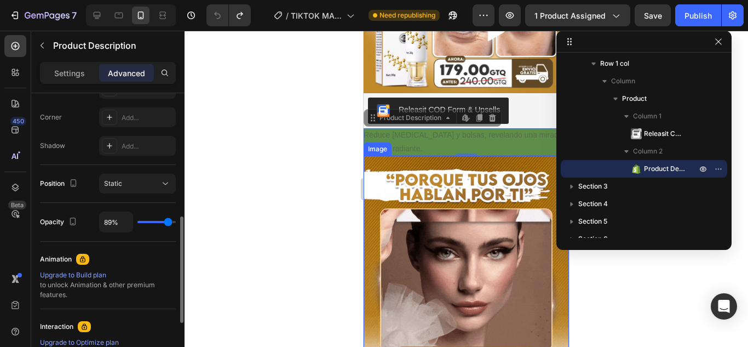
type input "94%"
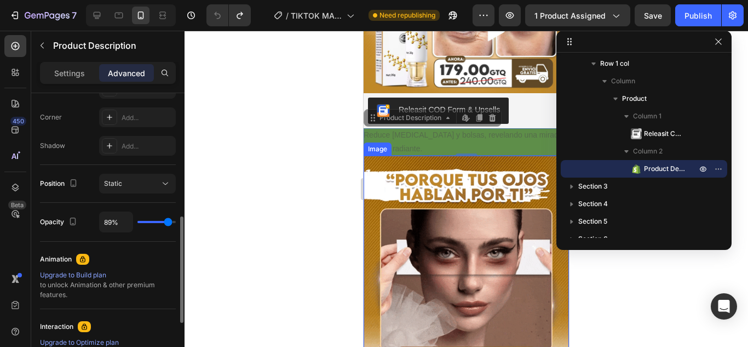
type input "94"
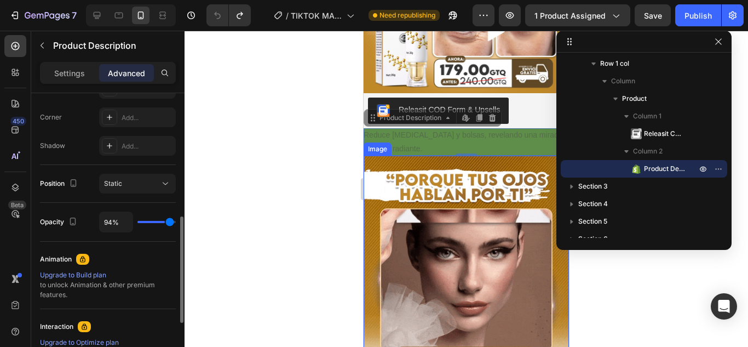
type input "100%"
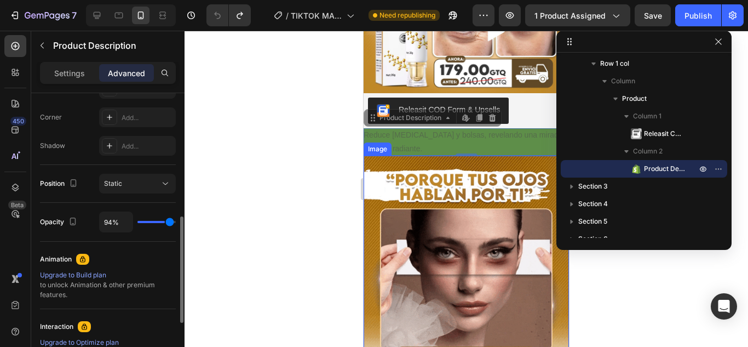
type input "100"
drag, startPoint x: 171, startPoint y: 219, endPoint x: 240, endPoint y: 234, distance: 70.2
click at [176, 223] on input "range" at bounding box center [156, 222] width 38 height 2
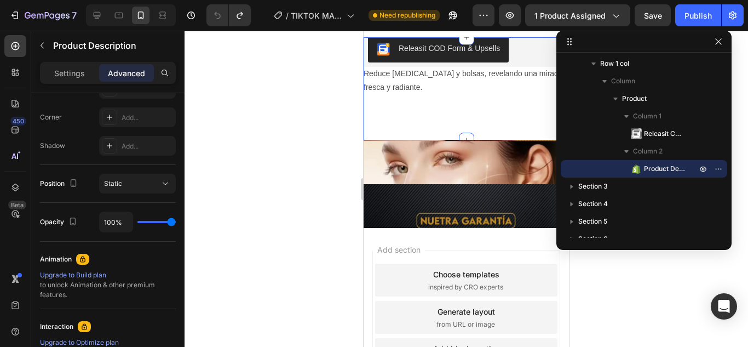
scroll to position [1749, 0]
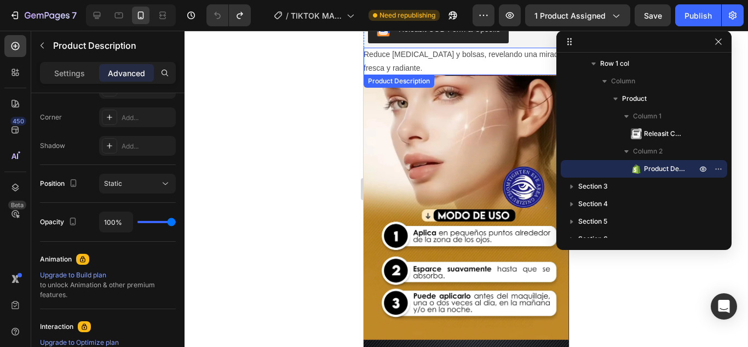
click at [471, 66] on div "Reduce ojeras y bolsas, revelando una mirada fresca y radiante." at bounding box center [466, 61] width 205 height 27
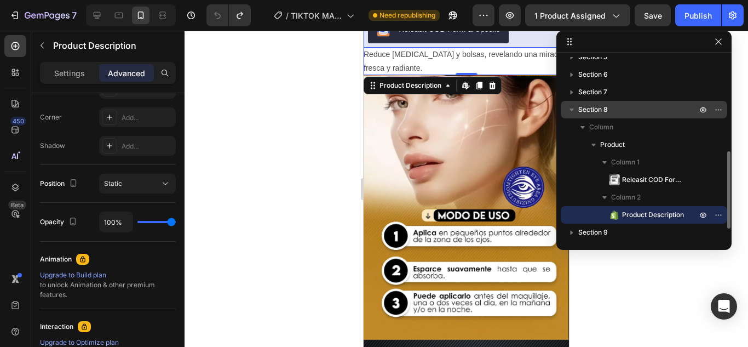
scroll to position [240, 0]
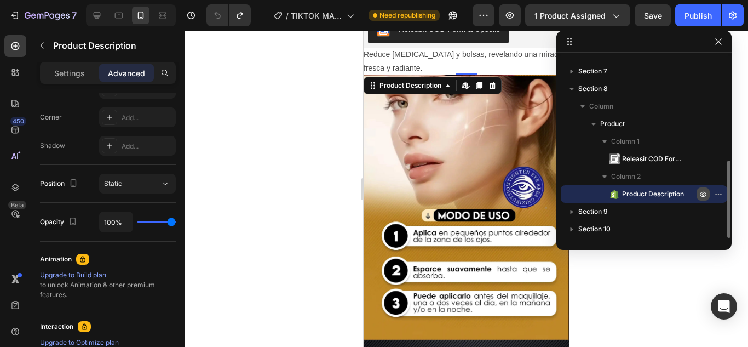
click at [702, 192] on icon "button" at bounding box center [703, 194] width 9 height 9
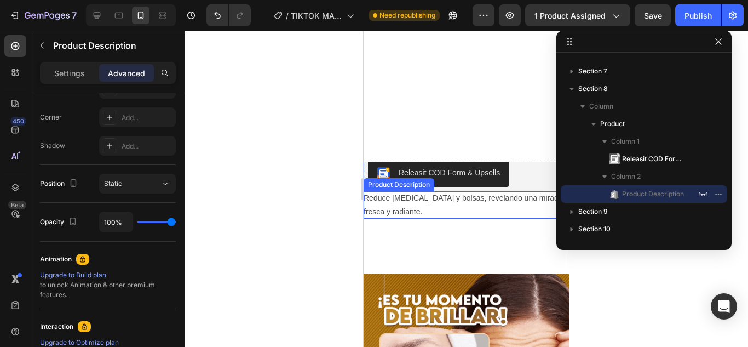
scroll to position [709, 0]
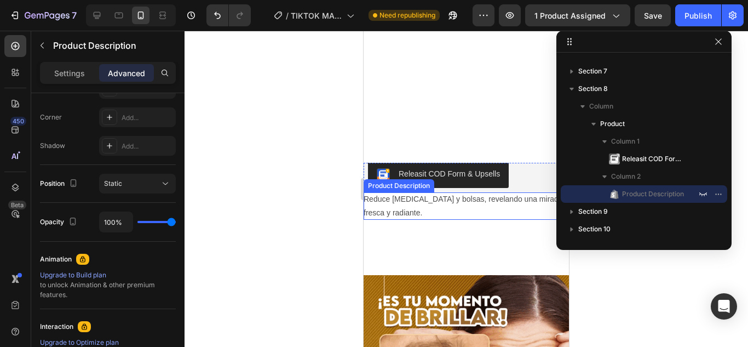
click at [448, 215] on div "Reduce ojeras y bolsas, revelando una mirada fresca y radiante." at bounding box center [466, 205] width 205 height 27
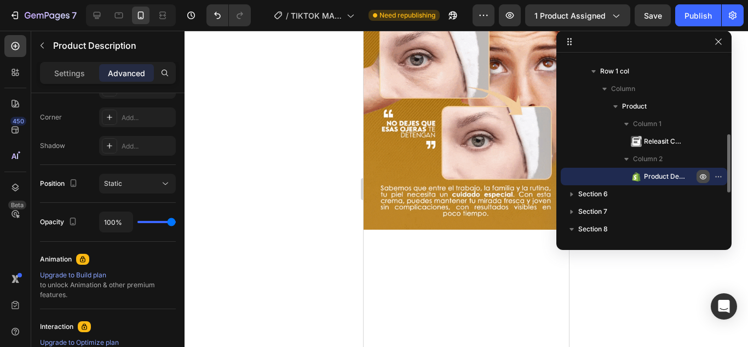
click at [708, 177] on button "button" at bounding box center [703, 176] width 13 height 13
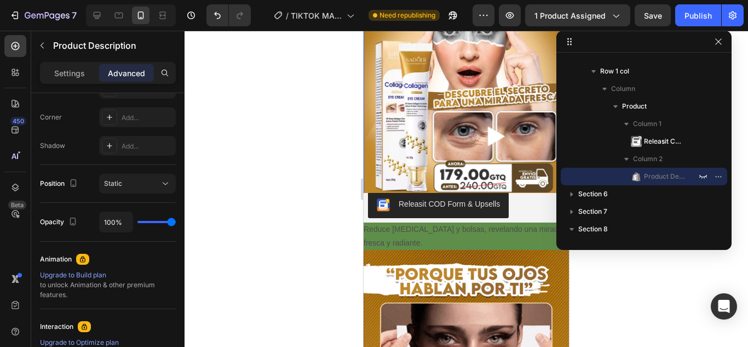
scroll to position [106, 0]
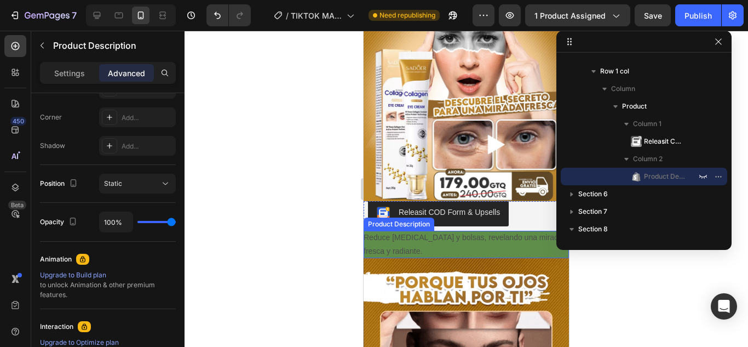
click at [446, 244] on div "Reduce ojeras y bolsas, revelando una mirada fresca y radiante." at bounding box center [466, 244] width 205 height 27
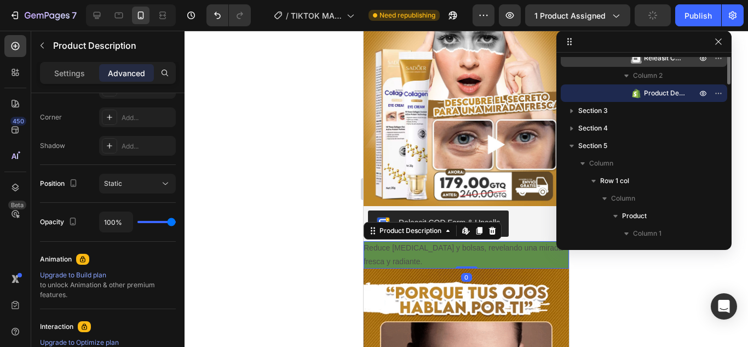
scroll to position [21, 0]
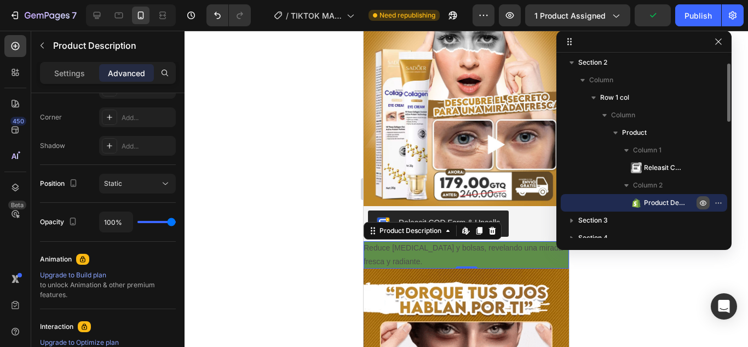
click at [705, 202] on icon "button" at bounding box center [703, 202] width 7 height 5
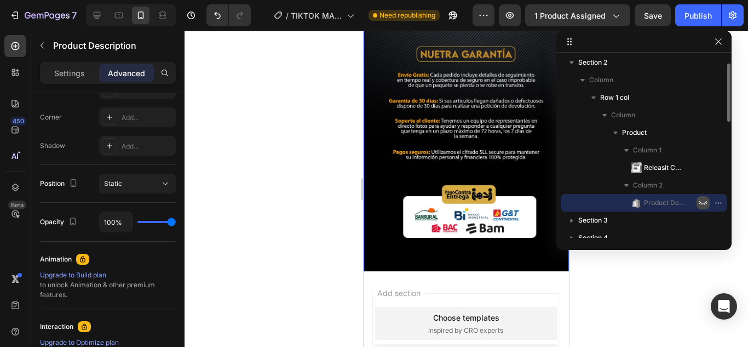
scroll to position [1803, 0]
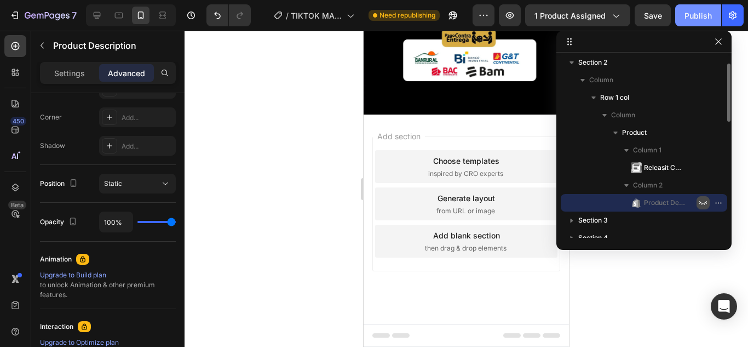
click at [709, 16] on div "Publish" at bounding box center [698, 16] width 27 height 12
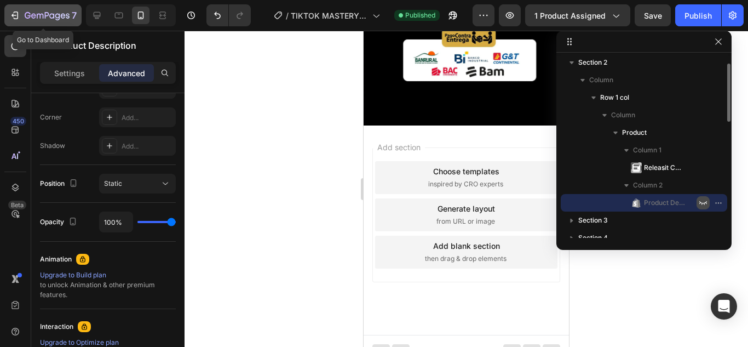
click at [19, 15] on icon "button" at bounding box center [14, 15] width 11 height 11
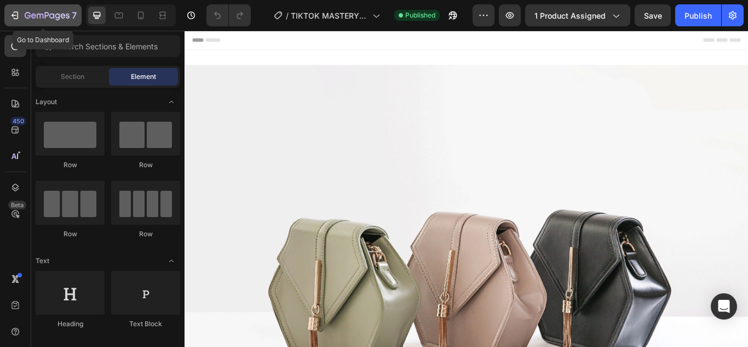
click at [44, 19] on icon "button" at bounding box center [47, 16] width 45 height 9
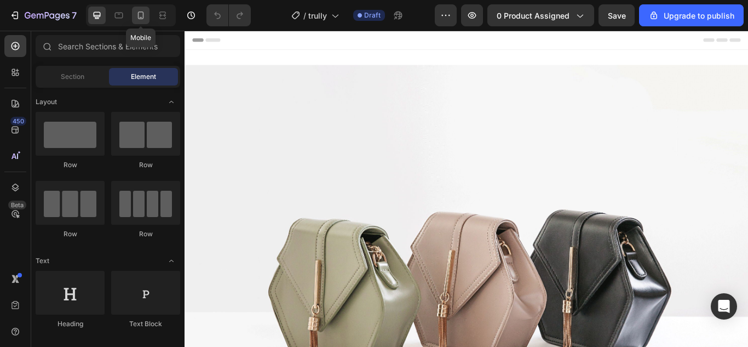
click at [139, 16] on icon at bounding box center [141, 16] width 6 height 8
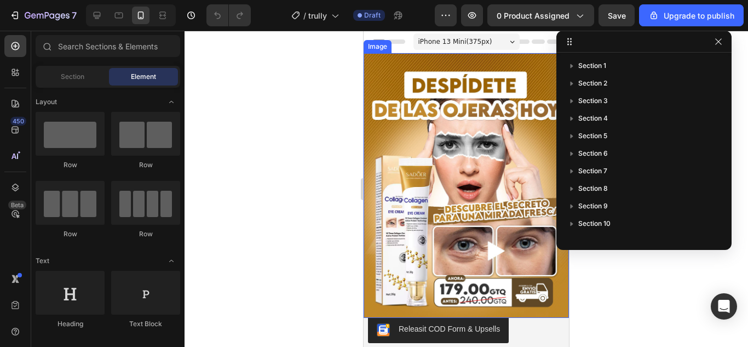
click at [405, 146] on img at bounding box center [466, 185] width 205 height 265
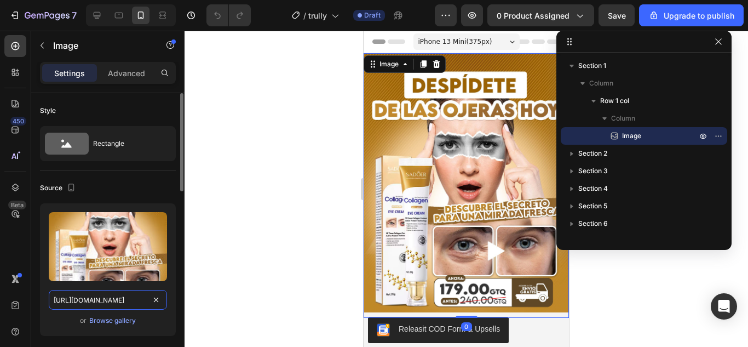
click at [111, 293] on input "https://cdn.shopify.com/s/files/1/0778/4923/1615/files/ANTIOJERA_COLAGENO_1.jpg…" at bounding box center [108, 300] width 118 height 20
click at [118, 301] on input "https://cdn.shopify.com/s/files/1/0778/4923/1615/files/ANTIOJERA_COLAGENO_1.jpg…" at bounding box center [108, 300] width 118 height 20
paste input "CEITE_POST_DEPILACION_1_4_11zon_1_11zon.webp?v=1758892652"
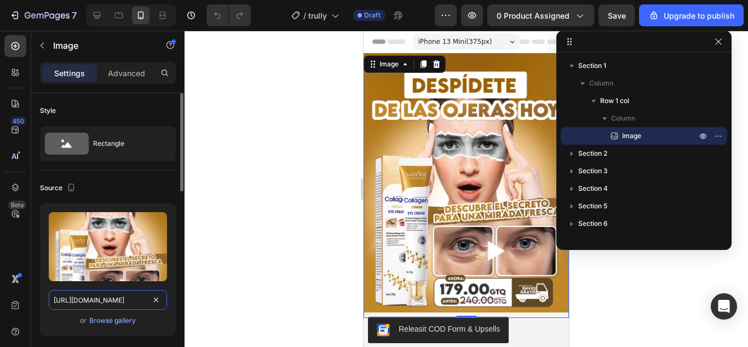
type input "https://cdn.shopify.com/s/files/1/0778/4923/1615/files/ACEITE_POST_DEPILACION_1…"
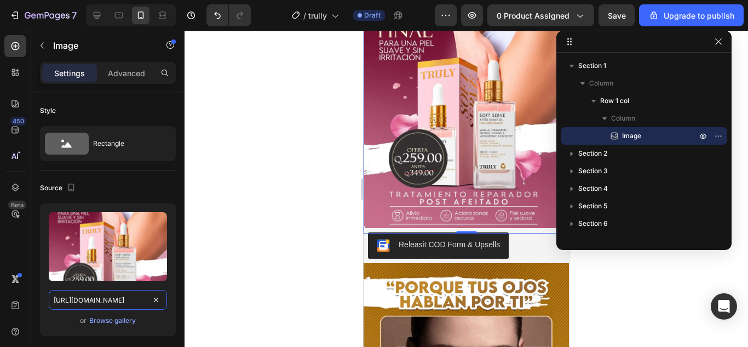
scroll to position [164, 0]
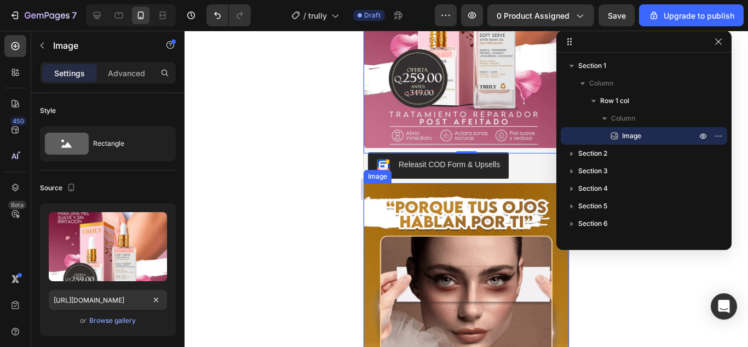
click at [509, 199] on img at bounding box center [466, 314] width 205 height 263
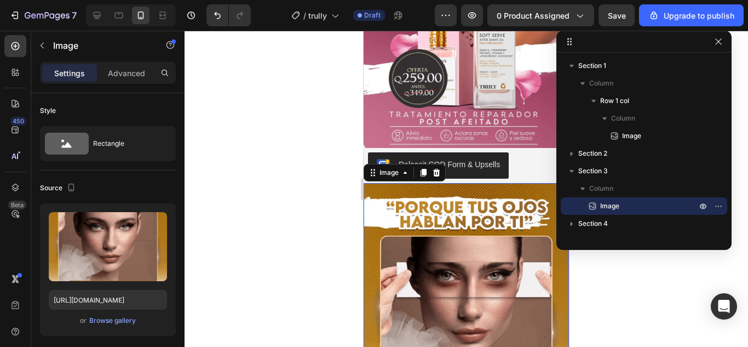
click at [437, 250] on img at bounding box center [466, 314] width 205 height 263
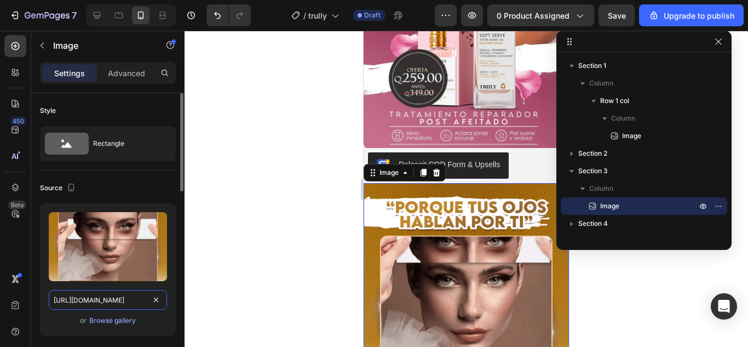
click at [95, 305] on input "https://cdn.shopify.com/s/files/1/0778/4923/1615/files/ANTIOJERA_COLAGENO_2.gif…" at bounding box center [108, 300] width 118 height 20
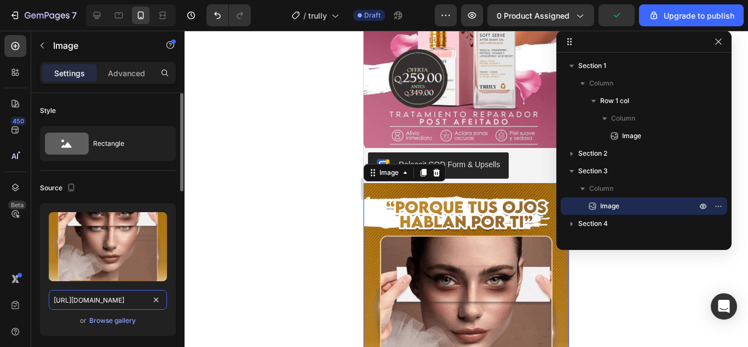
paste input "CEITE_POST_DEPILACION_2_5_11zon_2_11zon.webp?v=1758892652"
type input "https://cdn.shopify.com/s/files/1/0778/4923/1615/files/ACEITE_POST_DEPILACION_2…"
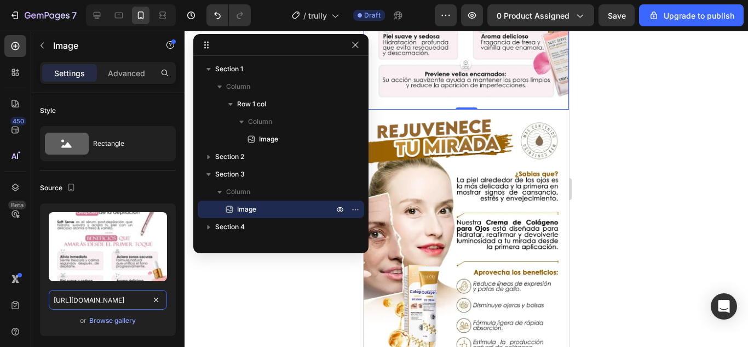
scroll to position [493, 0]
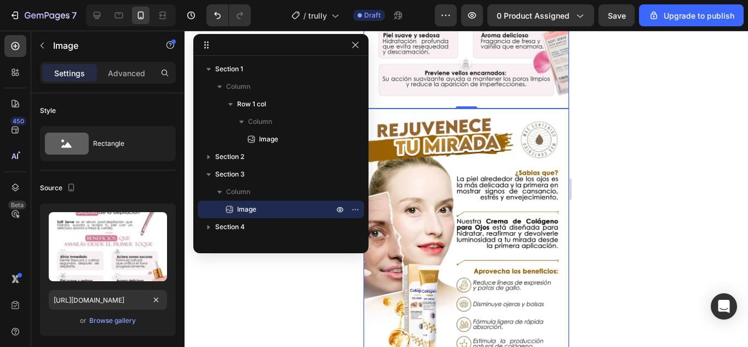
click at [473, 163] on img at bounding box center [466, 240] width 205 height 265
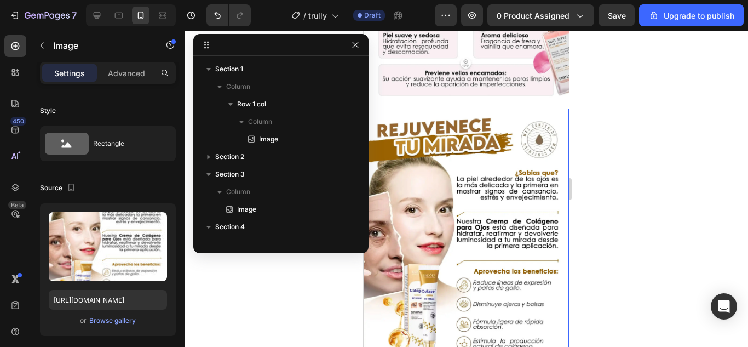
scroll to position [120, 0]
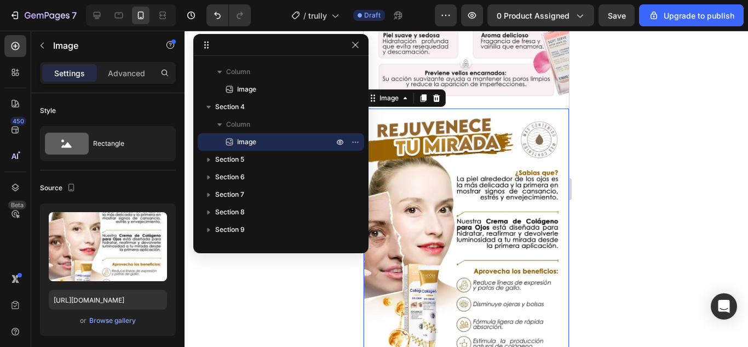
click at [462, 177] on img at bounding box center [466, 240] width 205 height 265
click at [102, 300] on input "https://cdn.shopify.com/s/files/1/0778/4923/1615/files/ANTIOJERA_COLAGENO_3_2_1…" at bounding box center [108, 300] width 118 height 20
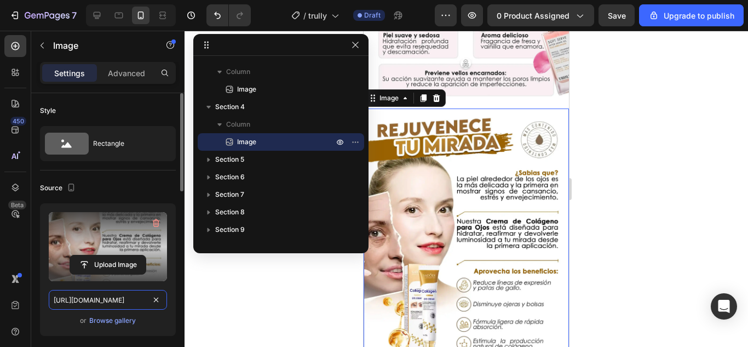
paste input "CEITE_POST_DEPILACION_3_6_11zon_3_11zon.webp?v=1758892652"
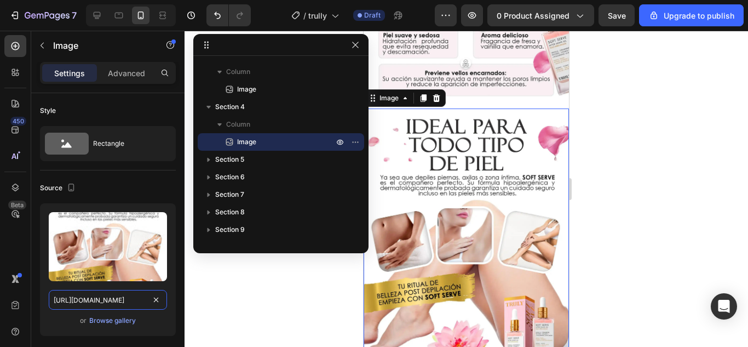
type input "https://cdn.shopify.com/s/files/1/0778/4923/1615/files/ACEITE_POST_DEPILACION_3…"
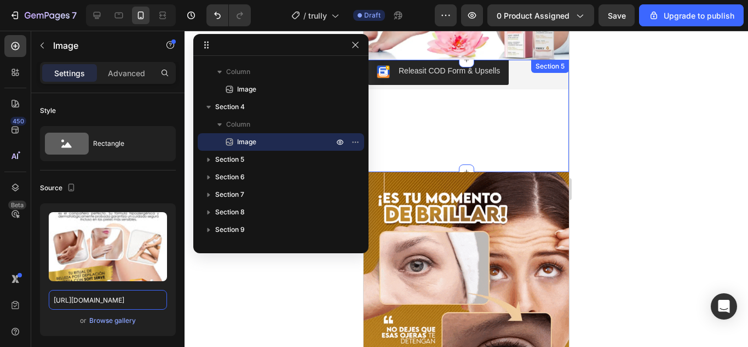
scroll to position [767, 0]
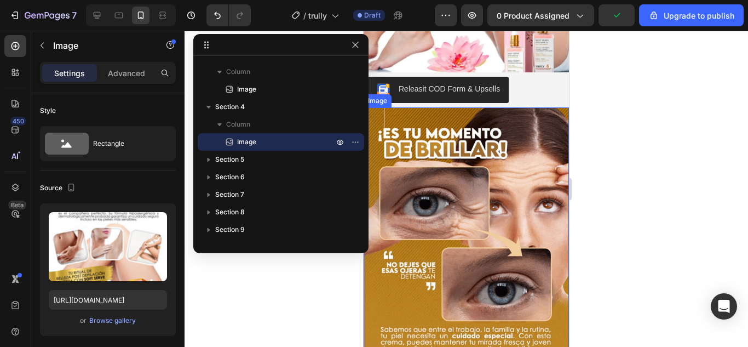
click at [468, 179] on img at bounding box center [466, 238] width 205 height 263
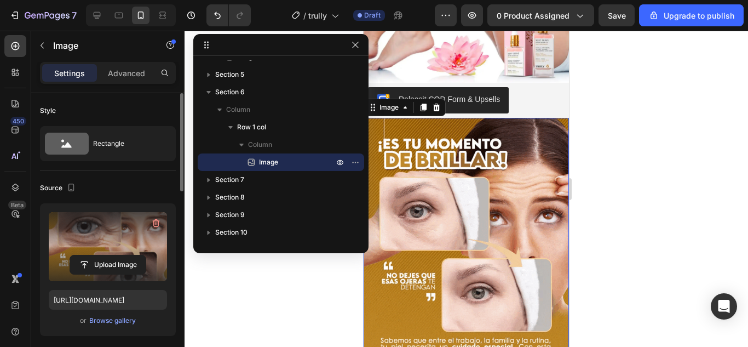
scroll to position [55, 0]
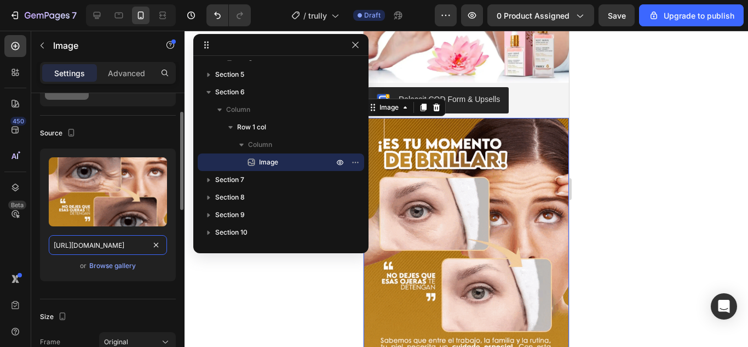
click at [100, 240] on input "https://cdn.shopify.com/s/files/1/0778/4923/1615/files/ANTIOJERA_COLAGENO_4.gif…" at bounding box center [108, 245] width 118 height 20
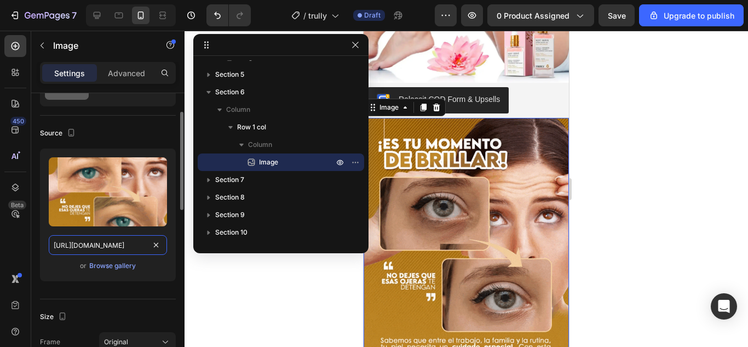
paste input "CEITE_POST_DEPILACION_4.gif?v=1758892652"
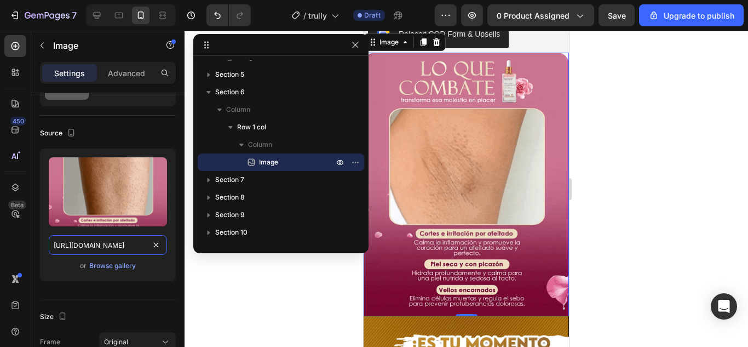
scroll to position [876, 0]
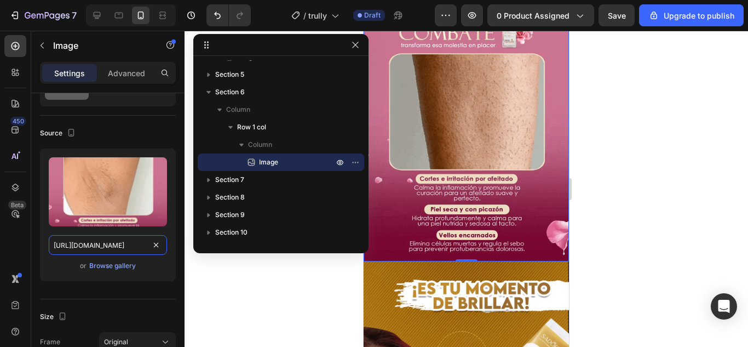
type input "https://cdn.shopify.com/s/files/1/0778/4923/1615/files/ACEITE_POST_DEPILACION_4…"
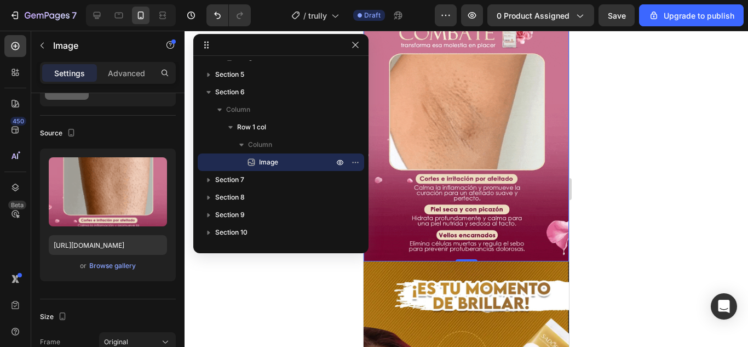
scroll to position [0, 0]
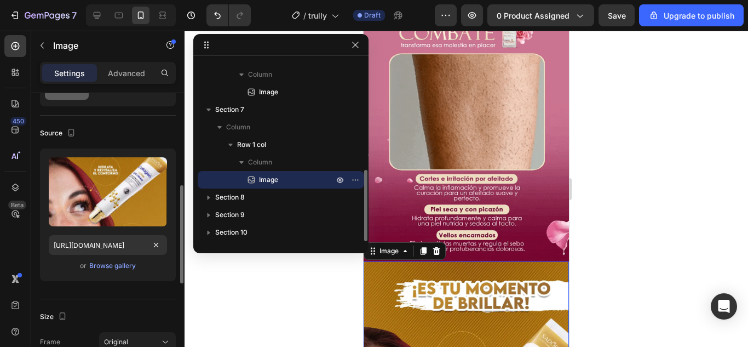
scroll to position [110, 0]
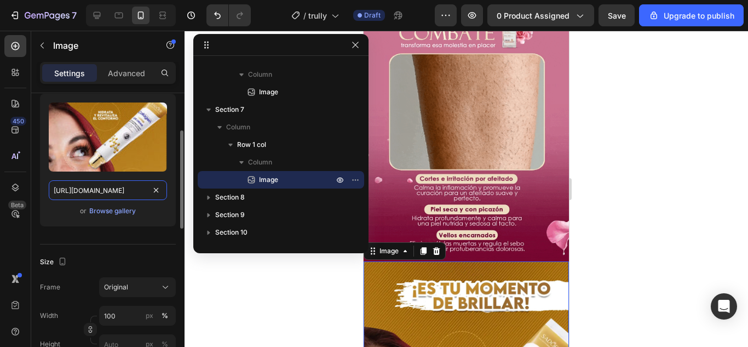
click at [123, 186] on input "https://cdn.shopify.com/s/files/1/0778/4923/1615/files/ANTIOJERA_COLAGENO_5_4_1…" at bounding box center [108, 190] width 118 height 20
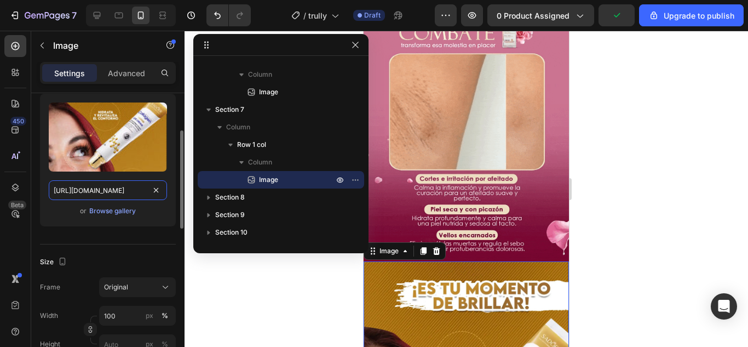
paste input "CEITE_POST_DEPILACION_5_1_11zon_4_11zon.webp?v=1758892652"
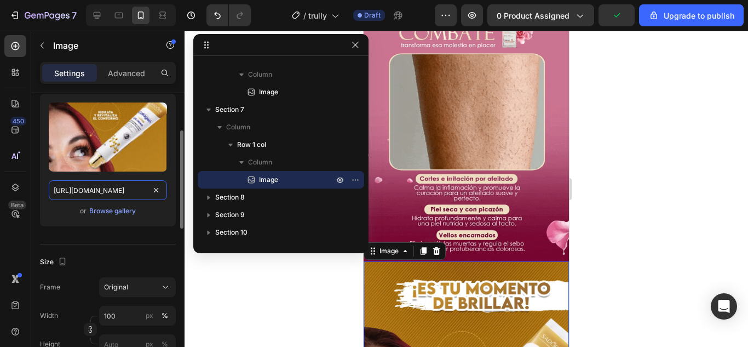
type input "https://cdn.shopify.com/s/files/1/0778/4923/1615/files/ACEITE_POST_DEPILACION_5…"
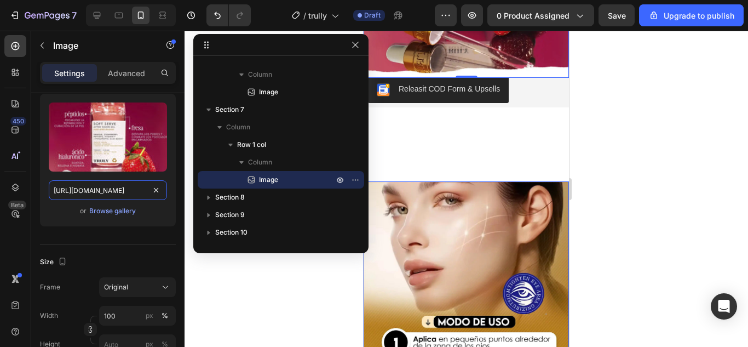
scroll to position [1315, 0]
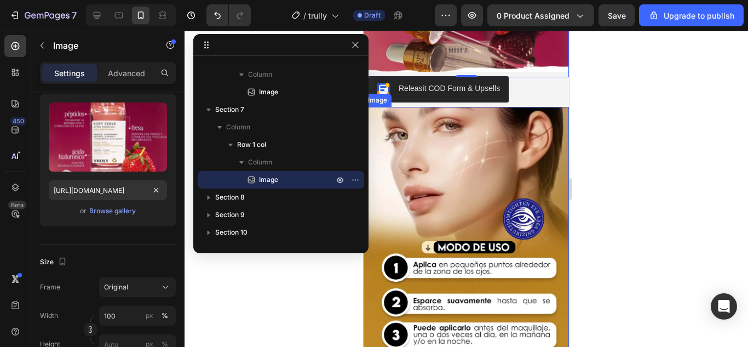
click at [471, 169] on img at bounding box center [466, 239] width 205 height 265
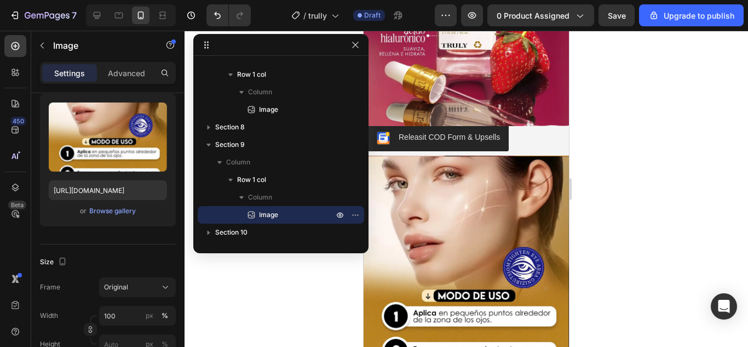
scroll to position [1260, 0]
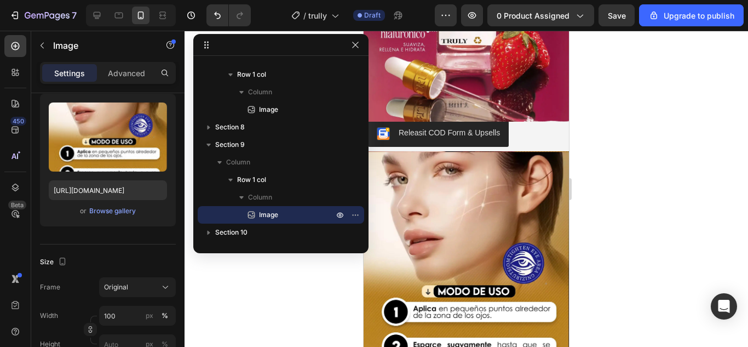
click at [468, 226] on img at bounding box center [466, 283] width 205 height 265
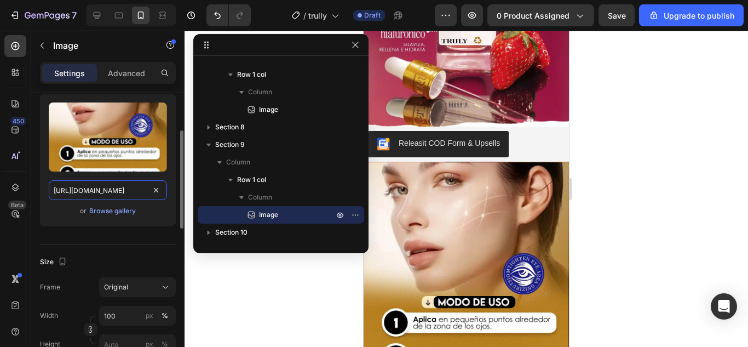
click at [114, 187] on input "https://cdn.shopify.com/s/files/1/0778/4923/1615/files/ANTIOJERA_COLAGENO_6_5_1…" at bounding box center [108, 190] width 118 height 20
paste input "CEITE_POST_DEPILACION_6_2_11zon_5_11zon.webp?v=1758892652"
type input "https://cdn.shopify.com/s/files/1/0778/4923/1615/files/ACEITE_POST_DEPILACION_6…"
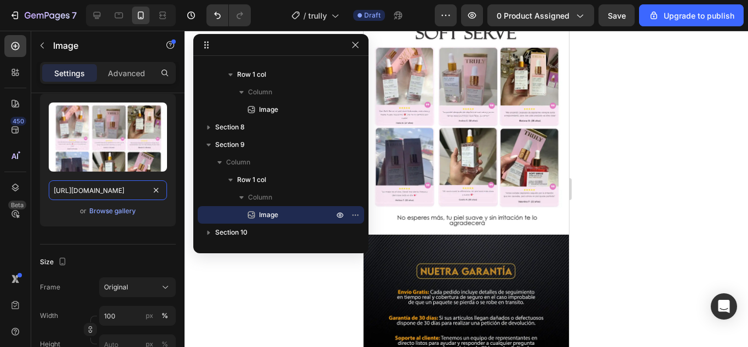
scroll to position [1588, 0]
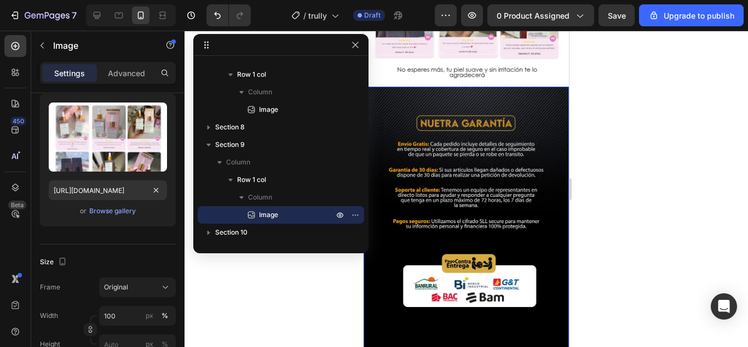
click at [472, 205] on img at bounding box center [466, 219] width 205 height 265
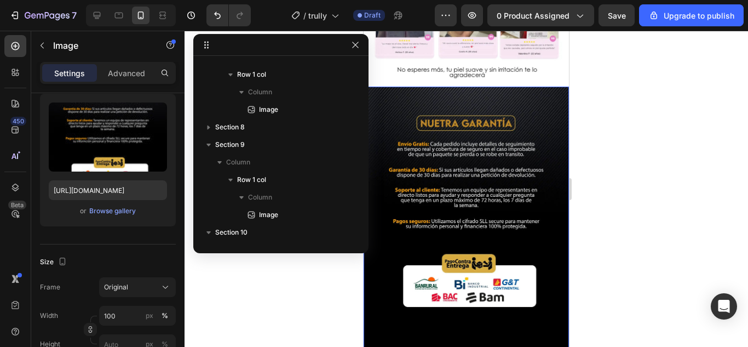
scroll to position [415, 0]
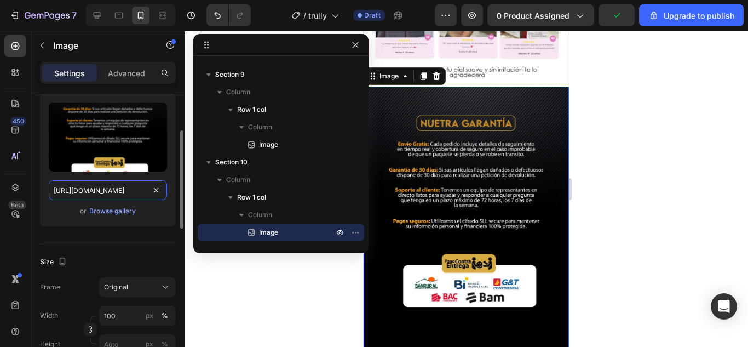
click at [114, 195] on input "https://cdn.shopify.com/s/files/1/0778/4923/1615/files/ANTIOJERA_COLAGENO_7_6_1…" at bounding box center [108, 190] width 118 height 20
paste input "CEITE_POST_DEPILACION_7_3_11zon_6_11zon.webp?v=1758892652"
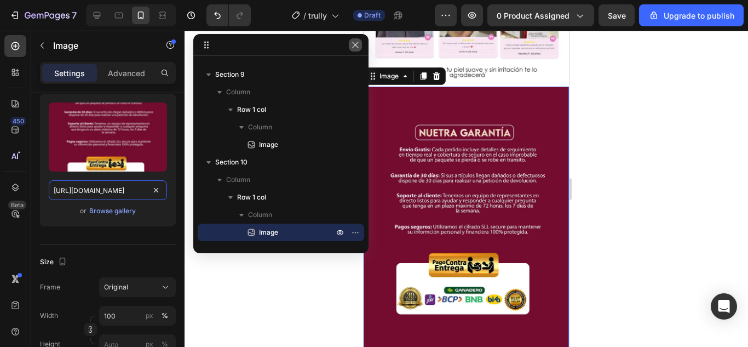
type input "https://cdn.shopify.com/s/files/1/0778/4923/1615/files/ACEITE_POST_DEPILACION_7…"
click at [357, 46] on icon "button" at bounding box center [355, 45] width 9 height 9
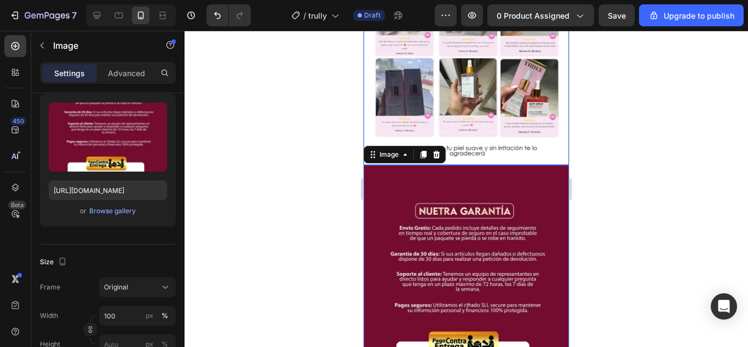
scroll to position [1424, 0]
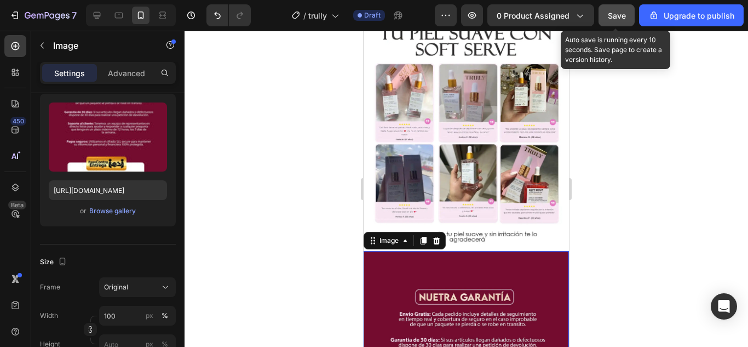
click at [609, 18] on span "Save" at bounding box center [617, 15] width 18 height 9
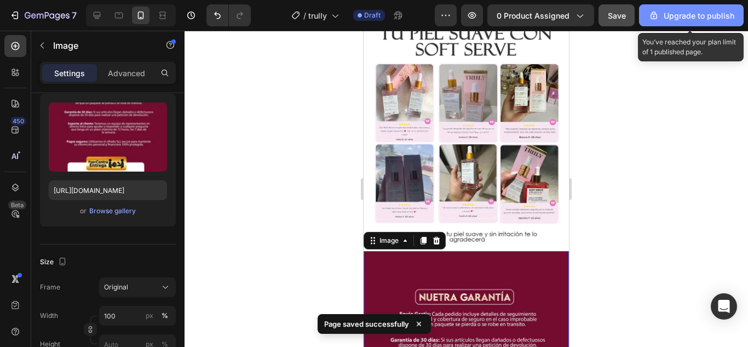
click at [674, 21] on div "Upgrade to publish" at bounding box center [692, 16] width 86 height 12
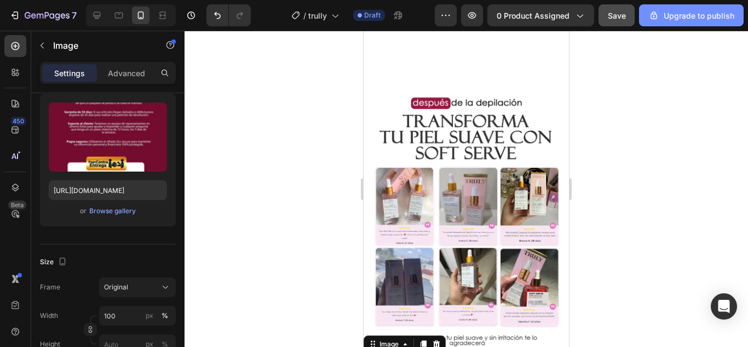
scroll to position [1205, 0]
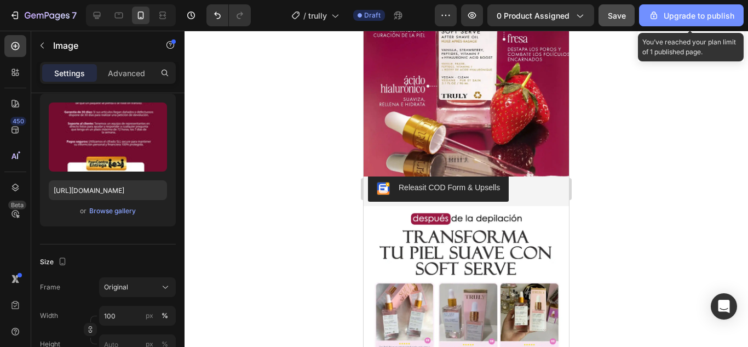
click at [664, 9] on button "Upgrade to publish" at bounding box center [691, 15] width 105 height 22
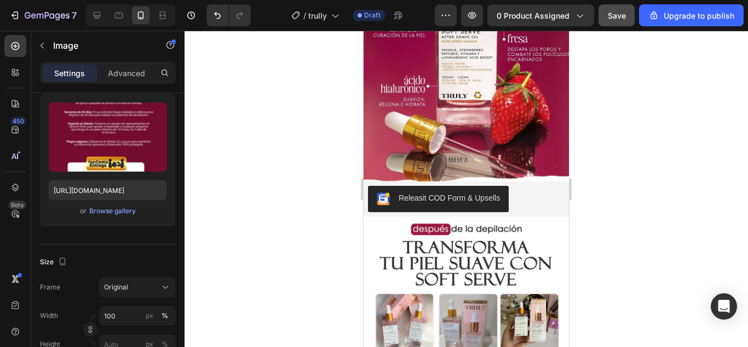
click at [625, 28] on div "7 / trully Draft Preview 0 product assigned Save Upgrade to publish" at bounding box center [374, 15] width 748 height 31
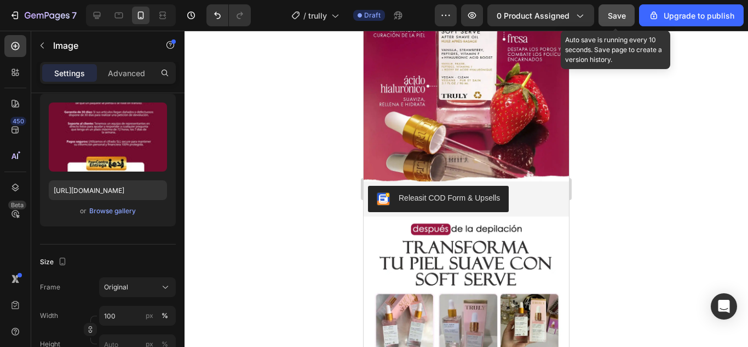
click at [618, 19] on span "Save" at bounding box center [617, 15] width 18 height 9
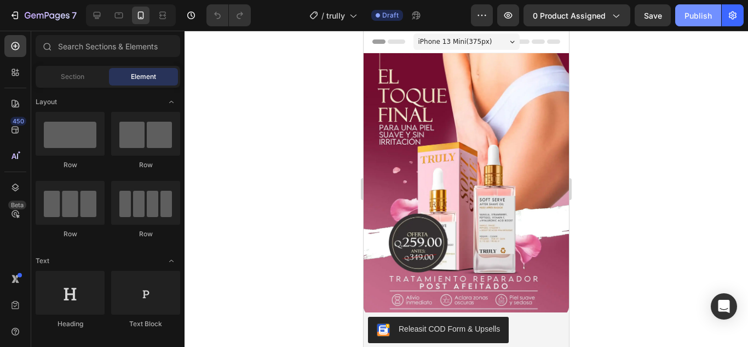
click at [696, 26] on button "Publish" at bounding box center [698, 15] width 46 height 22
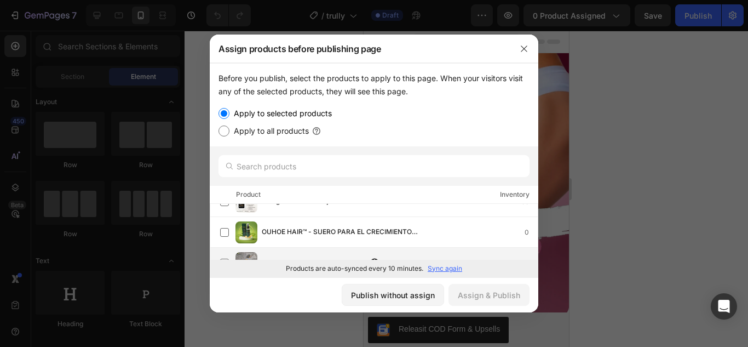
scroll to position [219, 0]
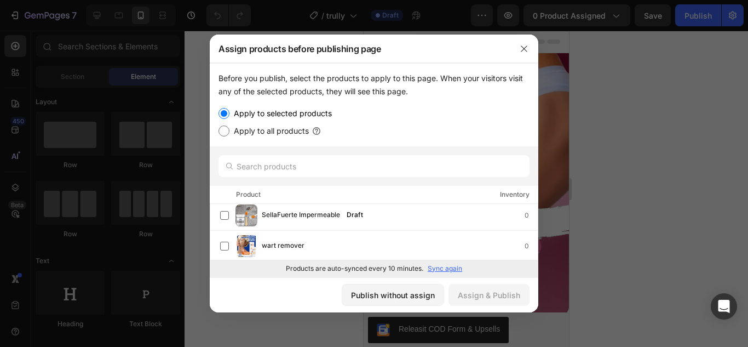
click at [520, 38] on div at bounding box center [524, 49] width 28 height 28
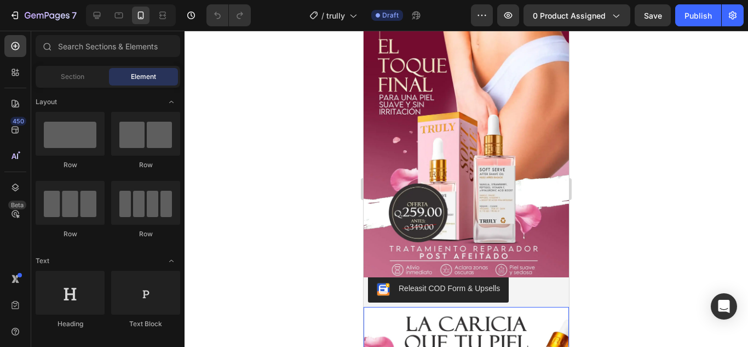
scroll to position [0, 0]
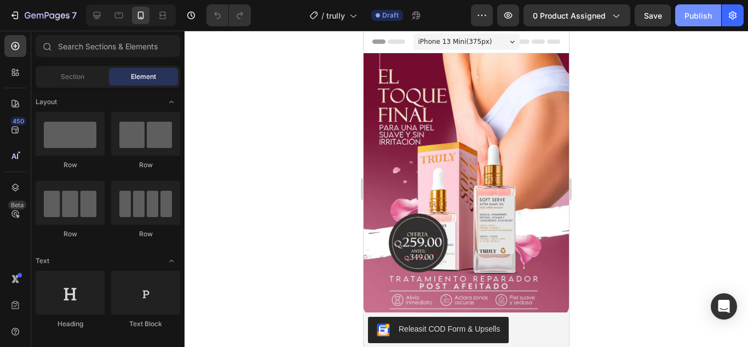
click at [691, 19] on div "Publish" at bounding box center [698, 16] width 27 height 12
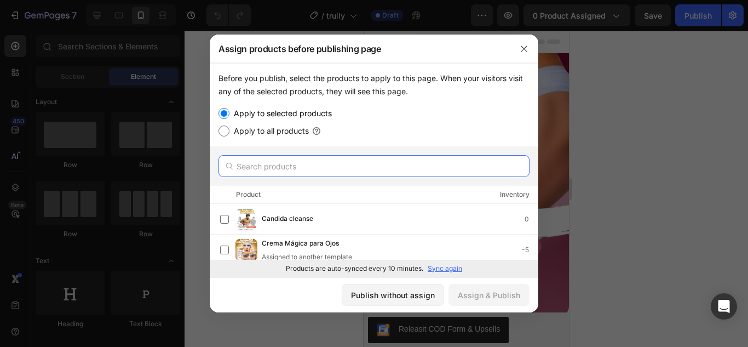
click at [315, 167] on input "text" at bounding box center [374, 166] width 311 height 22
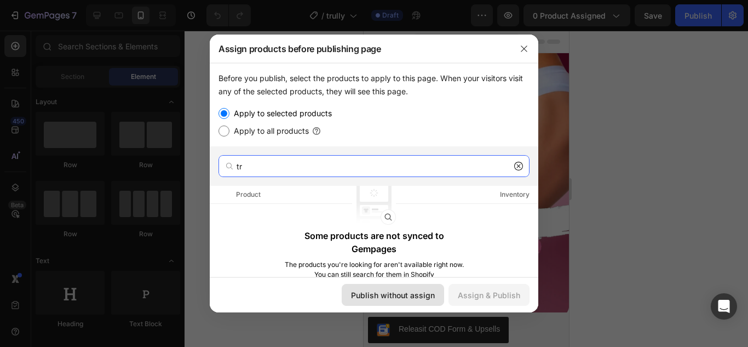
type input "tr"
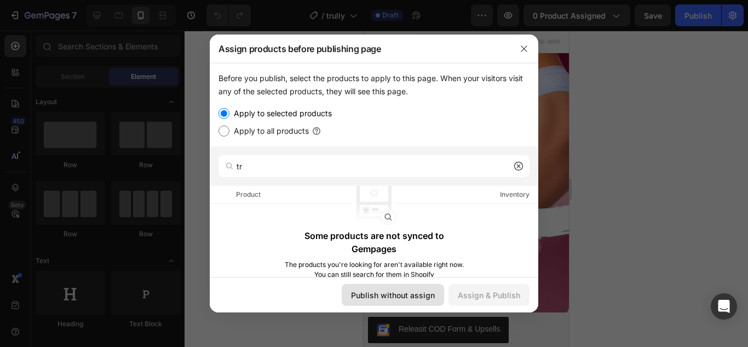
click at [397, 288] on button "Publish without assign" at bounding box center [393, 295] width 102 height 22
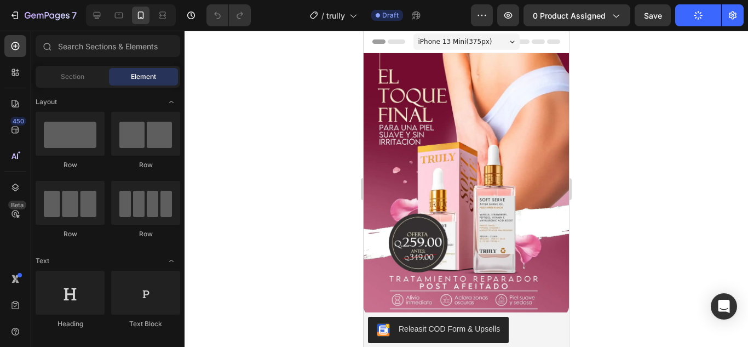
click at [699, 20] on icon "button" at bounding box center [698, 15] width 12 height 12
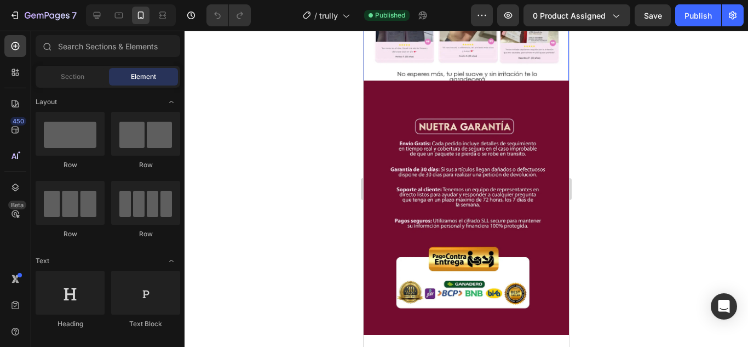
scroll to position [1588, 0]
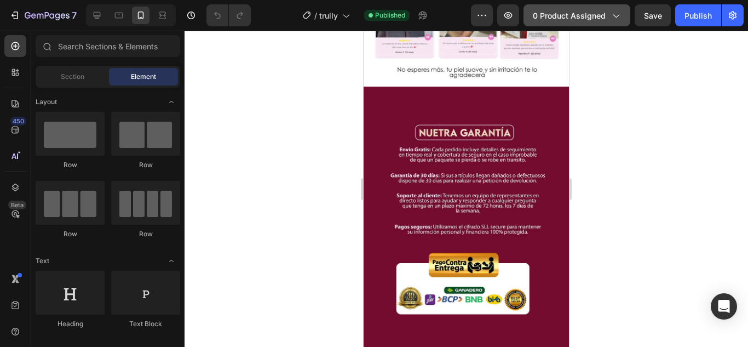
click at [581, 18] on span "0 product assigned" at bounding box center [569, 16] width 73 height 12
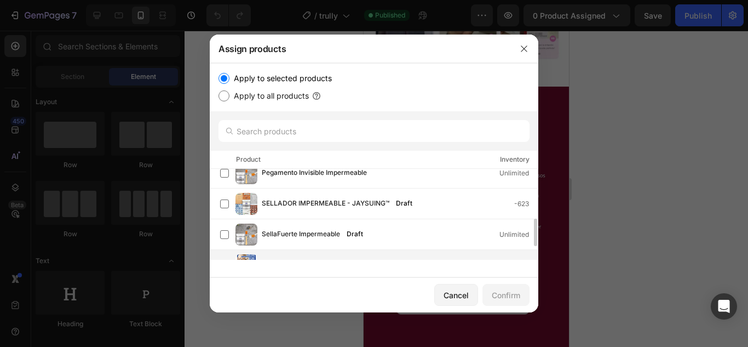
scroll to position [208, 0]
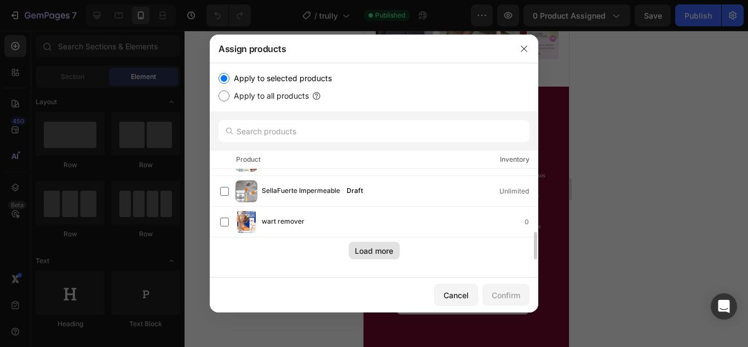
click at [368, 253] on div "Load more" at bounding box center [374, 251] width 38 height 12
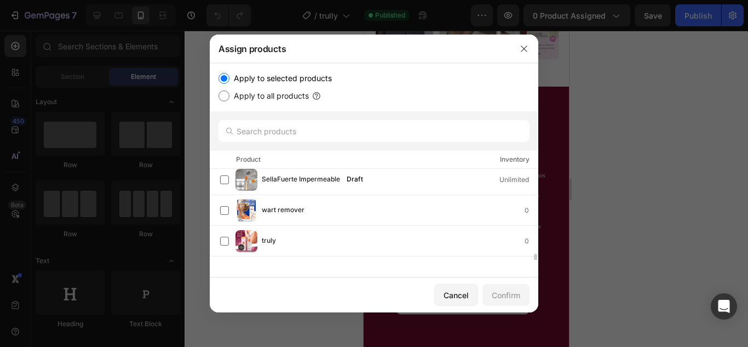
scroll to position [238, 0]
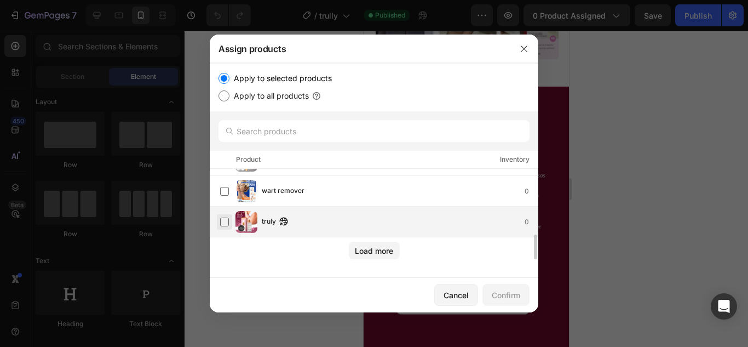
click at [223, 223] on label at bounding box center [224, 221] width 9 height 9
click at [495, 288] on button "Confirm" at bounding box center [506, 295] width 47 height 22
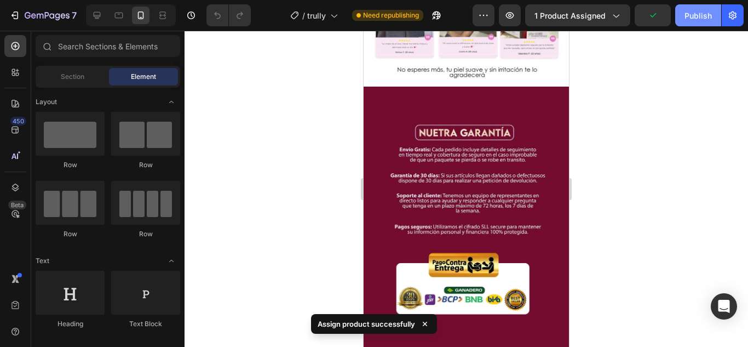
click at [704, 10] on div "Publish" at bounding box center [698, 16] width 27 height 12
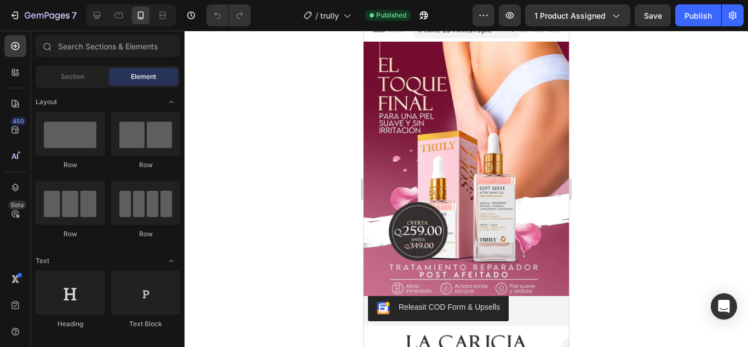
scroll to position [0, 0]
